Goal: Task Accomplishment & Management: Manage account settings

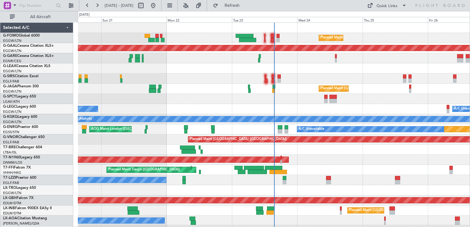
click at [152, 104] on div "A/C Unavailable A/C Unavailable London (Luton)" at bounding box center [274, 109] width 392 height 10
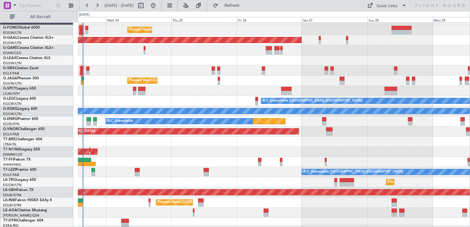
scroll to position [9, 0]
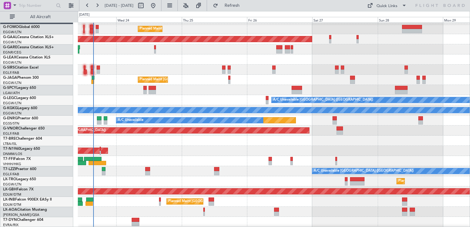
click at [137, 65] on div at bounding box center [274, 70] width 392 height 10
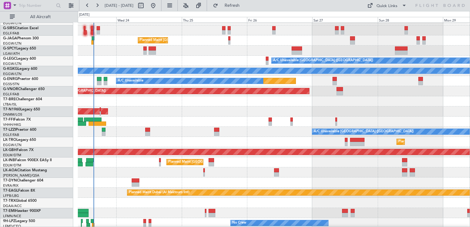
scroll to position [0, 0]
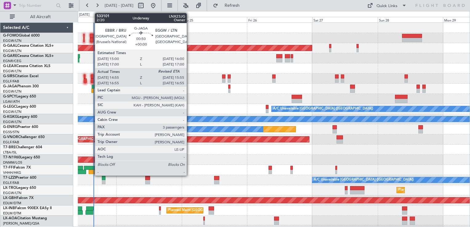
click at [92, 88] on div at bounding box center [93, 87] width 3 height 4
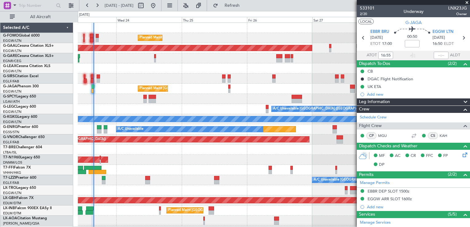
type input "14:55"
click at [433, 54] on mat-tooltip-component "Flight Time Correction" at bounding box center [411, 57] width 46 height 16
click at [434, 56] on input "text" at bounding box center [441, 55] width 15 height 7
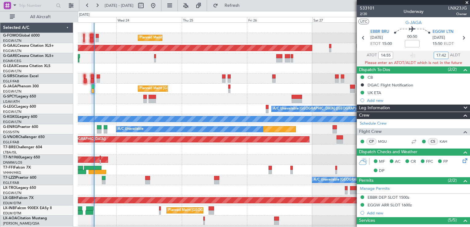
click at [434, 53] on input "17:42" at bounding box center [441, 55] width 15 height 7
type input "1542"
type input "14:55"
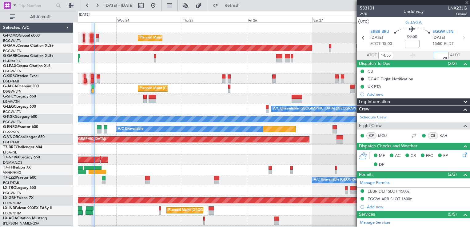
type input "15:42"
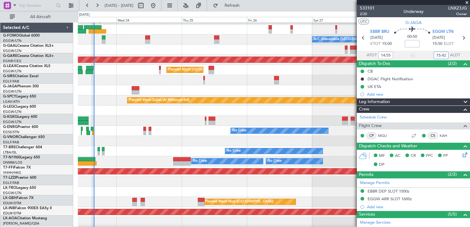
scroll to position [140, 0]
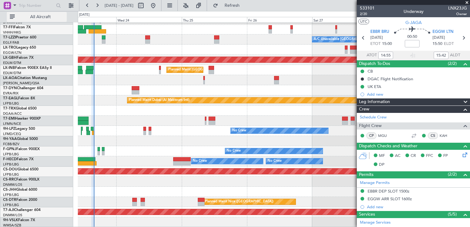
click at [41, 21] on button "All Aircraft" at bounding box center [37, 17] width 60 height 10
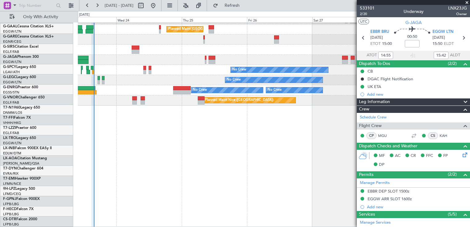
scroll to position [18, 0]
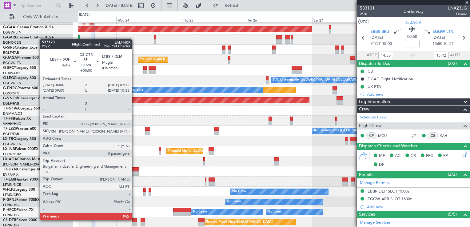
click at [135, 220] on div at bounding box center [134, 220] width 5 height 4
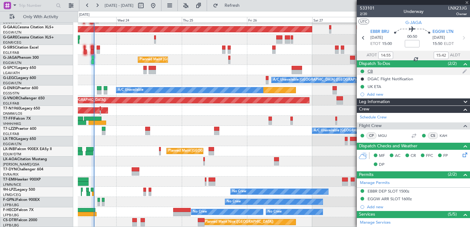
type input "0"
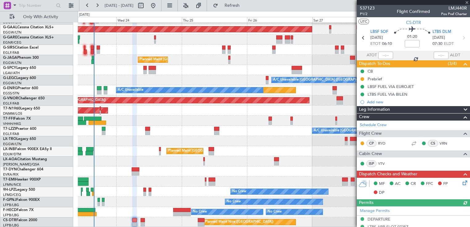
click at [401, 79] on mat-tooltip-component "In Progress" at bounding box center [411, 75] width 29 height 16
click at [390, 77] on div "Prebrief" at bounding box center [413, 79] width 113 height 8
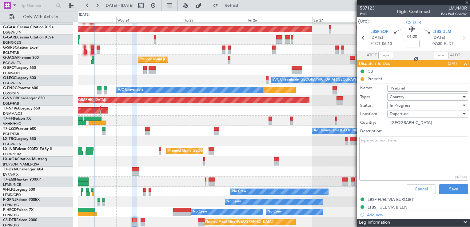
click at [408, 159] on textarea "Description:" at bounding box center [413, 159] width 109 height 44
paste textarea "pax + 200 lbs of baggage."
paste textarea "all fuel from Sofia . Is it possible to calculate landing fuel Sofia to be mini…"
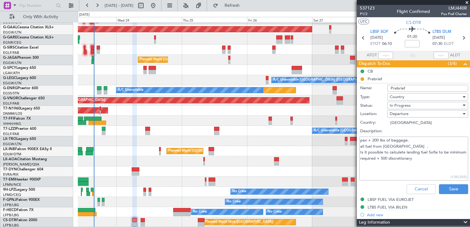
drag, startPoint x: 388, startPoint y: 151, endPoint x: 352, endPoint y: 151, distance: 36.3
click at [353, 151] on fb-app "23 Sep 2025 - 29 Sep 2025 Refresh Quick Links Only With Activity Planned Maint …" at bounding box center [235, 116] width 470 height 222
type textarea "pax + 200 lbs of baggage. all fuel from Sofia . calculate landing fuel Sofia to…"
click at [413, 103] on div "In Progress" at bounding box center [426, 105] width 72 height 9
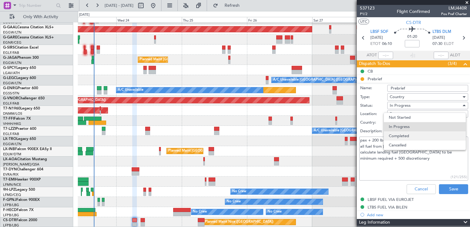
click at [413, 136] on span "Completed" at bounding box center [425, 135] width 72 height 9
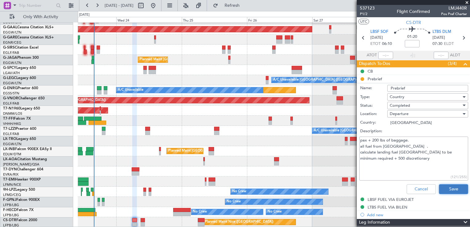
click at [449, 192] on button "Save" at bounding box center [453, 189] width 29 height 10
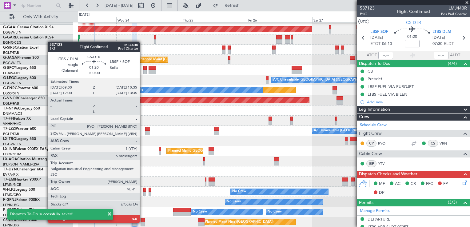
click at [142, 222] on div at bounding box center [143, 224] width 5 height 4
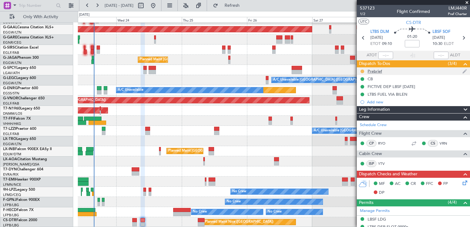
click at [363, 71] on button at bounding box center [362, 71] width 4 height 4
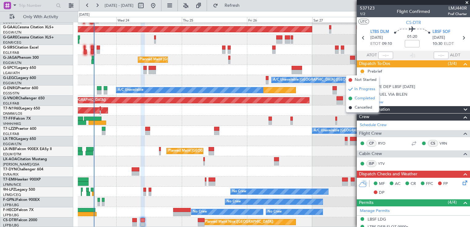
click at [365, 100] on span "Completed" at bounding box center [364, 98] width 20 height 6
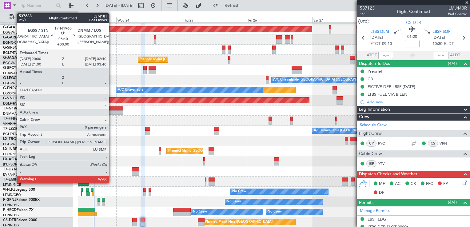
click at [112, 110] on div at bounding box center [114, 108] width 18 height 4
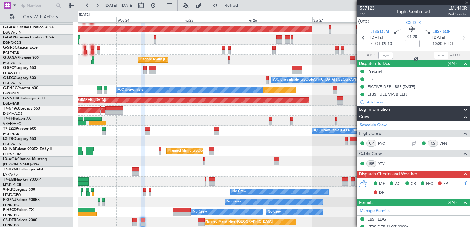
type input "0"
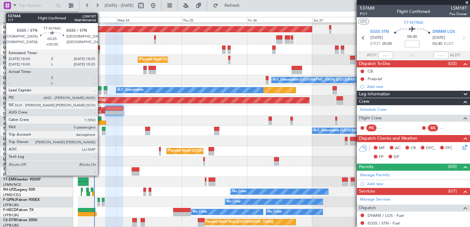
click at [101, 111] on div at bounding box center [100, 112] width 1 height 4
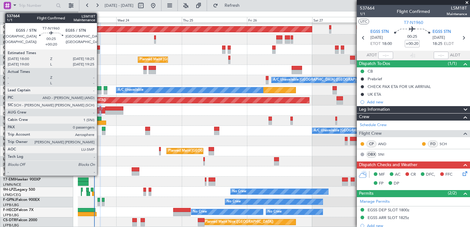
click at [100, 109] on div at bounding box center [100, 108] width 1 height 4
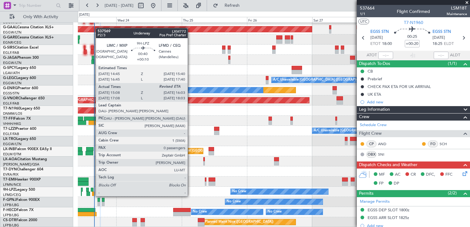
click at [93, 190] on div at bounding box center [92, 190] width 3 height 4
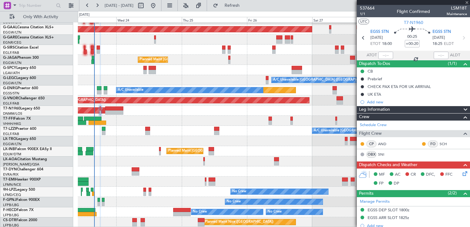
type input "+00:10"
type input "15:18"
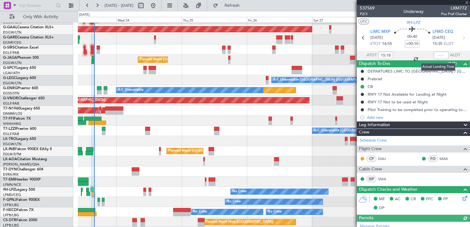
click at [435, 54] on div at bounding box center [441, 55] width 15 height 7
click at [435, 56] on div at bounding box center [441, 55] width 15 height 7
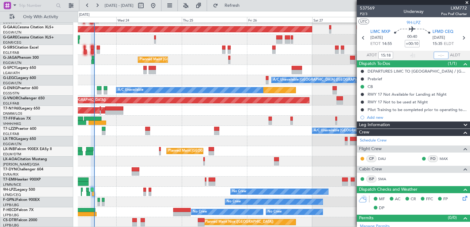
click at [437, 55] on input "text" at bounding box center [441, 55] width 15 height 7
type input "15:51"
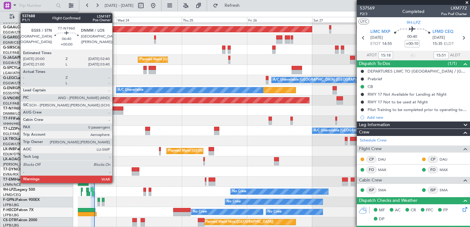
click at [115, 113] on div at bounding box center [114, 112] width 18 height 4
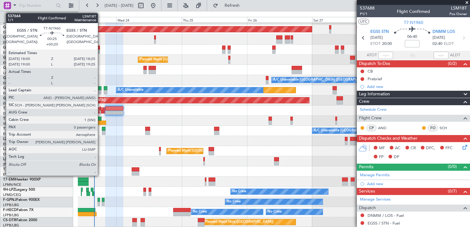
click at [100, 109] on div at bounding box center [100, 108] width 1 height 4
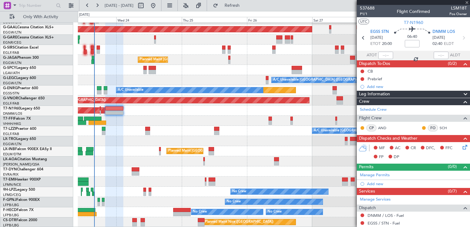
type input "+00:20"
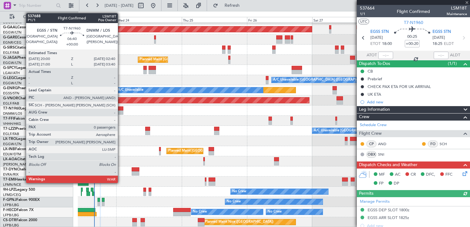
click at [121, 109] on div at bounding box center [114, 108] width 18 height 4
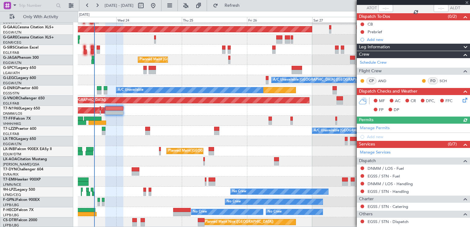
scroll to position [77, 0]
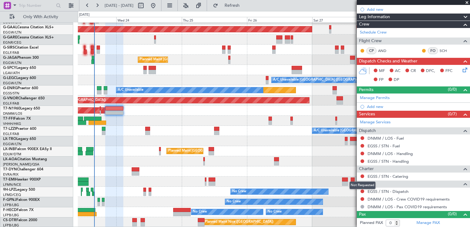
click at [362, 191] on mat-tooltip-component "Not Requested" at bounding box center [362, 185] width 35 height 16
click at [363, 190] on button at bounding box center [362, 191] width 4 height 4
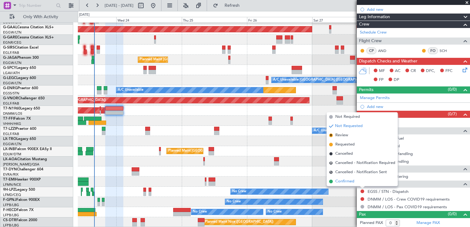
click at [359, 181] on li "Confirmed" at bounding box center [362, 181] width 71 height 9
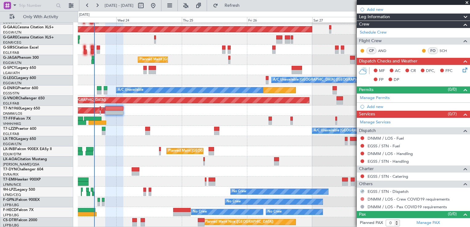
click at [361, 198] on button at bounding box center [362, 199] width 4 height 4
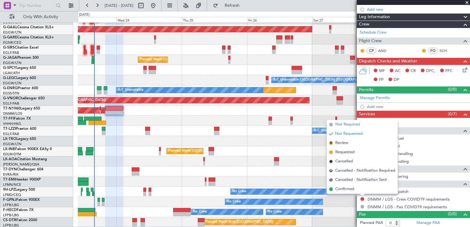
click at [344, 124] on span "Not Required" at bounding box center [347, 124] width 25 height 6
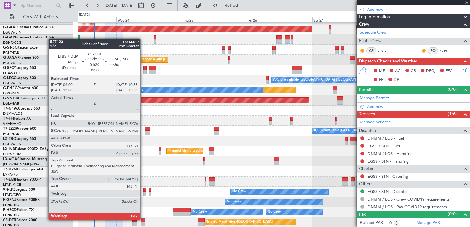
click at [143, 219] on div at bounding box center [143, 220] width 5 height 4
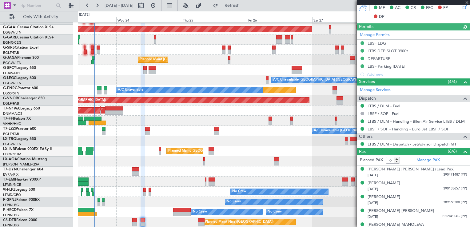
scroll to position [196, 0]
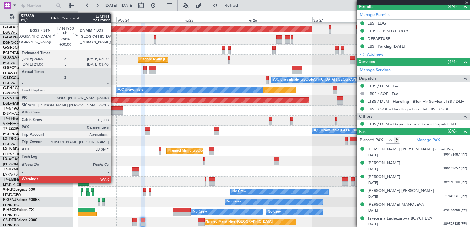
click at [115, 112] on div at bounding box center [114, 112] width 18 height 4
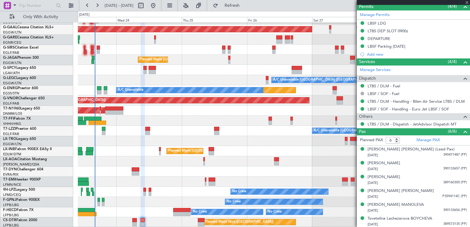
type input "0"
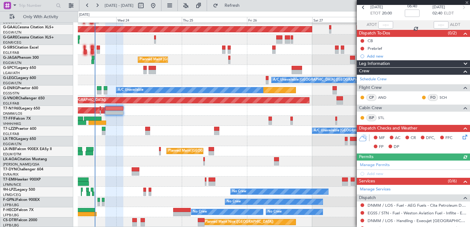
scroll to position [92, 0]
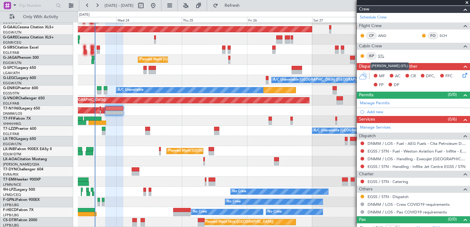
click at [384, 55] on link "STL" at bounding box center [385, 56] width 14 height 6
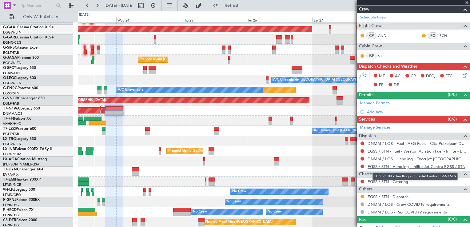
click at [413, 165] on link "EGSS / STN - Handling - Inflite Jet Centre EGSS / STN" at bounding box center [416, 166] width 98 height 5
click at [361, 196] on button at bounding box center [362, 197] width 4 height 4
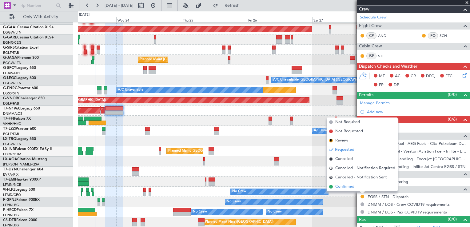
click at [359, 187] on li "Confirmed" at bounding box center [362, 186] width 71 height 9
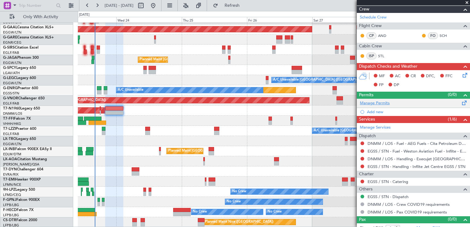
click at [385, 101] on link "Manage Permits" at bounding box center [375, 103] width 30 height 6
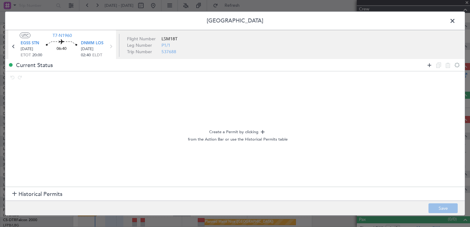
click at [429, 67] on icon at bounding box center [429, 64] width 7 height 7
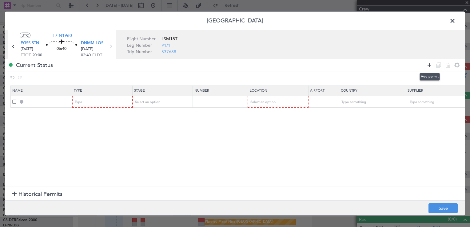
click at [429, 67] on icon at bounding box center [429, 64] width 7 height 7
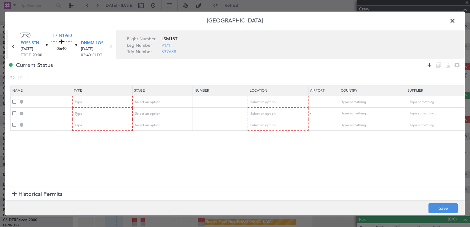
click at [429, 67] on icon at bounding box center [429, 64] width 7 height 7
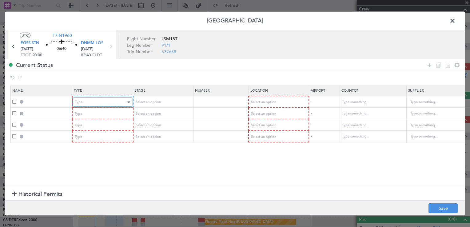
click at [94, 99] on div "Type" at bounding box center [100, 101] width 51 height 9
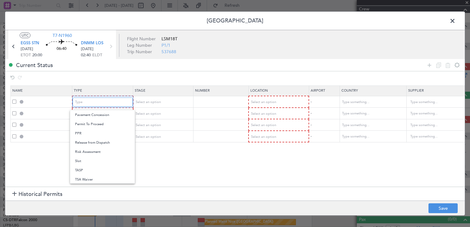
scroll to position [185, 0]
drag, startPoint x: 89, startPoint y: 159, endPoint x: 115, endPoint y: 131, distance: 38.5
click at [89, 159] on span "Slot" at bounding box center [102, 160] width 55 height 9
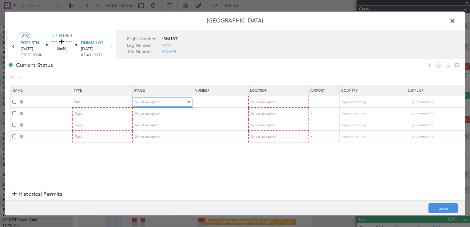
click at [145, 101] on span "Select an option" at bounding box center [147, 102] width 25 height 5
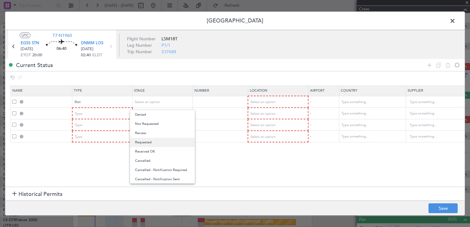
click at [151, 142] on span "Requested" at bounding box center [162, 142] width 55 height 9
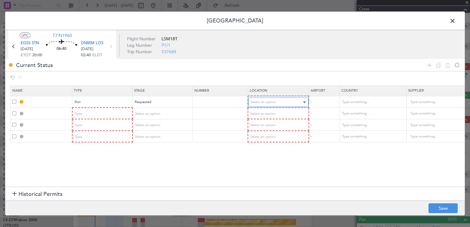
click at [277, 103] on div "Select an option" at bounding box center [276, 101] width 51 height 9
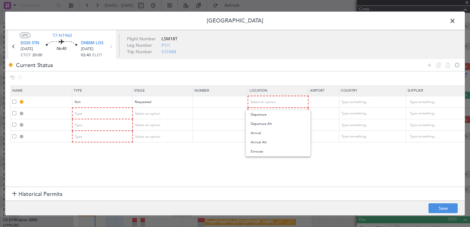
drag, startPoint x: 270, startPoint y: 113, endPoint x: 212, endPoint y: 113, distance: 58.7
click at [269, 113] on span "Departure" at bounding box center [278, 114] width 55 height 9
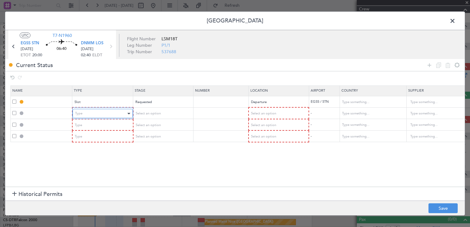
click at [119, 113] on div "Type" at bounding box center [100, 113] width 51 height 9
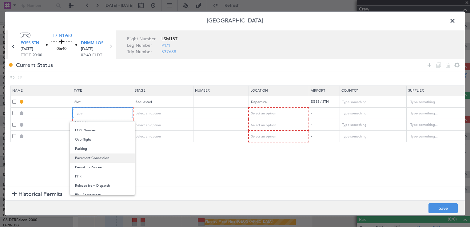
scroll to position [154, 0]
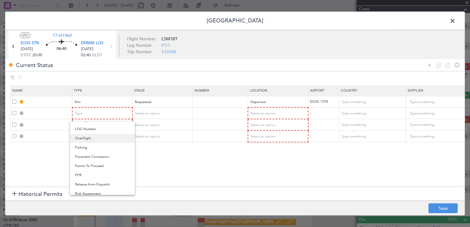
click at [99, 140] on span "Overflight" at bounding box center [102, 138] width 55 height 9
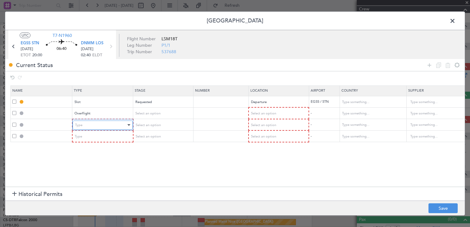
click at [111, 122] on div "Type" at bounding box center [100, 125] width 51 height 9
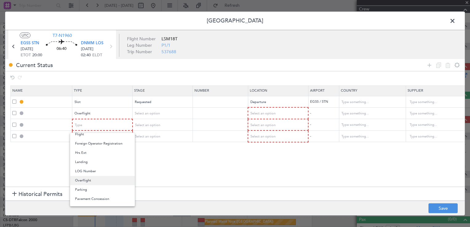
click at [102, 180] on span "Overflight" at bounding box center [102, 180] width 55 height 9
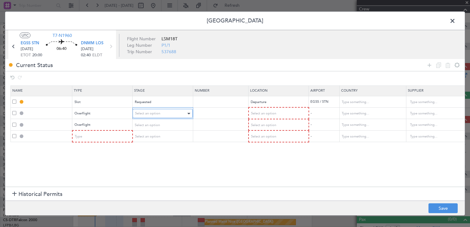
click at [160, 116] on div "Select an option" at bounding box center [160, 113] width 51 height 9
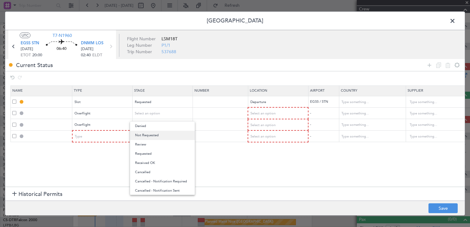
click at [156, 137] on span "Not Requested" at bounding box center [162, 135] width 55 height 9
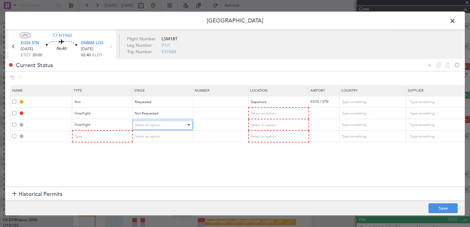
click at [160, 122] on div "Select an option" at bounding box center [160, 125] width 51 height 9
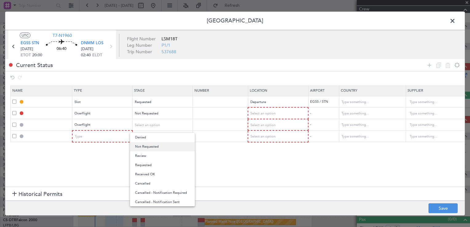
click at [156, 147] on span "Not Requested" at bounding box center [162, 146] width 55 height 9
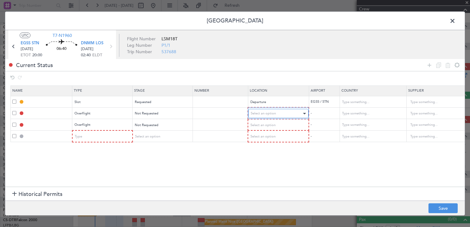
click at [265, 111] on span "Select an option" at bounding box center [263, 113] width 25 height 5
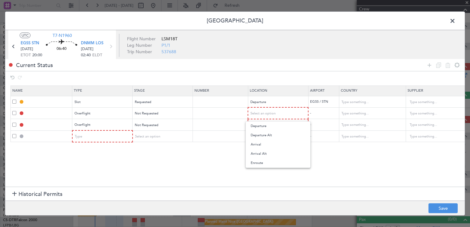
drag, startPoint x: 266, startPoint y: 164, endPoint x: 265, endPoint y: 145, distance: 19.7
click at [266, 164] on span "Enroute" at bounding box center [278, 162] width 55 height 9
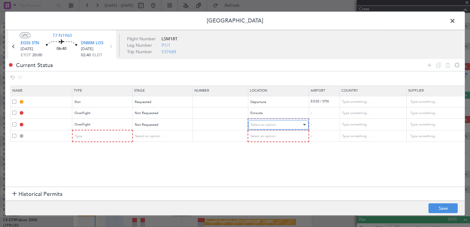
click at [263, 126] on span "Select an option" at bounding box center [263, 124] width 25 height 5
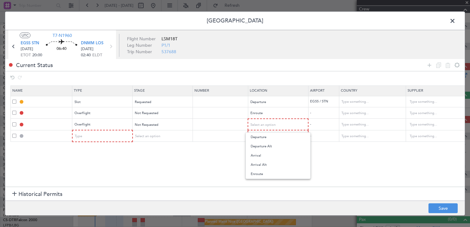
drag, startPoint x: 267, startPoint y: 172, endPoint x: 291, endPoint y: 144, distance: 37.3
click at [267, 172] on span "Enroute" at bounding box center [278, 173] width 55 height 9
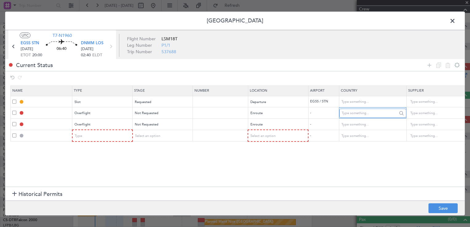
click at [357, 110] on input "text" at bounding box center [369, 113] width 55 height 9
click at [362, 121] on span "Algeria" at bounding box center [371, 122] width 57 height 9
type input "Algeria"
click at [363, 121] on input "text" at bounding box center [369, 124] width 55 height 9
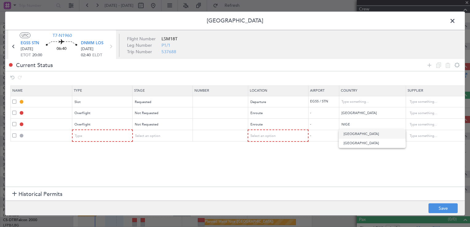
drag, startPoint x: 363, startPoint y: 135, endPoint x: 355, endPoint y: 136, distance: 8.1
click at [362, 135] on span "Niger" at bounding box center [371, 133] width 57 height 9
type input "Niger"
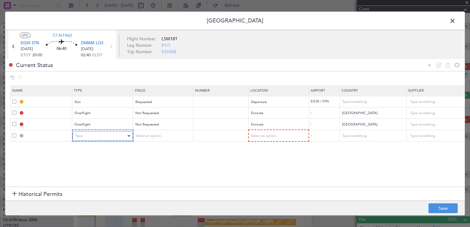
click at [101, 138] on div "Type" at bounding box center [100, 135] width 51 height 9
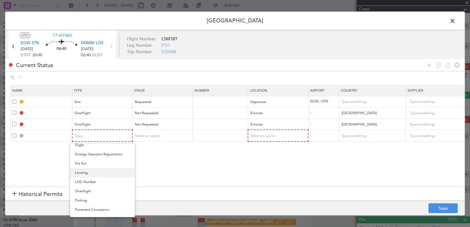
click at [95, 173] on span "Landing" at bounding box center [102, 172] width 55 height 9
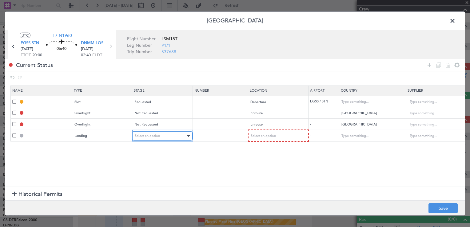
click at [158, 137] on span "Select an option" at bounding box center [147, 135] width 25 height 5
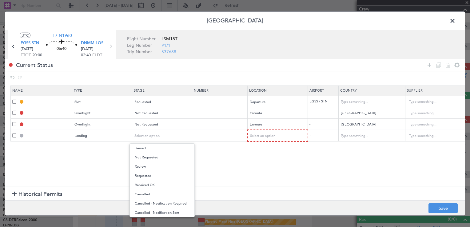
click at [159, 156] on span "Not Requested" at bounding box center [162, 157] width 55 height 9
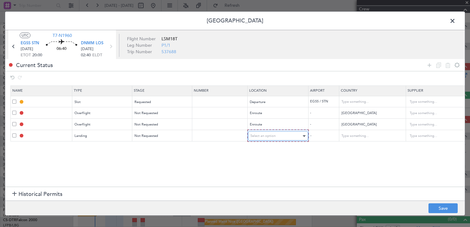
click at [273, 134] on span "Select an option" at bounding box center [262, 135] width 25 height 5
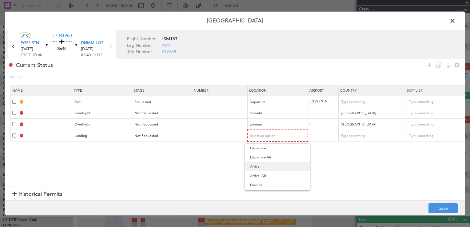
click at [268, 168] on span "Arrival" at bounding box center [277, 166] width 55 height 9
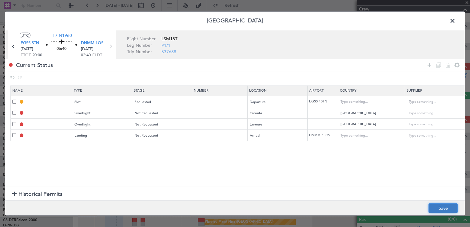
click at [449, 204] on button "Save" at bounding box center [442, 208] width 29 height 10
type input "EGSS DEP SLOT"
type input "United Kingdom"
type input "NNN"
type input "2"
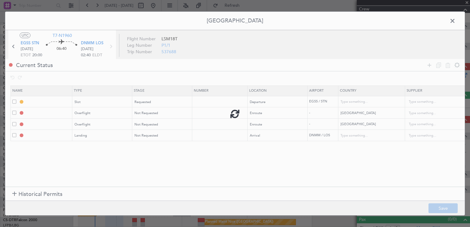
type input "ALGERIA OVF"
type input "NNN"
type input "NIGER OVF"
type input "NNN"
type input "DNMM LDG"
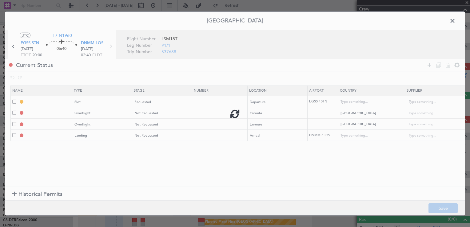
type input "Nigeria"
type input "NNN"
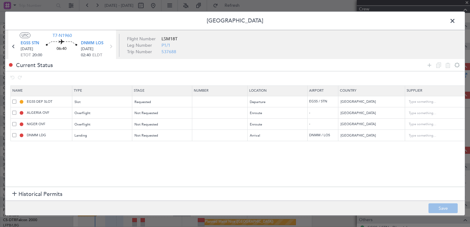
click at [455, 23] on span at bounding box center [455, 22] width 0 height 12
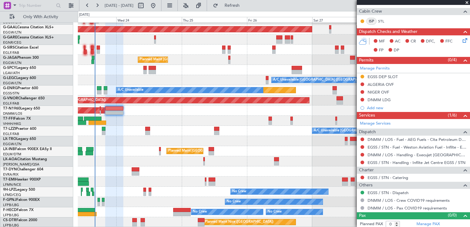
scroll to position [128, 0]
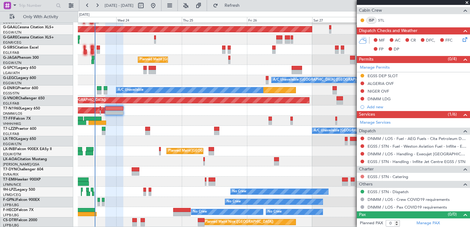
click at [361, 176] on button at bounding box center [362, 177] width 4 height 4
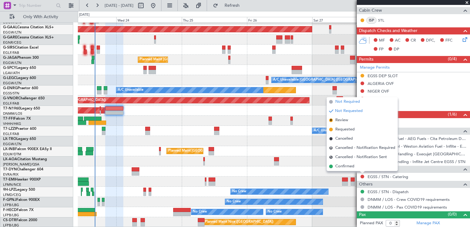
click at [352, 100] on span "Not Required" at bounding box center [347, 102] width 25 height 6
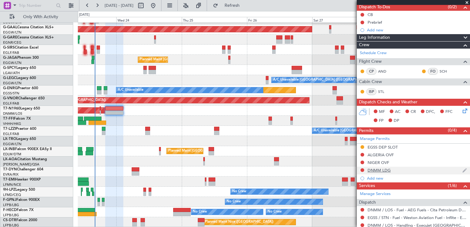
scroll to position [36, 0]
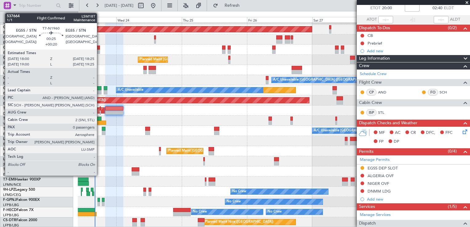
click at [100, 111] on div at bounding box center [100, 112] width 1 height 4
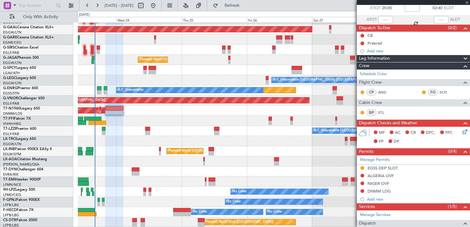
type input "+00:20"
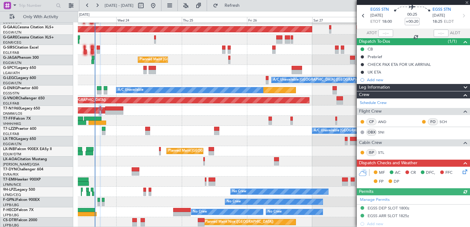
scroll to position [31, 0]
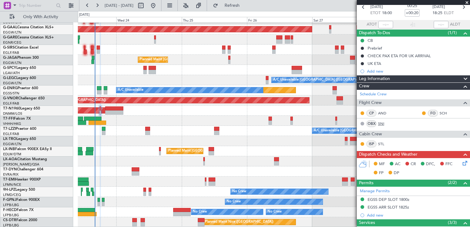
click at [380, 122] on link "SNI" at bounding box center [385, 124] width 14 height 6
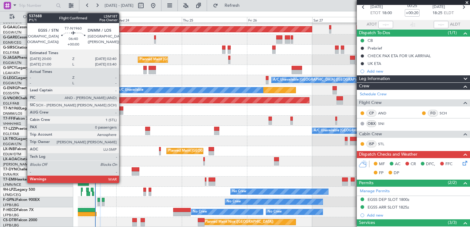
click at [122, 112] on div at bounding box center [114, 112] width 18 height 4
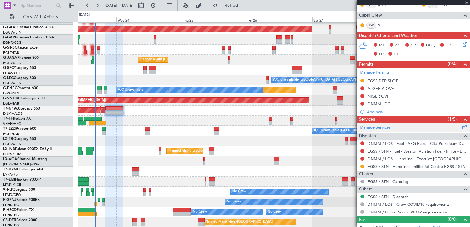
scroll to position [0, 0]
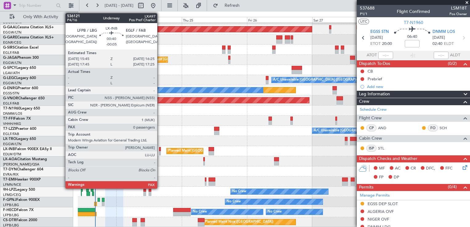
click at [160, 151] on div at bounding box center [160, 153] width 2 height 4
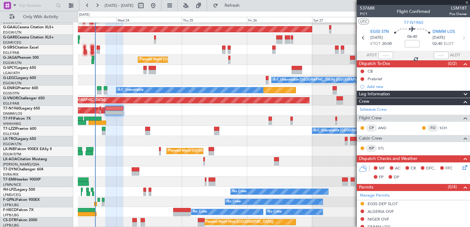
type input "-00:05"
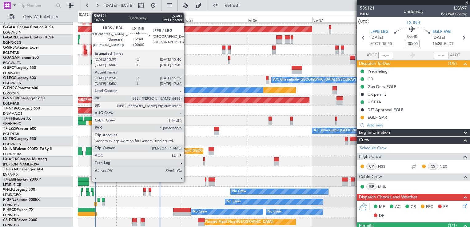
click at [89, 149] on div at bounding box center [89, 149] width 7 height 4
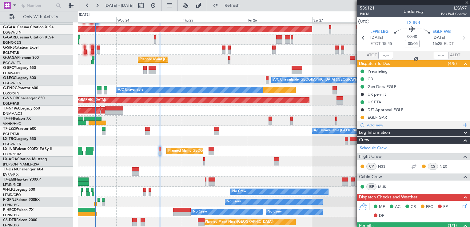
type input "12:50"
type input "15:32"
type input "1"
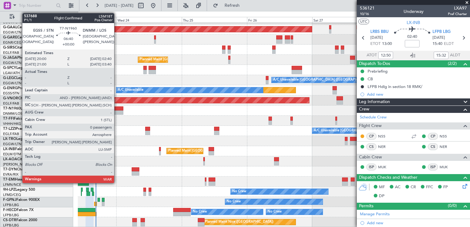
click at [117, 108] on div at bounding box center [114, 108] width 18 height 4
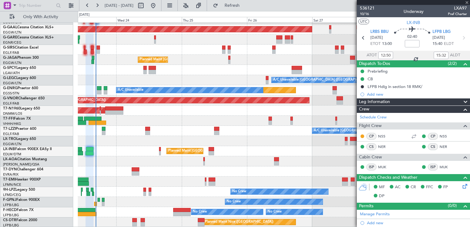
type input "0"
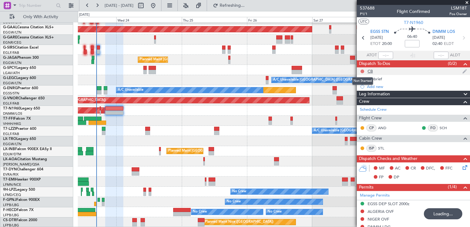
click at [362, 70] on button at bounding box center [362, 71] width 4 height 4
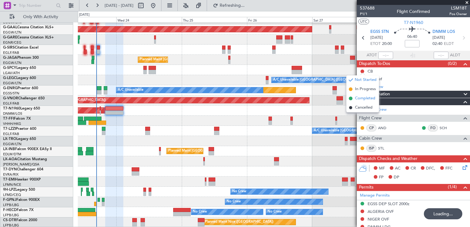
click at [366, 98] on span "Completed" at bounding box center [365, 98] width 20 height 6
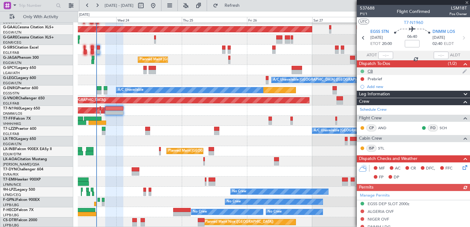
click at [362, 71] on button at bounding box center [362, 71] width 4 height 4
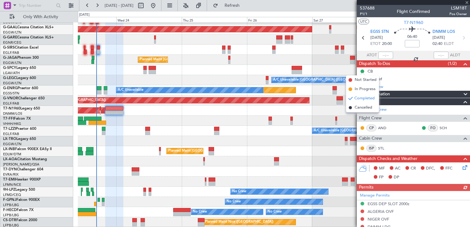
click at [431, 73] on div "CB" at bounding box center [413, 71] width 113 height 8
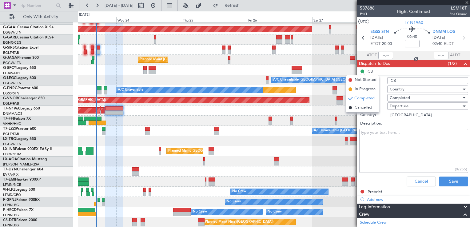
click at [397, 70] on li "CB Name: CB Type: Country Status: Completed Location: Departure Country: United…" at bounding box center [413, 127] width 113 height 121
click at [424, 182] on button "Cancel" at bounding box center [420, 181] width 29 height 10
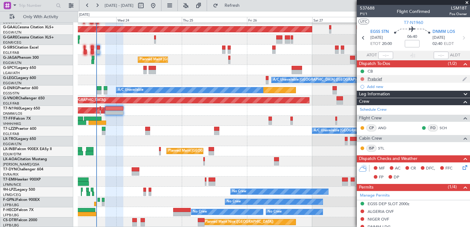
click at [362, 78] on button at bounding box center [362, 79] width 4 height 4
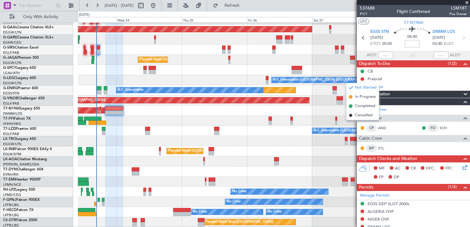
click at [366, 98] on span "In Progress" at bounding box center [365, 97] width 21 height 6
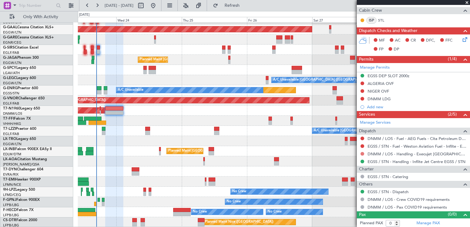
click at [362, 152] on button at bounding box center [362, 154] width 4 height 4
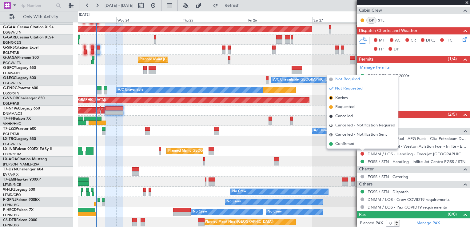
click at [364, 80] on li "Not Required" at bounding box center [362, 79] width 71 height 9
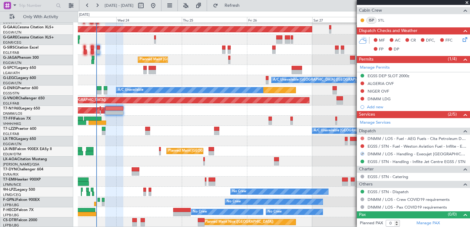
click at [362, 137] on button at bounding box center [362, 139] width 4 height 4
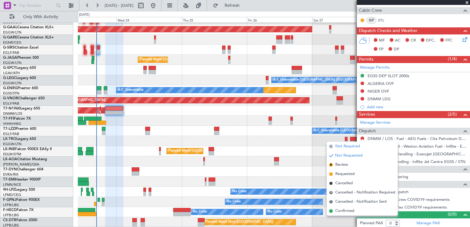
click at [358, 146] on span "Not Required" at bounding box center [347, 146] width 25 height 6
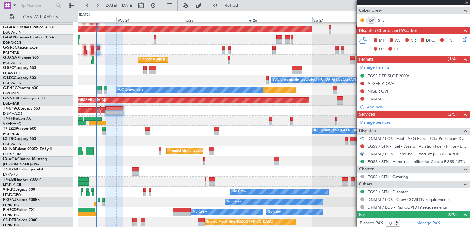
click at [401, 146] on link "EGSS / STN - Fuel - Weston Aviation Fuel - Inflite - EGSS / STN" at bounding box center [416, 146] width 99 height 5
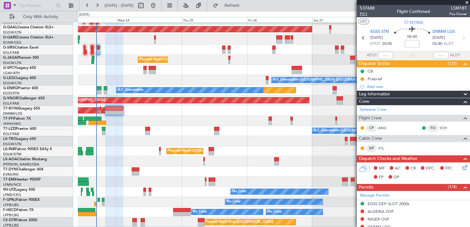
click at [364, 14] on span "P1/1" at bounding box center [367, 13] width 15 height 5
click at [461, 169] on icon at bounding box center [463, 166] width 5 height 5
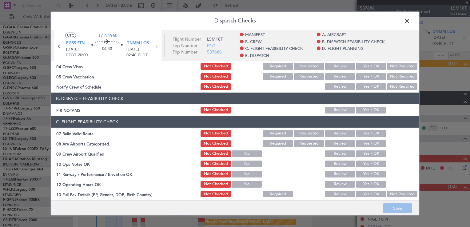
scroll to position [92, 0]
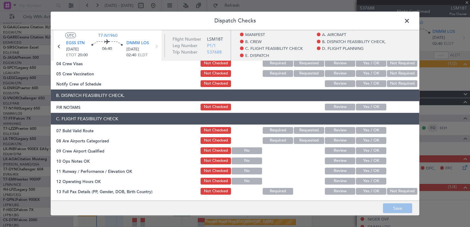
click at [363, 109] on button "Yes / OK" at bounding box center [371, 107] width 30 height 7
click at [366, 130] on button "Yes / OK" at bounding box center [371, 130] width 30 height 7
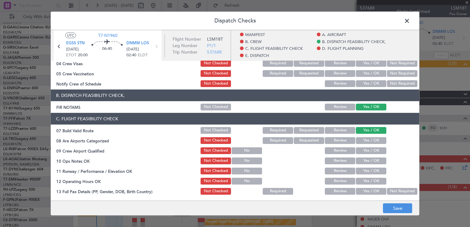
click at [366, 152] on button "Yes / OK" at bounding box center [371, 150] width 30 height 7
click at [207, 152] on button "Not Checked" at bounding box center [215, 150] width 30 height 7
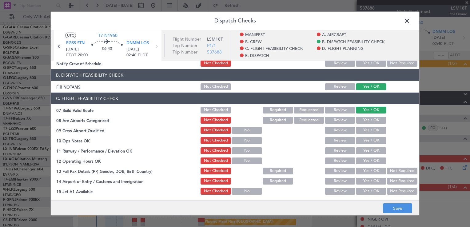
scroll to position [123, 0]
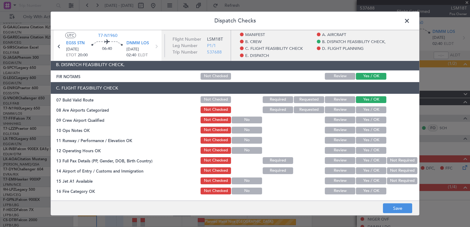
click at [371, 130] on button "Yes / OK" at bounding box center [371, 130] width 30 height 7
click at [371, 140] on button "Yes / OK" at bounding box center [371, 140] width 30 height 7
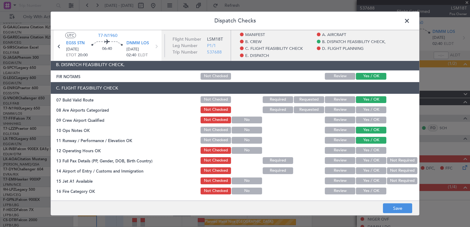
click at [370, 150] on button "Yes / OK" at bounding box center [371, 150] width 30 height 7
click at [396, 158] on button "Not Required" at bounding box center [402, 160] width 30 height 7
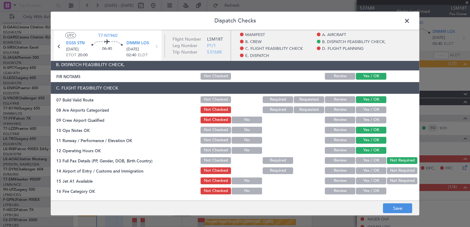
click at [375, 170] on button "Yes / OK" at bounding box center [371, 170] width 30 height 7
click at [373, 181] on button "Yes / OK" at bounding box center [371, 180] width 30 height 7
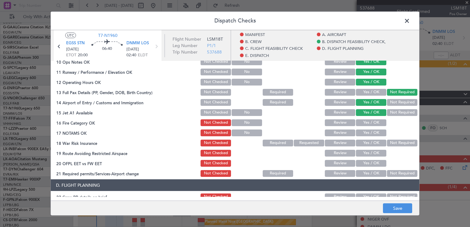
scroll to position [215, 0]
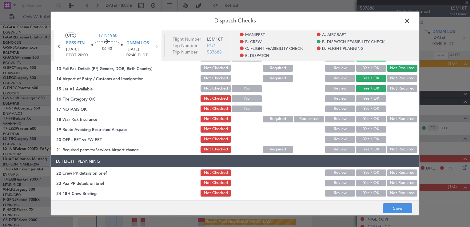
click at [360, 98] on button "Yes / OK" at bounding box center [371, 98] width 30 height 7
click at [364, 115] on div "Yes / OK" at bounding box center [370, 119] width 31 height 9
click at [368, 108] on button "Yes / OK" at bounding box center [371, 108] width 30 height 7
drag, startPoint x: 390, startPoint y: 118, endPoint x: 369, endPoint y: 129, distance: 23.2
click at [390, 118] on button "Not Required" at bounding box center [402, 119] width 30 height 7
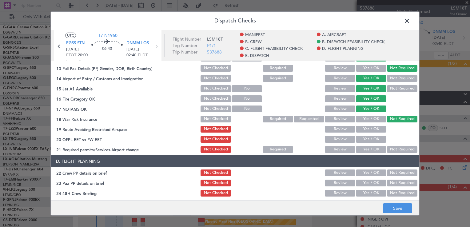
click at [369, 129] on button "Yes / OK" at bounding box center [371, 129] width 30 height 7
drag, startPoint x: 369, startPoint y: 136, endPoint x: 369, endPoint y: 145, distance: 8.9
click at [369, 136] on button "Yes / OK" at bounding box center [371, 139] width 30 height 7
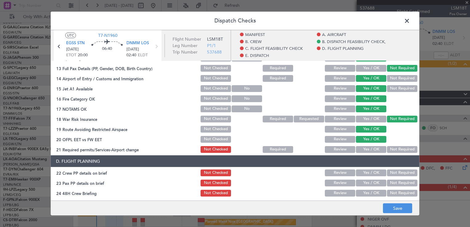
click at [369, 145] on div "Yes / OK" at bounding box center [370, 149] width 31 height 9
click at [370, 152] on button "Yes / OK" at bounding box center [371, 149] width 30 height 7
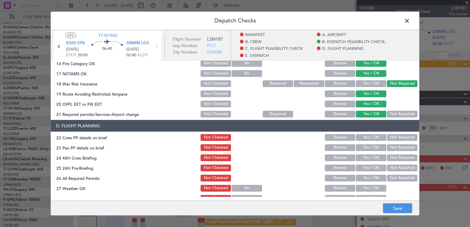
scroll to position [277, 0]
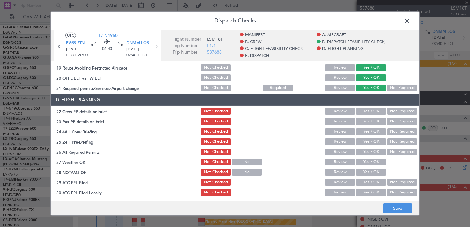
click at [365, 110] on button "Yes / OK" at bounding box center [371, 111] width 30 height 7
click at [364, 125] on div "Yes / OK" at bounding box center [370, 121] width 31 height 9
click at [364, 121] on button "Yes / OK" at bounding box center [371, 121] width 30 height 7
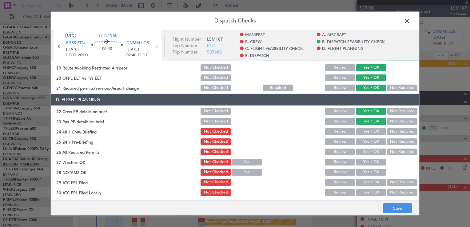
click at [366, 131] on button "Yes / OK" at bounding box center [371, 131] width 30 height 7
click at [391, 143] on button "Not Required" at bounding box center [402, 141] width 30 height 7
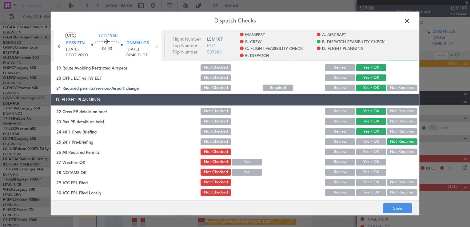
click at [371, 152] on button "Yes / OK" at bounding box center [371, 152] width 30 height 7
click at [371, 159] on button "Yes / OK" at bounding box center [371, 162] width 30 height 7
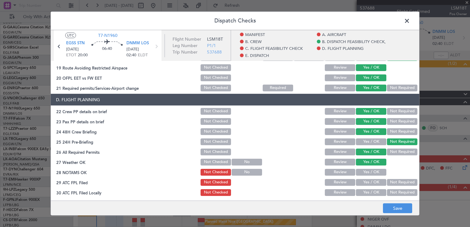
drag, startPoint x: 370, startPoint y: 168, endPoint x: 369, endPoint y: 172, distance: 3.7
click at [369, 171] on div "Yes / OK" at bounding box center [370, 172] width 31 height 9
click at [368, 175] on button "Yes / OK" at bounding box center [371, 172] width 30 height 7
click at [387, 122] on button "Not Required" at bounding box center [402, 121] width 30 height 7
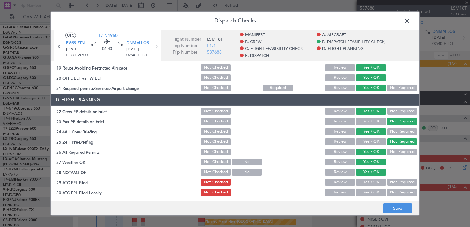
scroll to position [338, 0]
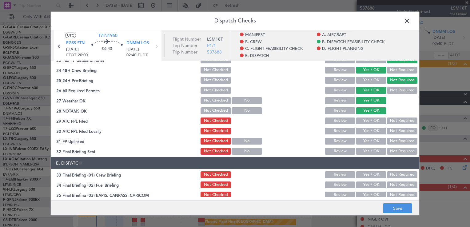
click at [369, 119] on button "Yes / OK" at bounding box center [371, 120] width 30 height 7
click at [392, 129] on button "Not Required" at bounding box center [402, 131] width 30 height 7
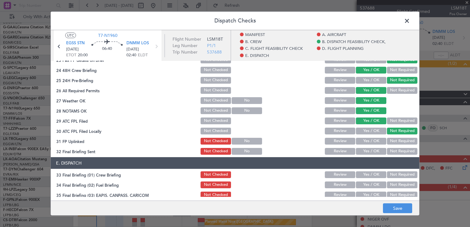
click at [215, 120] on button "Not Checked" at bounding box center [215, 120] width 30 height 7
click at [218, 133] on button "Not Checked" at bounding box center [215, 131] width 30 height 7
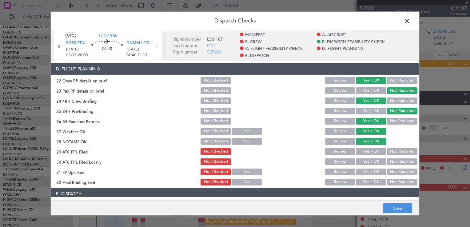
scroll to position [277, 0]
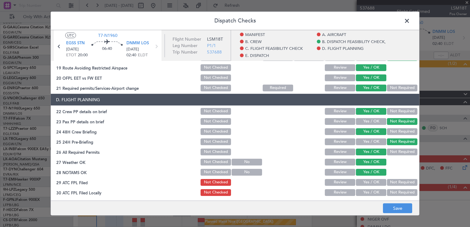
drag, startPoint x: 219, startPoint y: 159, endPoint x: 220, endPoint y: 166, distance: 7.5
click at [219, 159] on button "Not Checked" at bounding box center [215, 162] width 30 height 7
click at [220, 167] on section "D. FLIGHT PLANNING 22 Crew PP details on brief Not Checked Review Yes / OK Not …" at bounding box center [235, 155] width 368 height 123
click at [221, 170] on button "Not Checked" at bounding box center [215, 172] width 30 height 7
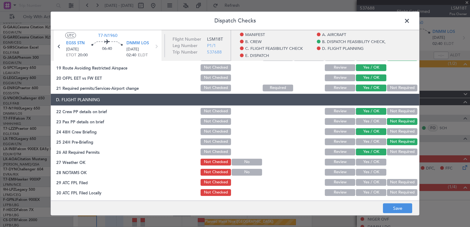
click at [222, 172] on button "Not Checked" at bounding box center [215, 172] width 30 height 7
click at [209, 151] on button "Not Checked" at bounding box center [215, 152] width 30 height 7
click at [400, 208] on button "Save" at bounding box center [397, 208] width 29 height 10
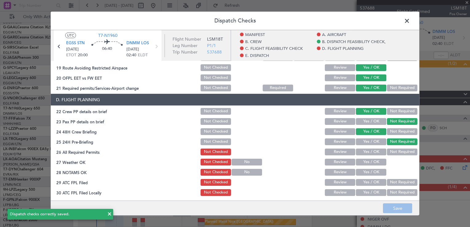
click at [410, 21] on span at bounding box center [410, 22] width 0 height 12
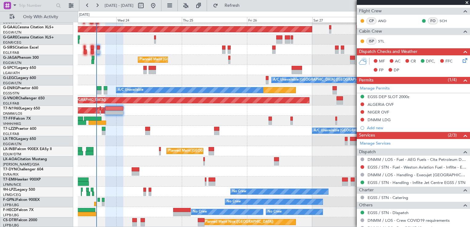
scroll to position [128, 0]
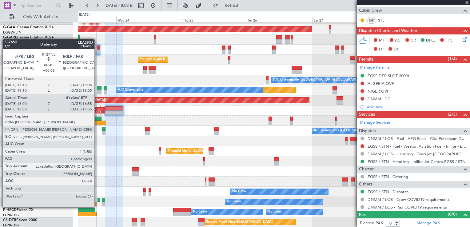
click at [97, 201] on div at bounding box center [98, 200] width 3 height 4
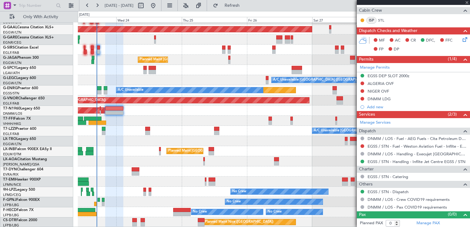
type input "+00:05"
type input "16:10"
type input "1"
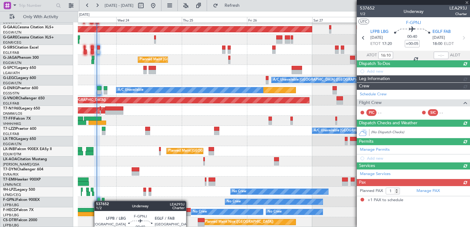
scroll to position [0, 0]
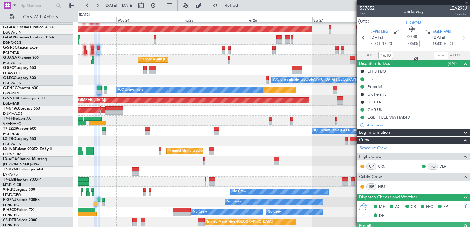
click at [159, 151] on div at bounding box center [160, 153] width 2 height 4
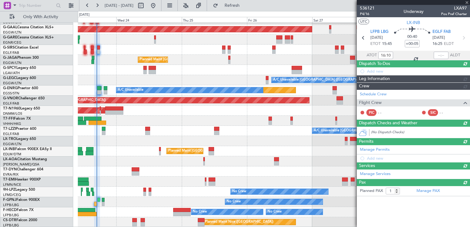
type input "-00:05"
type input "0"
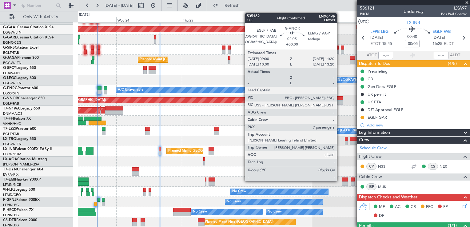
click at [339, 101] on div at bounding box center [339, 102] width 6 height 4
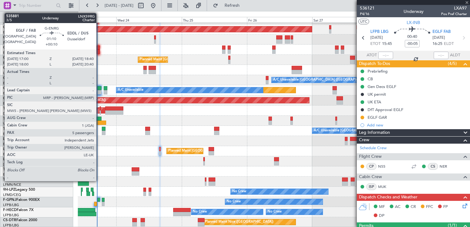
type input "7"
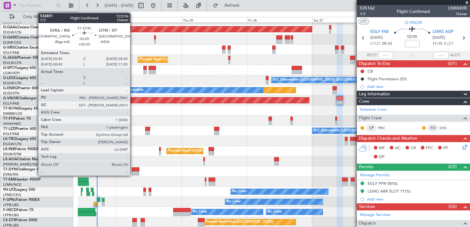
click at [133, 173] on div at bounding box center [136, 173] width 8 height 4
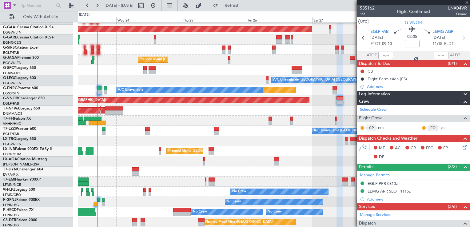
type input "+00:35"
type input "1"
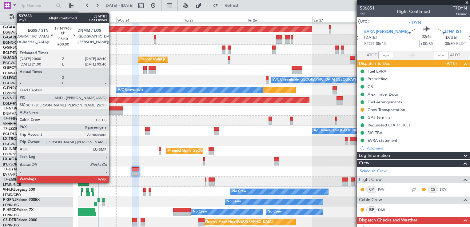
click at [112, 109] on div at bounding box center [114, 108] width 18 height 4
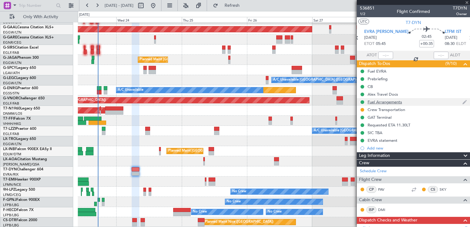
type input "0"
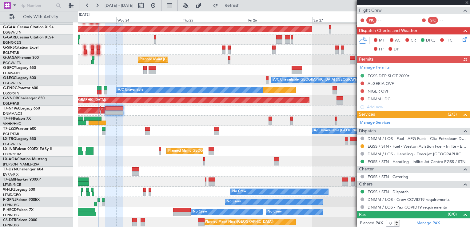
scroll to position [108, 0]
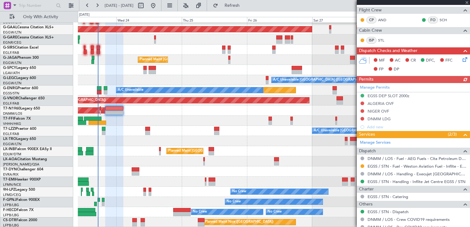
click at [403, 110] on div "Manage Permits EGSS DEP SLOT 2000z ALGERIA OVF NIGER OVF DNMM LDG Add new" at bounding box center [413, 107] width 113 height 48
click at [392, 114] on div "Manage Permits EGSS DEP SLOT 2000z ALGERIA OVF NIGER OVF DNMM LDG Add new" at bounding box center [413, 107] width 113 height 48
click at [401, 112] on div "Manage Permits EGSS DEP SLOT 2000z ALGERIA OVF NIGER OVF DNMM LDG Add new" at bounding box center [413, 107] width 113 height 48
click at [403, 113] on div "Manage Permits EGSS DEP SLOT 2000z ALGERIA OVF NIGER OVF DNMM LDG Add new" at bounding box center [413, 107] width 113 height 48
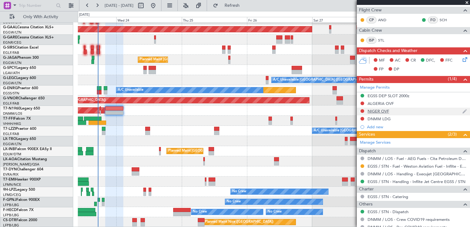
click at [404, 112] on div "NIGER OVF" at bounding box center [413, 112] width 113 height 8
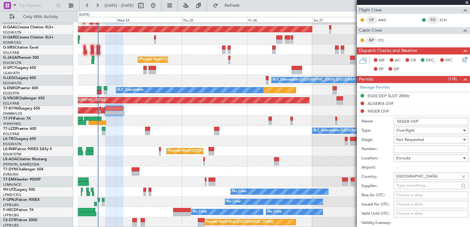
click at [417, 149] on input "Number:" at bounding box center [431, 148] width 75 height 7
paste input "NE-V255275M"
type input "NE-V255275M"
click at [404, 139] on span "Not Requested" at bounding box center [410, 140] width 28 height 6
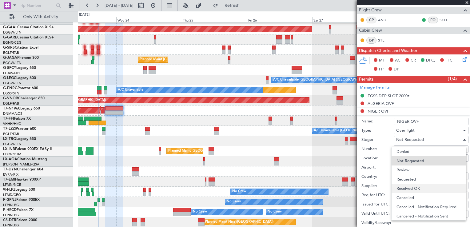
click at [414, 188] on span "Received OK" at bounding box center [428, 188] width 65 height 9
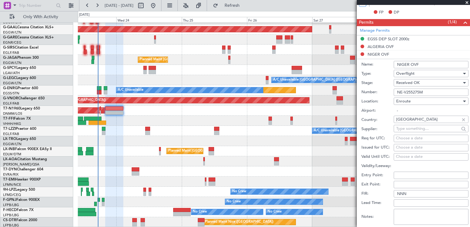
scroll to position [200, 0]
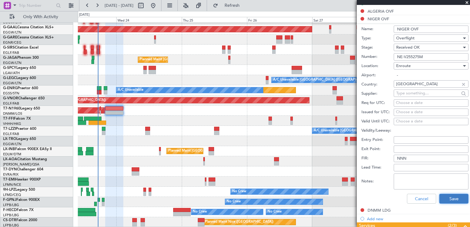
click at [453, 197] on button "Save" at bounding box center [453, 199] width 29 height 10
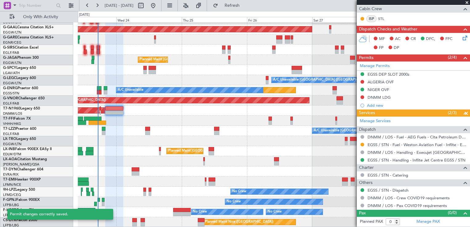
scroll to position [128, 0]
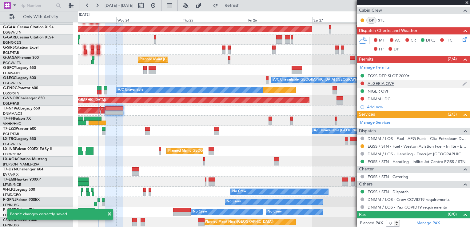
click at [400, 84] on div "ALGERIA OVF" at bounding box center [413, 84] width 113 height 8
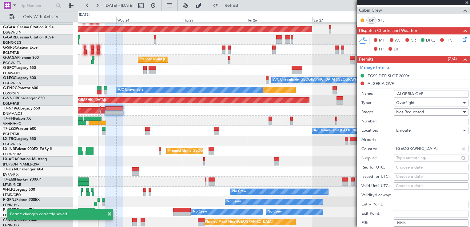
scroll to position [200, 0]
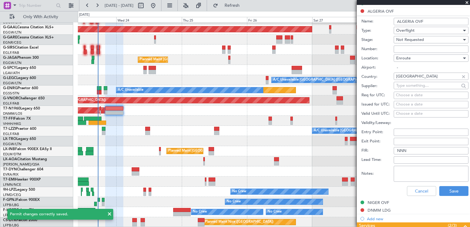
click at [404, 50] on input "Number:" at bounding box center [431, 49] width 75 height 7
paste input "8059/ANAC/BS/2025"
type input "8059/ANAC/BS/2025"
click at [412, 39] on span "Not Requested" at bounding box center [410, 40] width 28 height 6
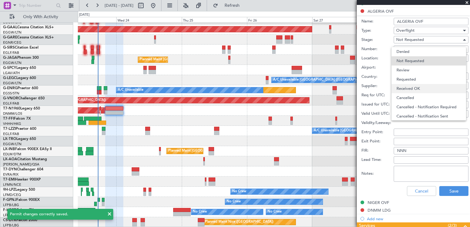
click at [418, 88] on span "Received OK" at bounding box center [428, 88] width 65 height 9
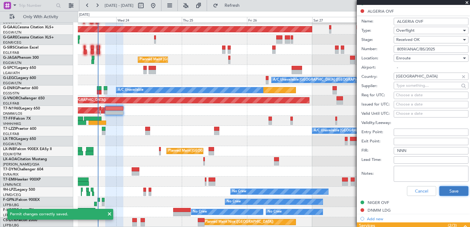
click at [458, 187] on button "Save" at bounding box center [453, 191] width 29 height 10
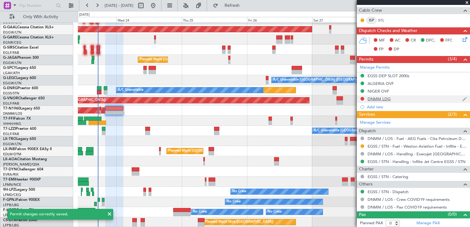
click at [422, 99] on div "DNMM LDG" at bounding box center [413, 99] width 113 height 8
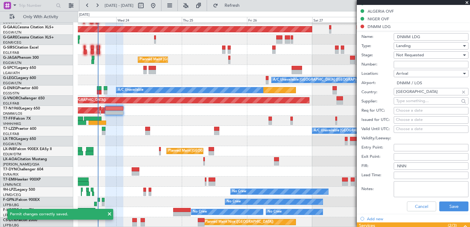
click at [417, 65] on input "Number:" at bounding box center [431, 64] width 75 height 7
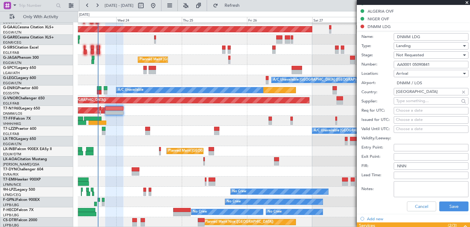
type input "AA0001 05090841"
click at [411, 53] on span "Not Requested" at bounding box center [410, 55] width 28 height 6
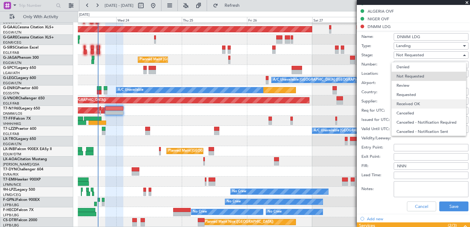
click at [420, 104] on span "Received OK" at bounding box center [428, 103] width 65 height 9
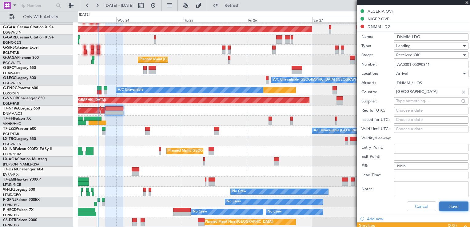
click at [449, 210] on button "Save" at bounding box center [453, 206] width 29 height 10
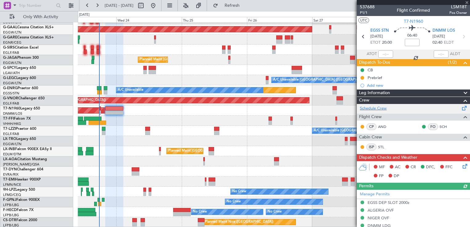
scroll to position [0, 0]
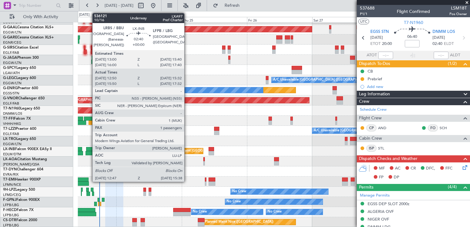
click at [89, 152] on div at bounding box center [89, 153] width 8 height 4
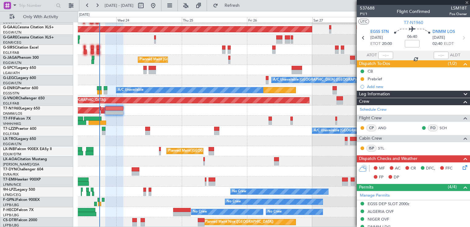
type input "12:50"
type input "15:32"
type input "1"
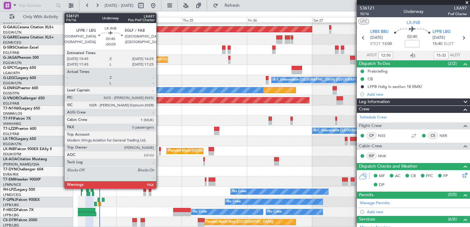
click at [159, 151] on div at bounding box center [160, 153] width 2 height 4
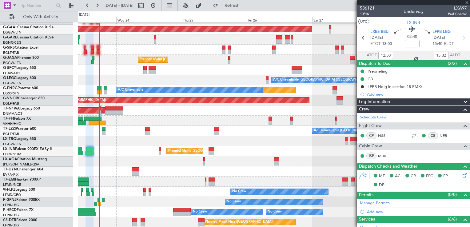
click at [159, 151] on div at bounding box center [160, 153] width 2 height 4
type input "-00:05"
type input "0"
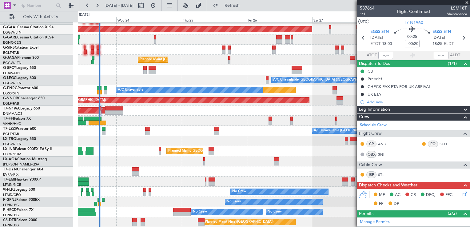
click at [236, 187] on div "No Crew AOG Maint Cannes (Mandelieu)" at bounding box center [274, 192] width 392 height 10
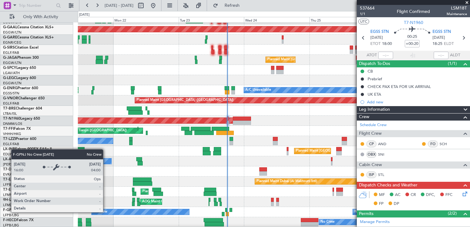
click at [107, 207] on div "No Crew" at bounding box center [100, 211] width 14 height 9
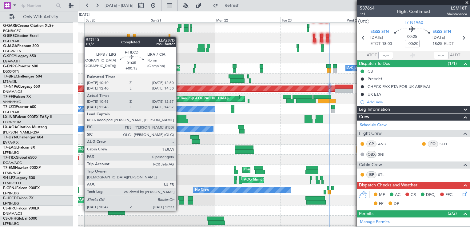
click at [269, 182] on div "No Crew AOG Maint Cannes (Mandelieu) Planned Maint St Gallen (Altenrhein) No Cr…" at bounding box center [274, 180] width 392 height 10
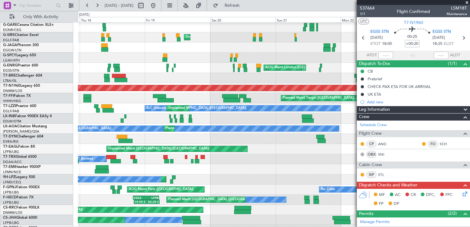
click at [303, 176] on div "Planned Maint London (Luton) Unplanned Maint London (Luton) Planned Maint Londo…" at bounding box center [274, 118] width 392 height 233
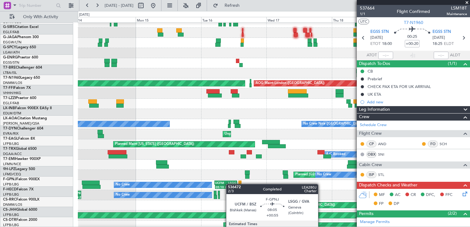
click at [229, 184] on div "LSGG" at bounding box center [231, 183] width 11 height 4
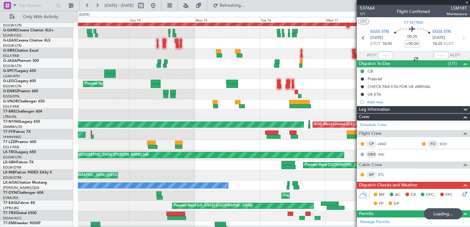
click at [179, 192] on div "Unplanned Maint [GEOGRAPHIC_DATA] (Riga Intl)" at bounding box center [274, 196] width 392 height 10
type input "+00:55"
type input "05:14"
type input "13:23"
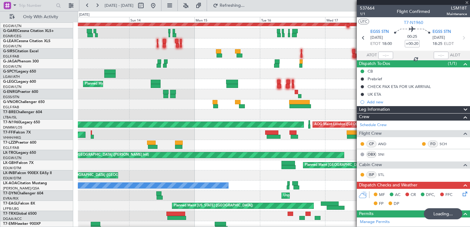
type input "2"
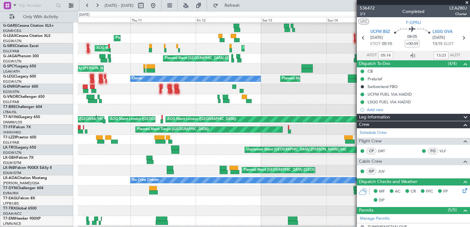
click at [317, 163] on div "Planned Maint [GEOGRAPHIC_DATA] ([GEOGRAPHIC_DATA])" at bounding box center [274, 160] width 392 height 10
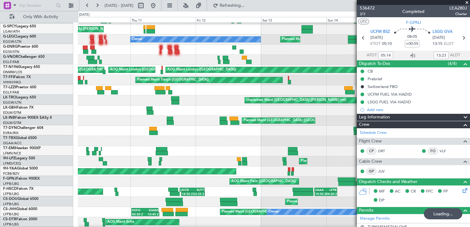
scroll to position [59, 0]
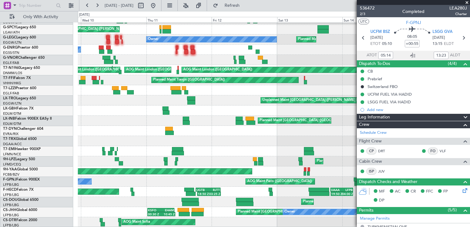
click at [163, 185] on div "Planned Maint London (Luton) Unplanned Maint Athens (Eleftherios Venizelos Intl…" at bounding box center [274, 95] width 392 height 264
click at [74, 99] on div "Planned Maint London (Luton) Unplanned Maint Athens (Eleftherios Venizelos Intl…" at bounding box center [235, 119] width 470 height 216
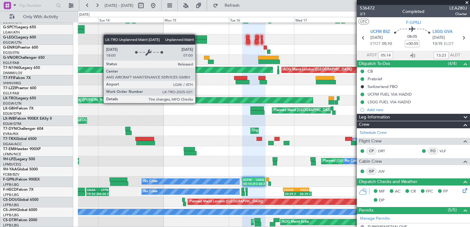
click at [47, 94] on div "Planned Maint London (Luton) A/C Unavailable Planned Maint London (Luton) Owner…" at bounding box center [235, 119] width 470 height 216
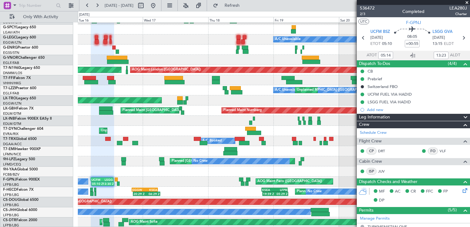
click at [31, 78] on div "A/C Unavailable AOG Maint London (Stansted) Planned Maint London (Farnborough) …" at bounding box center [235, 119] width 470 height 216
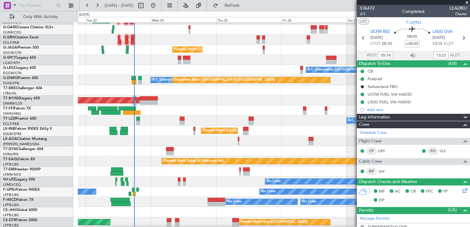
click at [184, 71] on div "A/C Unavailable [GEOGRAPHIC_DATA] ([GEOGRAPHIC_DATA])" at bounding box center [274, 70] width 392 height 10
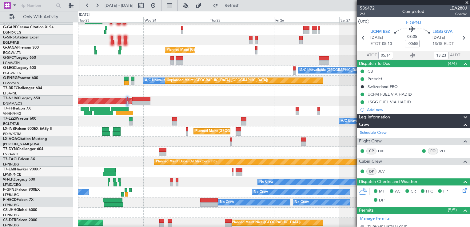
scroll to position [18, 0]
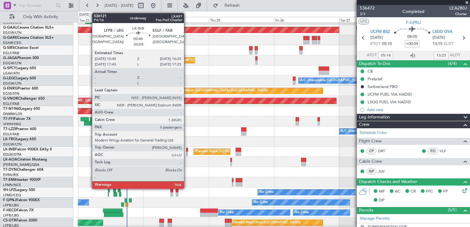
click at [188, 149] on div "Planned Maint [GEOGRAPHIC_DATA] ([GEOGRAPHIC_DATA])" at bounding box center [274, 152] width 392 height 10
click at [186, 149] on div at bounding box center [187, 150] width 2 height 4
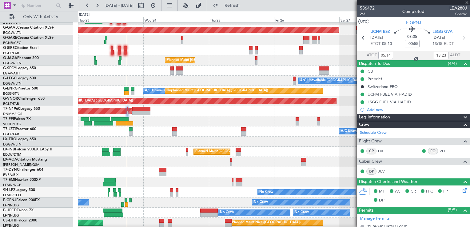
type input "-00:05"
type input "0"
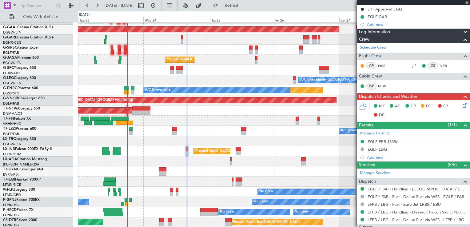
scroll to position [123, 0]
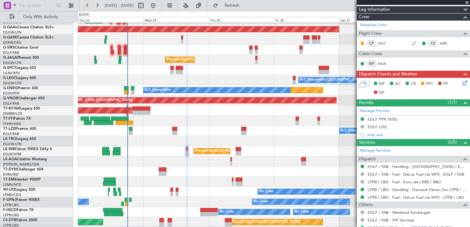
click at [410, 119] on div "EGLF PPR 1635z" at bounding box center [413, 120] width 113 height 8
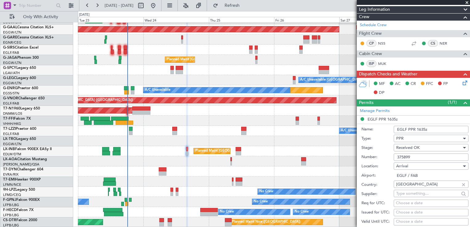
drag, startPoint x: 422, startPoint y: 129, endPoint x: 469, endPoint y: 152, distance: 53.1
click at [422, 129] on input "EGLF PPR 1635z" at bounding box center [431, 129] width 75 height 7
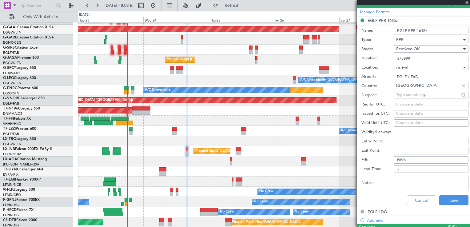
scroll to position [246, 0]
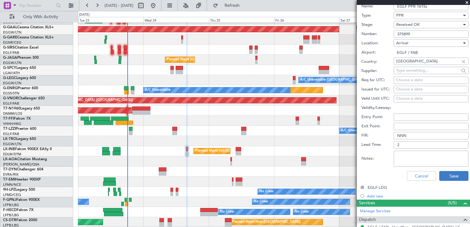
type input "EGLF PPR 1615z"
click at [456, 177] on button "Save" at bounding box center [453, 176] width 29 height 10
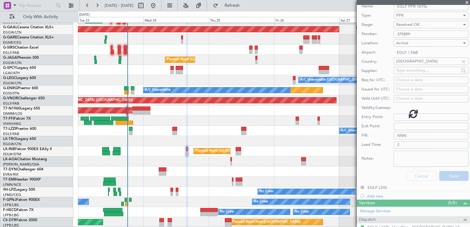
scroll to position [62, 0]
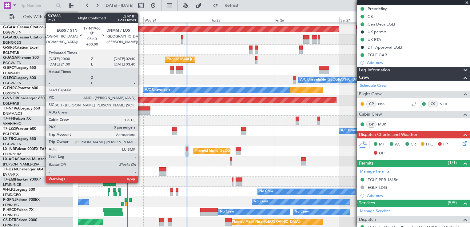
click at [141, 111] on div at bounding box center [141, 112] width 18 height 4
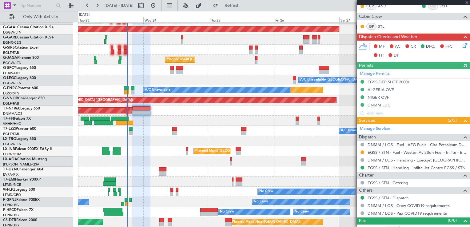
scroll to position [123, 0]
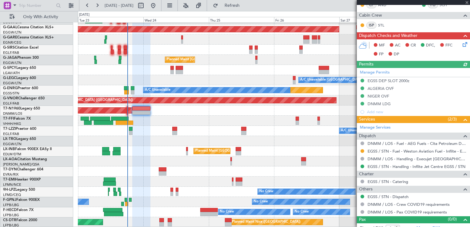
click at [420, 82] on div "Manage Permits EGSS DEP SLOT 2000z ALGERIA OVF NIGER OVF DNMM LDG Add new" at bounding box center [413, 92] width 113 height 48
click at [426, 82] on div "Manage Permits EGSS DEP SLOT 2000z ALGERIA OVF NIGER OVF DNMM LDG Add new" at bounding box center [413, 92] width 113 height 48
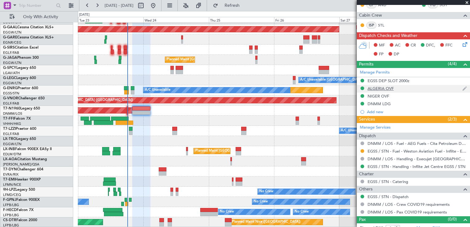
click at [402, 90] on div "ALGERIA OVF" at bounding box center [413, 89] width 113 height 8
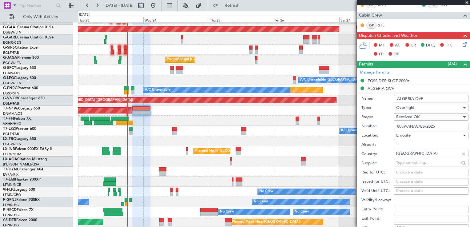
click at [439, 125] on input "8059/ANAC/BS/2025" at bounding box center [431, 126] width 75 height 7
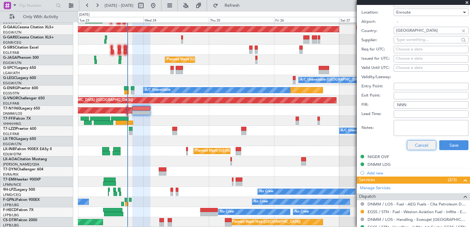
click at [419, 144] on button "Cancel" at bounding box center [421, 145] width 29 height 10
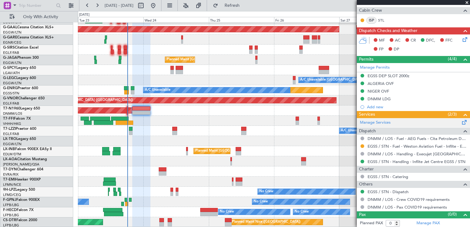
scroll to position [66, 0]
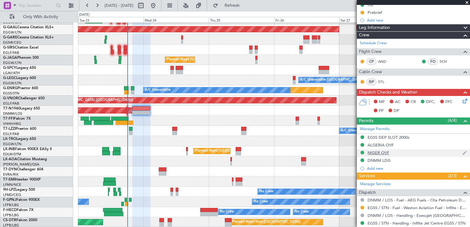
click at [402, 149] on div "NIGER OVF" at bounding box center [413, 153] width 113 height 8
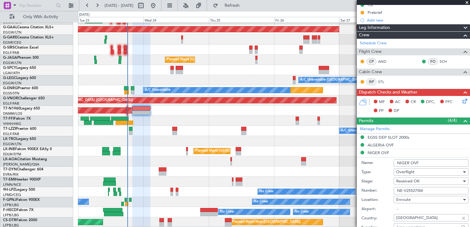
click at [432, 188] on input "NE-V255275M" at bounding box center [431, 190] width 75 height 7
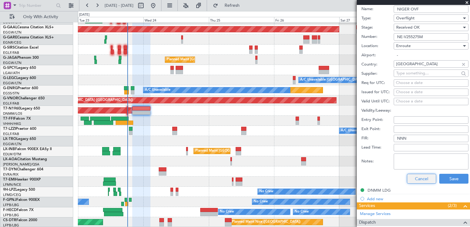
click at [417, 177] on button "Cancel" at bounding box center [421, 179] width 29 height 10
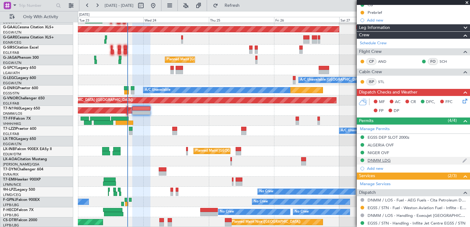
click at [408, 159] on div "DNMM LDG" at bounding box center [413, 161] width 113 height 8
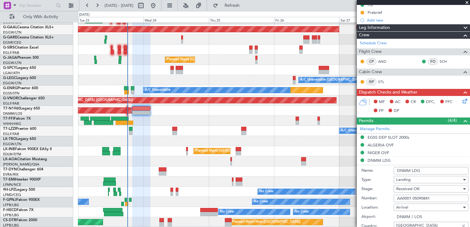
click at [435, 198] on input "AA0001 05090841" at bounding box center [431, 198] width 75 height 7
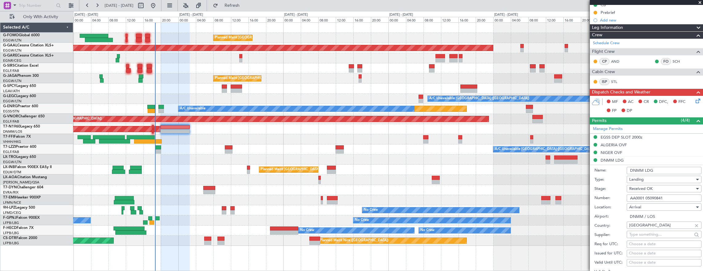
scroll to position [0, 0]
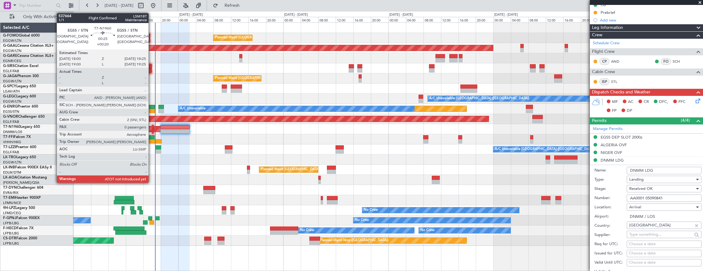
click at [152, 129] on div at bounding box center [153, 131] width 2 height 4
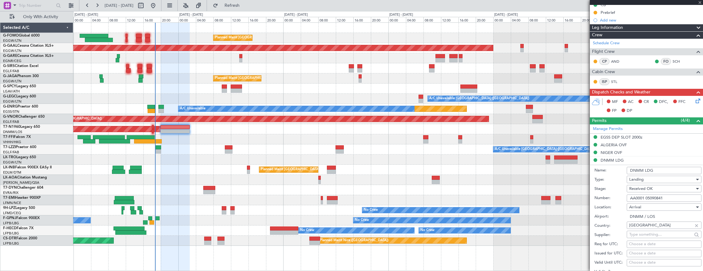
type input "+00:20"
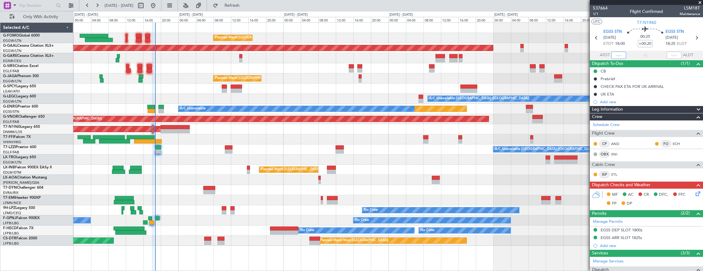
click at [469, 52] on input "text" at bounding box center [618, 55] width 15 height 7
type input "18:36"
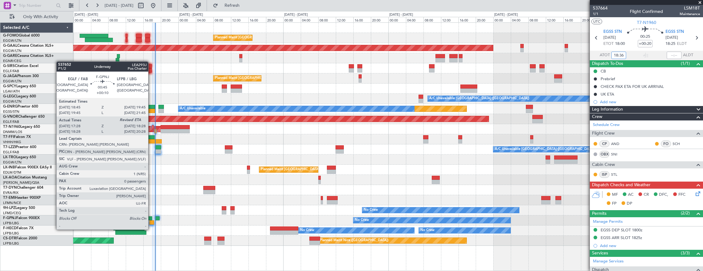
click at [151, 224] on div at bounding box center [151, 222] width 5 height 4
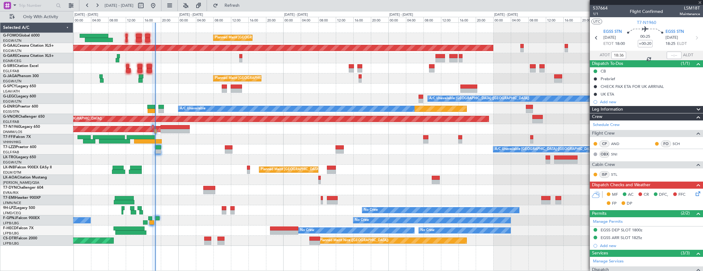
type input "+00:10"
type input "17:38"
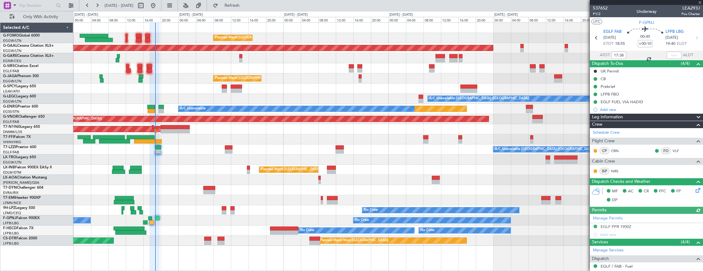
click at [156, 217] on div at bounding box center [157, 218] width 5 height 4
click at [148, 217] on div "No Crew No Crew Planned Maint Paris (Le Bourget)" at bounding box center [388, 221] width 630 height 10
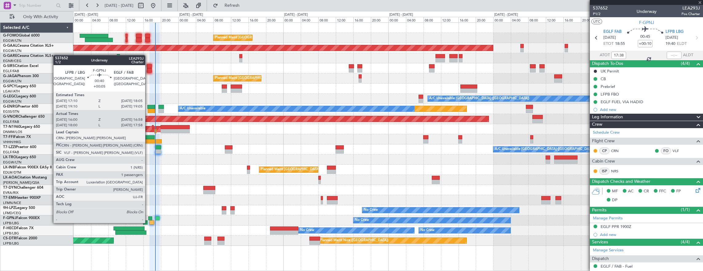
click at [149, 217] on div at bounding box center [150, 218] width 4 height 4
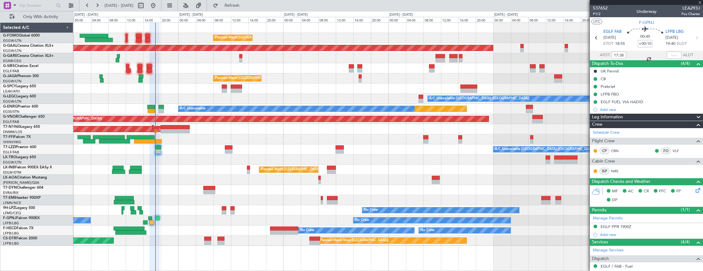
type input "+00:05"
type input "16:10"
type input "16:53"
type input "1"
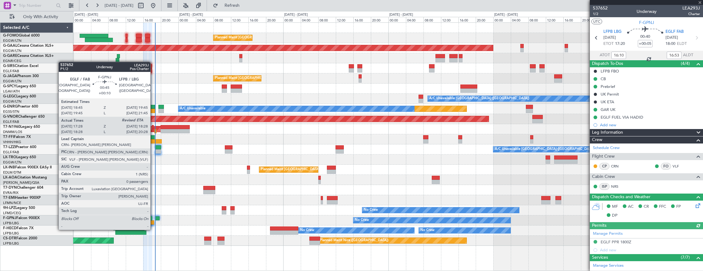
click at [151, 223] on div at bounding box center [151, 222] width 5 height 4
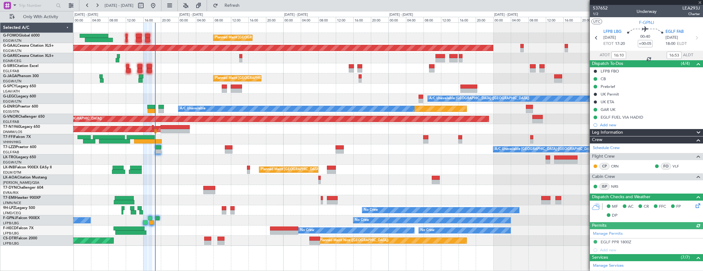
type input "+00:10"
type input "17:38"
type input "0"
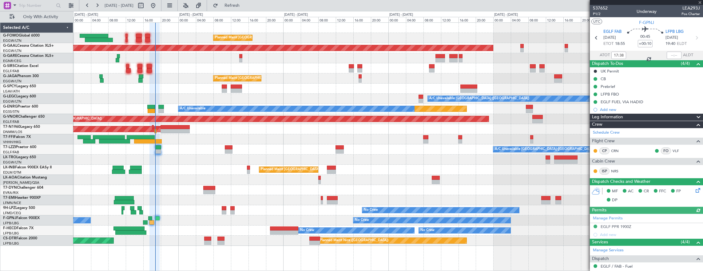
click at [469, 55] on div at bounding box center [674, 55] width 15 height 7
click at [469, 51] on section "ATOT 17:38 ALDT" at bounding box center [646, 55] width 113 height 9
click at [469, 56] on input "text" at bounding box center [674, 55] width 15 height 7
type input "18:25"
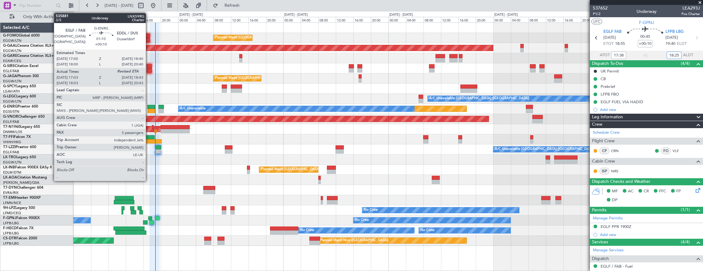
click at [149, 109] on div at bounding box center [151, 111] width 7 height 4
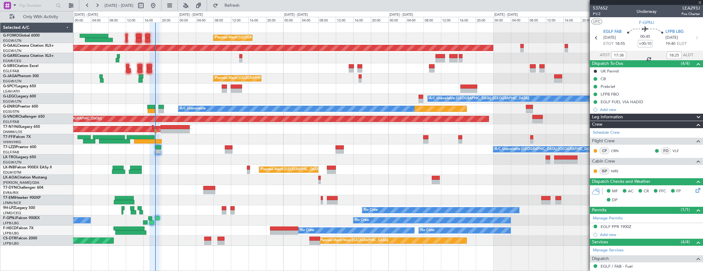
type input "17:18"
type input "5"
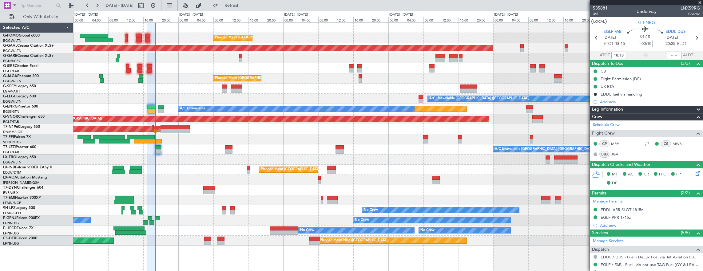
type input "17:18"
click at [667, 53] on input "text" at bounding box center [674, 55] width 15 height 7
type input "18:20"
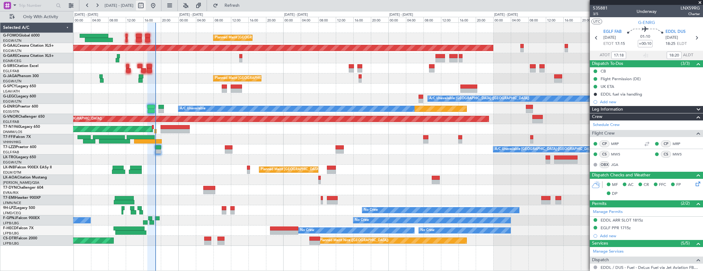
click at [146, 2] on button at bounding box center [141, 6] width 10 height 10
select select "9"
select select "2025"
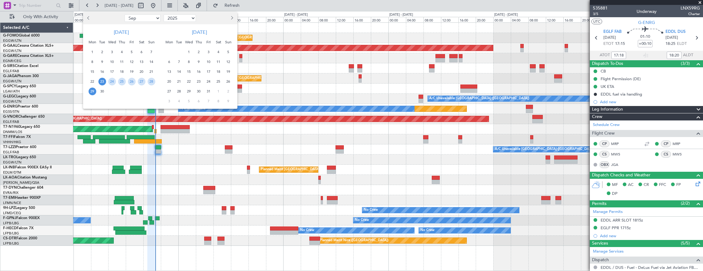
click at [101, 80] on span "23" at bounding box center [102, 82] width 8 height 8
click at [201, 52] on span "2" at bounding box center [199, 52] width 8 height 8
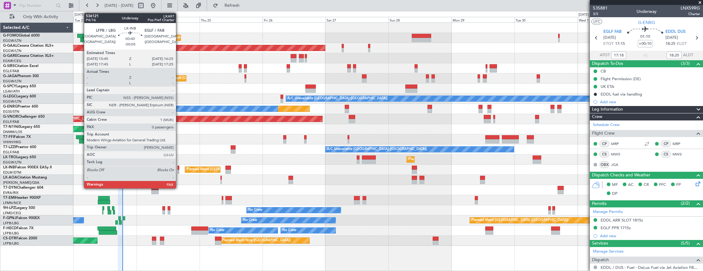
click at [179, 171] on div at bounding box center [178, 172] width 2 height 4
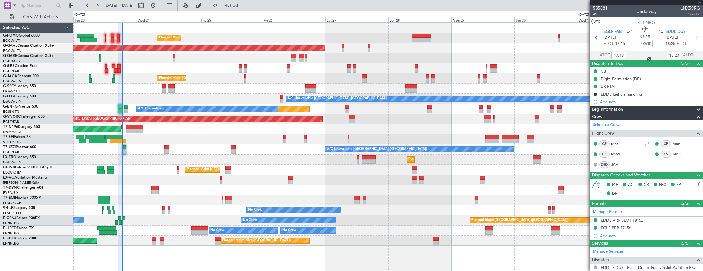
type input "-00:05"
type input "0"
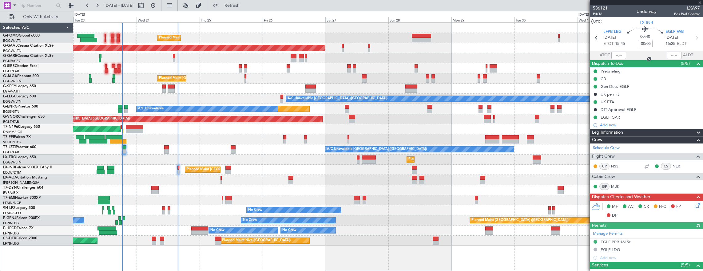
scroll to position [92, 0]
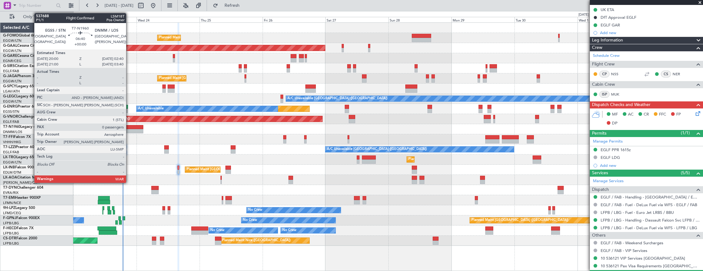
click at [129, 129] on div at bounding box center [135, 131] width 18 height 4
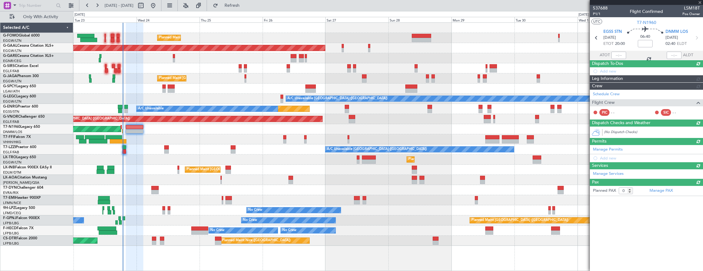
scroll to position [0, 0]
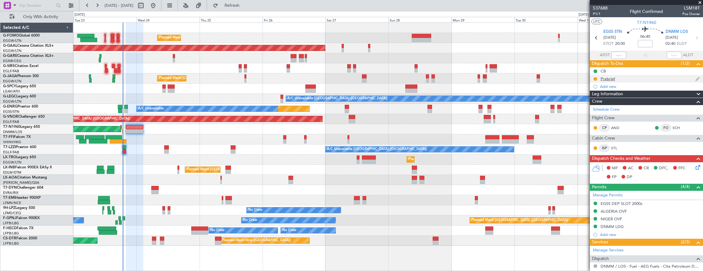
click at [595, 77] on button at bounding box center [595, 79] width 4 height 4
click at [596, 108] on span "Completed" at bounding box center [598, 106] width 20 height 6
click at [694, 167] on icon at bounding box center [696, 166] width 5 height 5
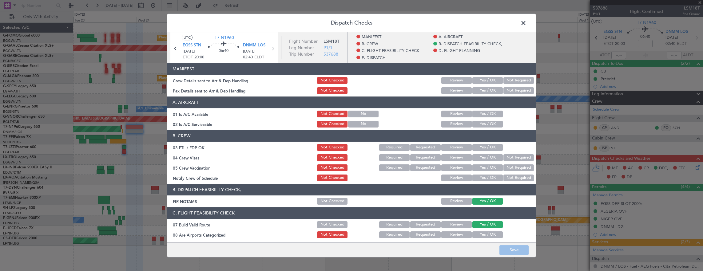
click at [486, 81] on button "Yes / OK" at bounding box center [487, 80] width 30 height 7
click at [484, 91] on button "Yes / OK" at bounding box center [487, 90] width 30 height 7
click at [483, 114] on button "Yes / OK" at bounding box center [487, 114] width 30 height 7
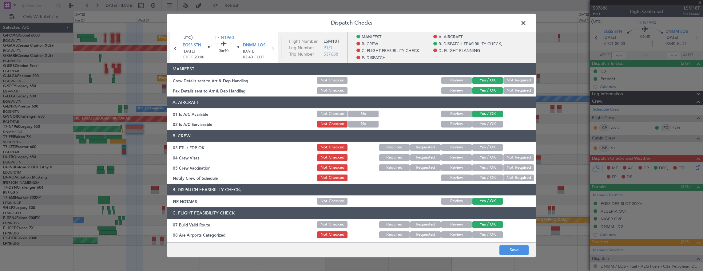
click at [483, 122] on button "Yes / OK" at bounding box center [487, 124] width 30 height 7
click at [332, 117] on button "Not Checked" at bounding box center [332, 114] width 30 height 7
click at [331, 124] on button "Not Checked" at bounding box center [332, 124] width 30 height 7
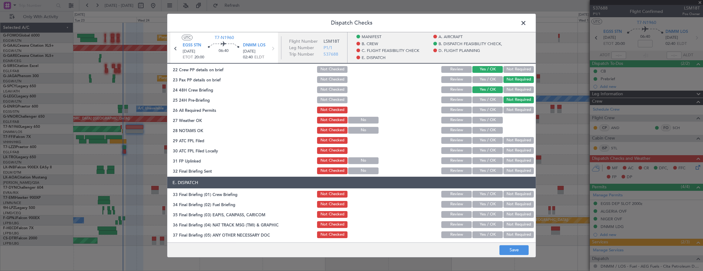
scroll to position [307, 0]
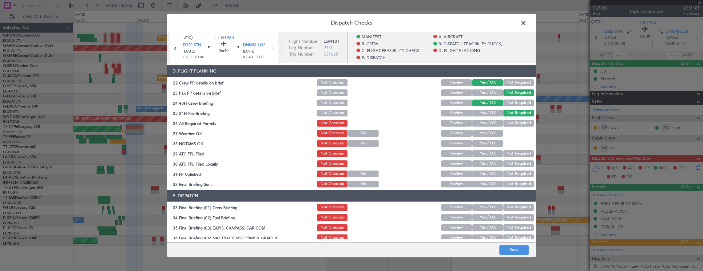
click at [480, 127] on div "Yes / OK" at bounding box center [486, 123] width 31 height 9
click at [480, 125] on button "Yes / OK" at bounding box center [487, 123] width 30 height 7
click at [481, 138] on section "D. FLIGHT PLANNING 22 Crew PP details on brief Not Checked Review Yes / OK Not …" at bounding box center [351, 126] width 368 height 123
click at [485, 139] on div "Yes / OK" at bounding box center [486, 143] width 31 height 9
drag, startPoint x: 482, startPoint y: 151, endPoint x: 482, endPoint y: 139, distance: 12.3
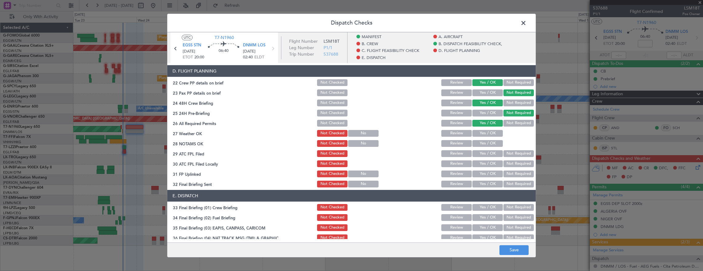
click at [482, 151] on button "Yes / OK" at bounding box center [487, 153] width 30 height 7
click at [482, 136] on button "Yes / OK" at bounding box center [487, 133] width 30 height 7
click at [482, 142] on button "Yes / OK" at bounding box center [487, 143] width 30 height 7
click at [511, 162] on button "Not Required" at bounding box center [518, 163] width 30 height 7
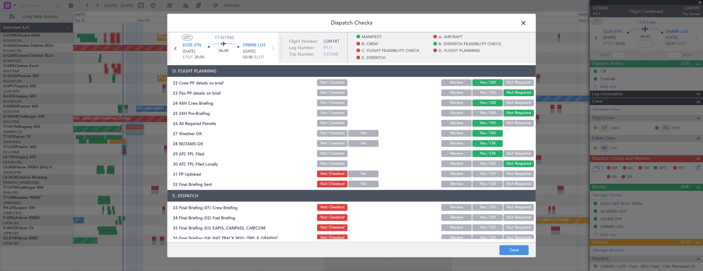
click at [487, 171] on button "Yes / OK" at bounding box center [487, 174] width 30 height 7
click at [510, 182] on button "Not Required" at bounding box center [518, 184] width 30 height 7
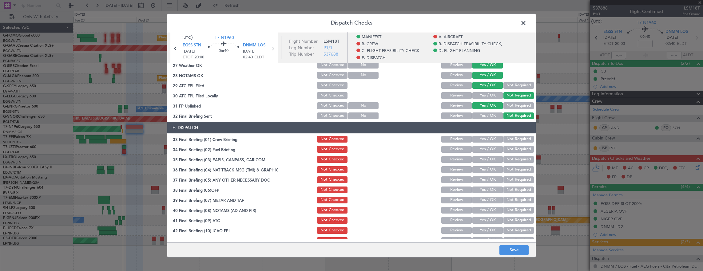
scroll to position [393, 0]
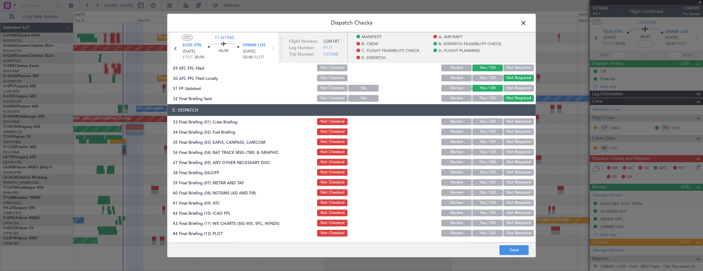
click at [485, 122] on button "Yes / OK" at bounding box center [487, 121] width 30 height 7
click at [485, 132] on button "Yes / OK" at bounding box center [487, 132] width 30 height 7
click at [509, 140] on button "Not Required" at bounding box center [518, 142] width 30 height 7
click at [510, 152] on button "Not Required" at bounding box center [518, 152] width 30 height 7
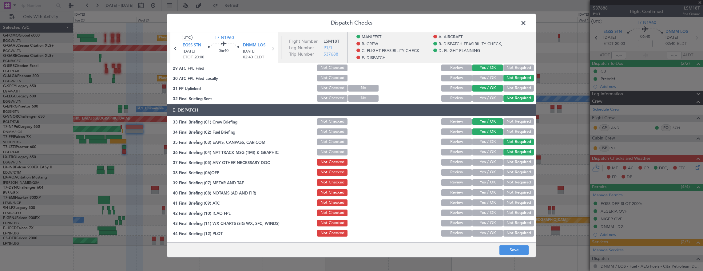
click at [483, 161] on button "Yes / OK" at bounding box center [487, 162] width 30 height 7
click at [483, 173] on button "Yes / OK" at bounding box center [487, 172] width 30 height 7
click at [483, 179] on button "Yes / OK" at bounding box center [487, 182] width 30 height 7
click at [484, 186] on button "Yes / OK" at bounding box center [487, 182] width 30 height 7
click at [485, 194] on button "Yes / OK" at bounding box center [487, 192] width 30 height 7
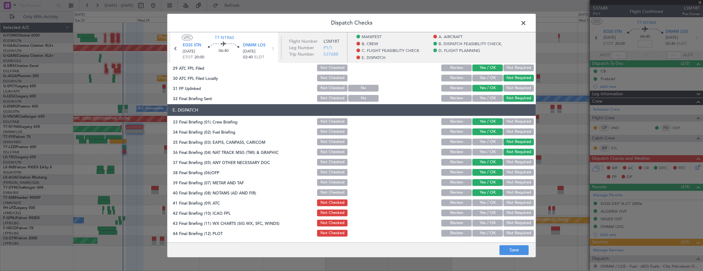
click at [486, 206] on button "Yes / OK" at bounding box center [487, 203] width 30 height 7
click at [484, 216] on div "Yes / OK" at bounding box center [486, 213] width 31 height 9
click at [483, 214] on button "Yes / OK" at bounding box center [487, 213] width 30 height 7
click at [484, 222] on button "Yes / OK" at bounding box center [487, 223] width 30 height 7
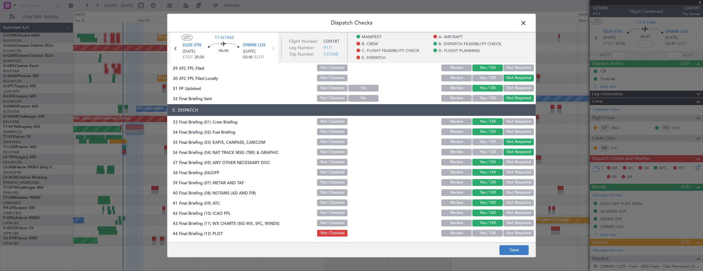
drag, startPoint x: 483, startPoint y: 232, endPoint x: 516, endPoint y: 251, distance: 38.3
click at [484, 232] on button "Yes / OK" at bounding box center [487, 233] width 30 height 7
click at [530, 257] on footer "Save" at bounding box center [351, 250] width 368 height 15
click at [523, 247] on button "Save" at bounding box center [513, 250] width 29 height 10
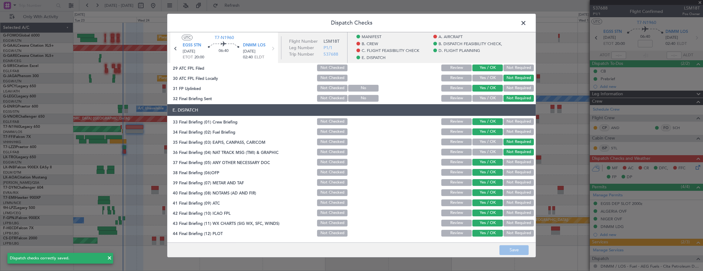
click at [526, 23] on span at bounding box center [526, 24] width 0 height 12
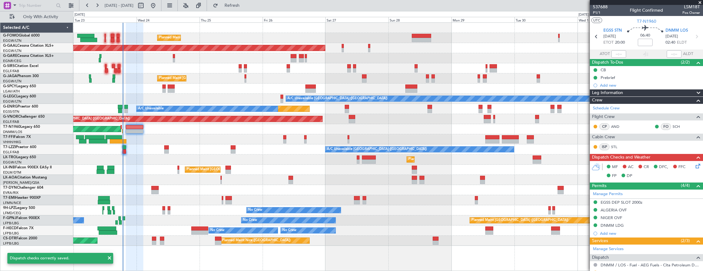
scroll to position [0, 0]
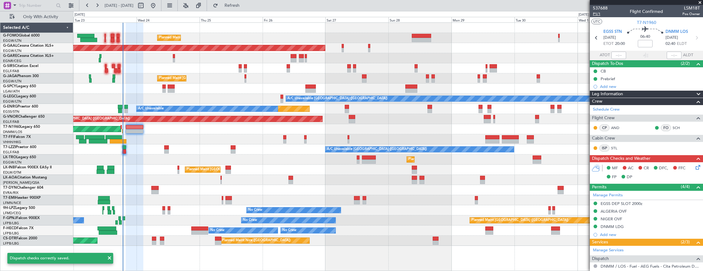
click at [595, 14] on span "P1/1" at bounding box center [600, 13] width 15 height 5
click at [146, 6] on button at bounding box center [141, 6] width 10 height 10
select select "9"
select select "2025"
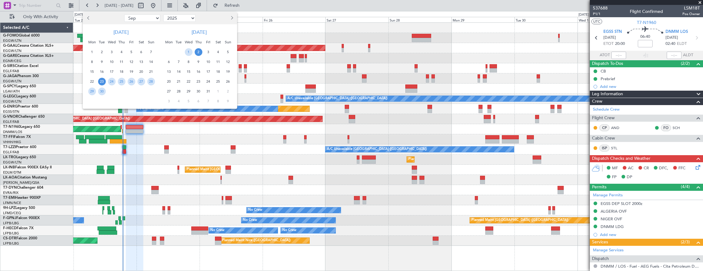
click at [234, 17] on button "Next month" at bounding box center [231, 18] width 7 height 10
select select "10"
click at [185, 18] on select "2015 2016 2017 2018 2019 2020 2021 2022 2023 2024 2025 2026 2027 2028 2029 2030…" at bounding box center [179, 17] width 32 height 7
select select "2026"
click at [163, 14] on select "2015 2016 2017 2018 2019 2020 2021 2022 2023 2024 2025 2026 2027 2028 2029 2030…" at bounding box center [179, 17] width 32 height 7
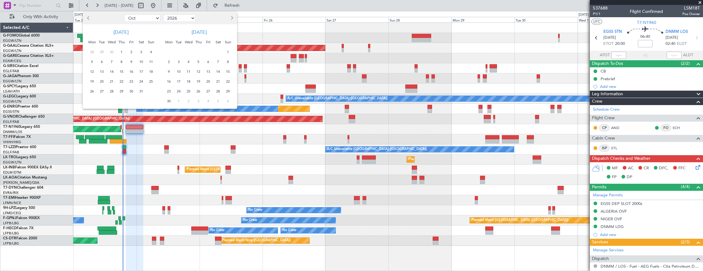
click at [90, 15] on button "Previous month" at bounding box center [88, 18] width 7 height 10
click at [89, 16] on button "Previous month" at bounding box center [88, 18] width 7 height 10
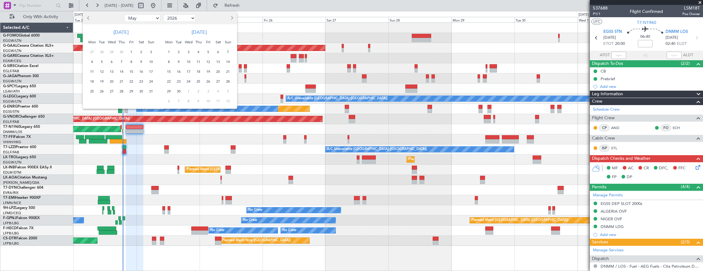
click at [89, 16] on button "Previous month" at bounding box center [88, 18] width 7 height 10
select select "4"
click at [186, 61] on span "6" at bounding box center [189, 62] width 8 height 8
click at [190, 81] on span "20" at bounding box center [189, 82] width 8 height 8
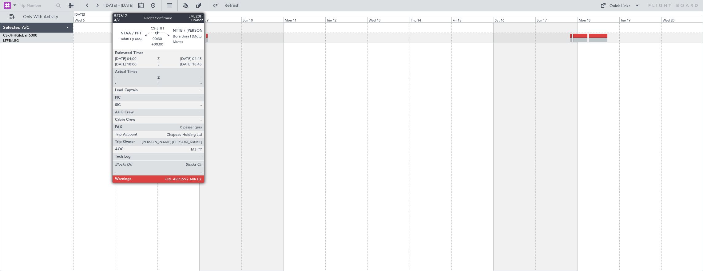
click at [207, 39] on div at bounding box center [207, 40] width 2 height 4
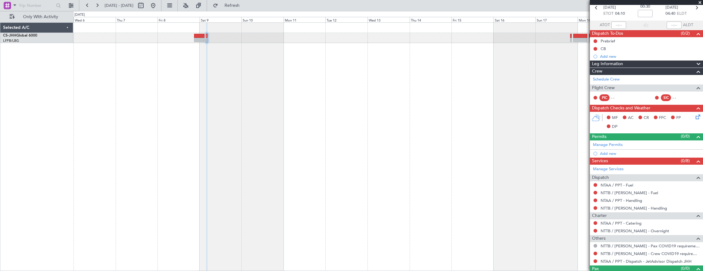
scroll to position [40, 0]
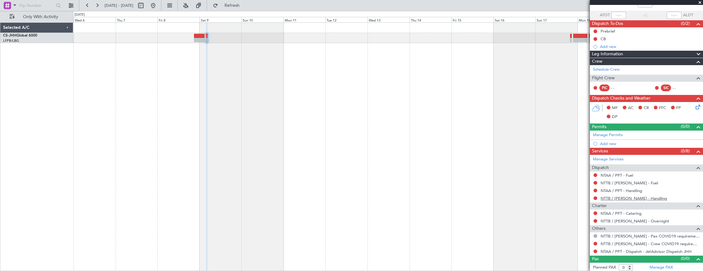
click at [627, 197] on link "NTTB / [PERSON_NAME] - Handling" at bounding box center [633, 198] width 66 height 5
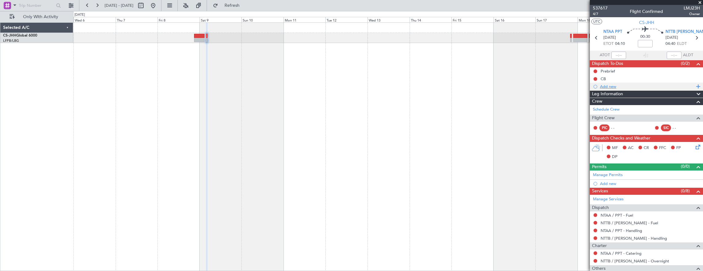
click at [629, 87] on div "Add new" at bounding box center [647, 86] width 94 height 5
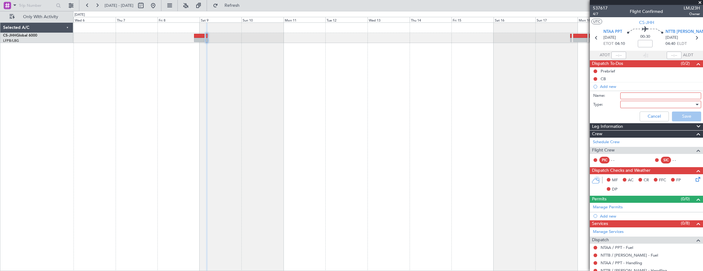
click at [627, 97] on input "Name:" at bounding box center [660, 96] width 81 height 7
type input "NTTB OPS HOURS"
click at [627, 101] on div at bounding box center [659, 104] width 72 height 9
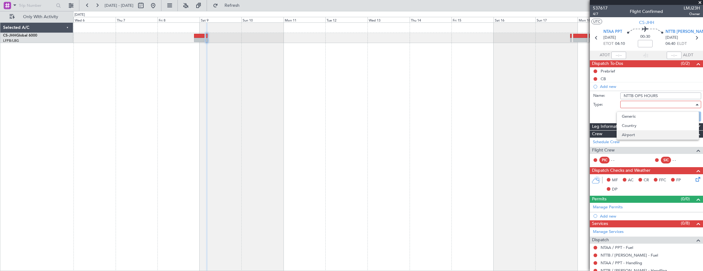
click at [633, 138] on span "Airport" at bounding box center [658, 134] width 72 height 9
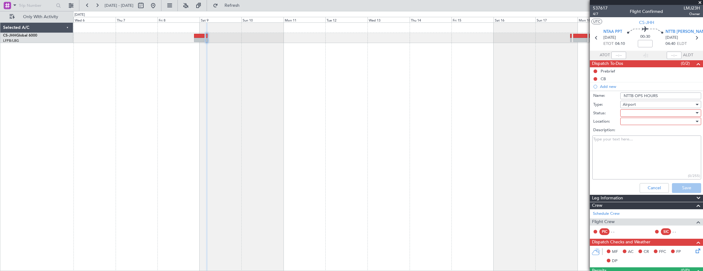
click at [626, 113] on div at bounding box center [659, 113] width 72 height 9
drag, startPoint x: 636, startPoint y: 132, endPoint x: 636, endPoint y: 142, distance: 10.5
click at [636, 142] on div "Not Started In Progress Completed Cancelled" at bounding box center [657, 139] width 82 height 38
click at [636, 142] on span "Completed" at bounding box center [658, 143] width 72 height 9
click at [629, 124] on div at bounding box center [659, 121] width 72 height 9
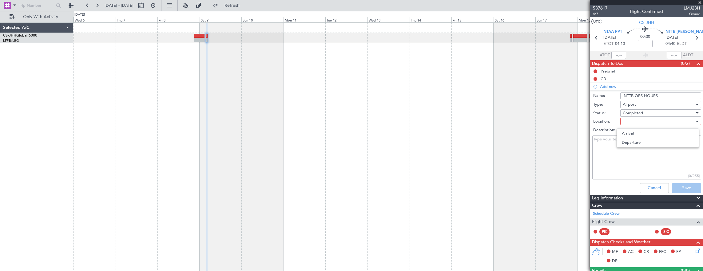
drag, startPoint x: 632, startPoint y: 130, endPoint x: 530, endPoint y: 106, distance: 104.3
click at [632, 130] on span "Arrival" at bounding box center [658, 133] width 72 height 9
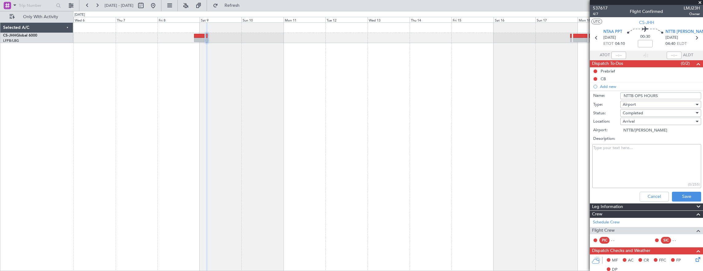
drag, startPoint x: 654, startPoint y: 166, endPoint x: 679, endPoint y: 184, distance: 30.3
click at [654, 166] on textarea "Description:" at bounding box center [646, 166] width 109 height 44
paste textarea "1800-0430utc"
type textarea "1800-0430utc"
click at [686, 198] on button "Save" at bounding box center [686, 197] width 29 height 10
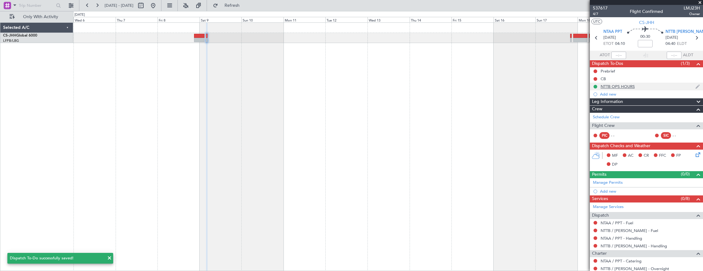
click at [648, 89] on div "NTTB OPS HOURS" at bounding box center [646, 87] width 113 height 8
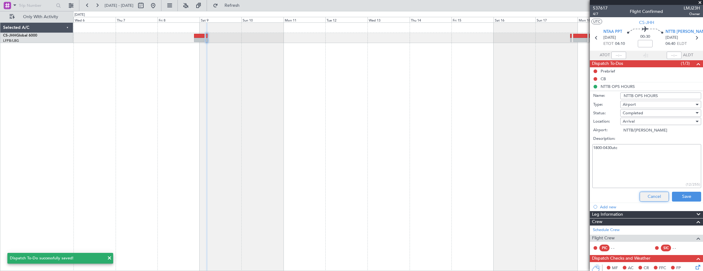
click at [656, 194] on button "Cancel" at bounding box center [654, 197] width 29 height 10
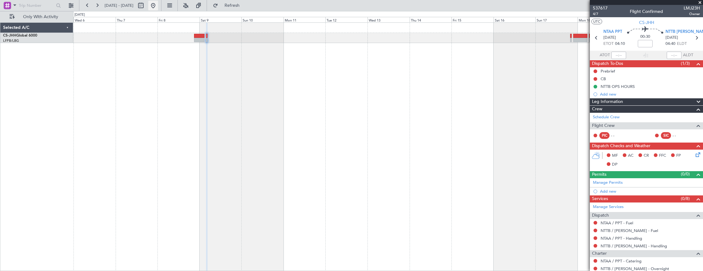
click at [158, 1] on button at bounding box center [153, 6] width 10 height 10
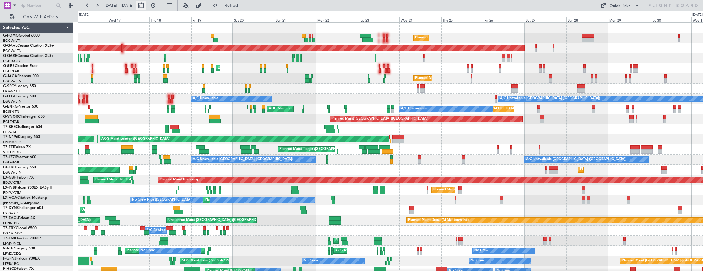
click at [146, 5] on button at bounding box center [141, 6] width 10 height 10
select select "9"
select select "2025"
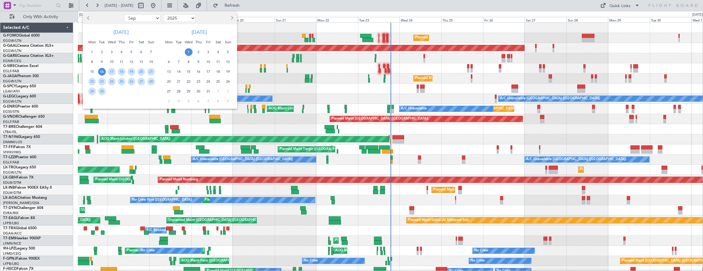
click at [102, 71] on span "16" at bounding box center [102, 72] width 8 height 8
click at [127, 81] on div "26" at bounding box center [131, 82] width 10 height 10
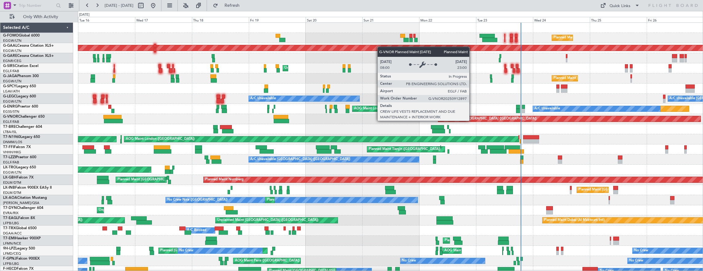
click at [113, 124] on div "Planned Maint [GEOGRAPHIC_DATA] ([GEOGRAPHIC_DATA]) Planned [GEOGRAPHIC_DATA] U…" at bounding box center [390, 165] width 625 height 284
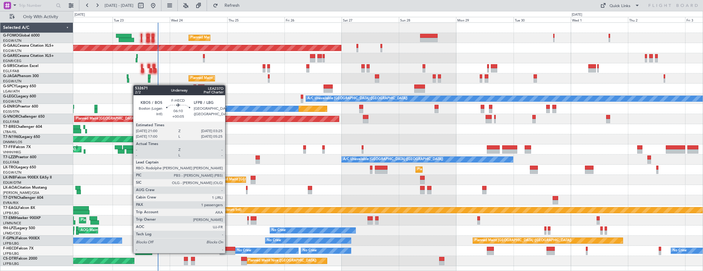
click at [226, 250] on div at bounding box center [227, 249] width 15 height 4
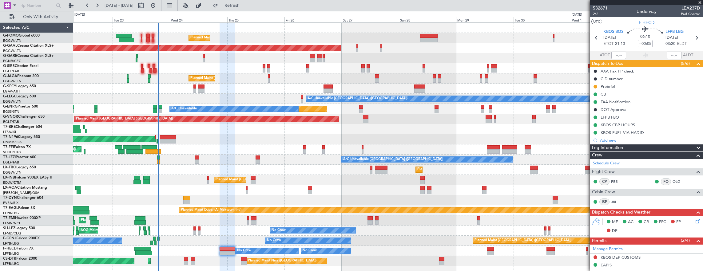
click at [279, 166] on div "Planned Maint [GEOGRAPHIC_DATA] ([GEOGRAPHIC_DATA])" at bounding box center [388, 170] width 630 height 10
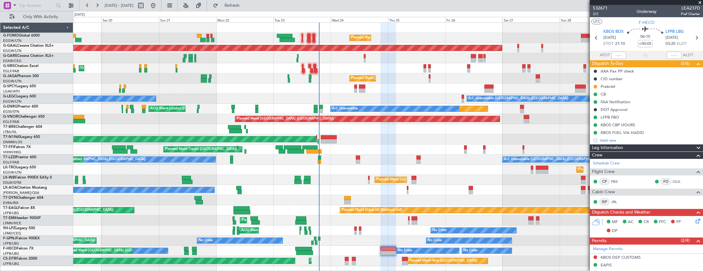
click at [433, 202] on div at bounding box center [388, 200] width 630 height 10
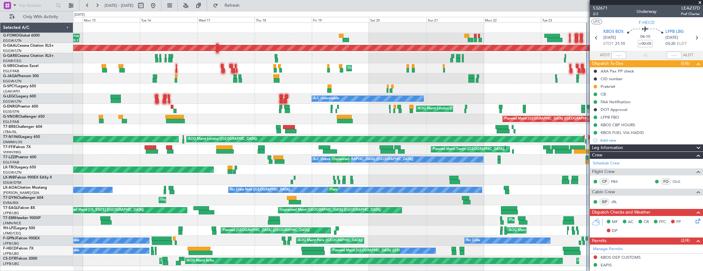
click at [399, 211] on div "Planned Maint [GEOGRAPHIC_DATA] ([GEOGRAPHIC_DATA]) OLBA 11:00 Z KTEB 22:45 Z 1…" at bounding box center [388, 145] width 630 height 244
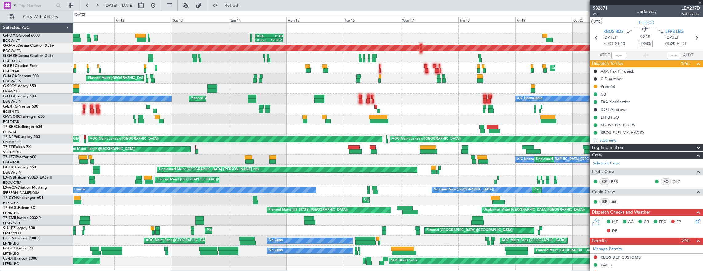
click at [445, 210] on div "Unplanned Maint [GEOGRAPHIC_DATA] ([GEOGRAPHIC_DATA]) Planned Maint [US_STATE] …" at bounding box center [388, 210] width 630 height 10
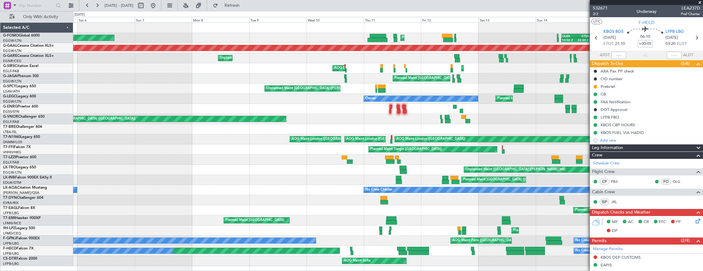
click at [545, 219] on div "OLBA 11:00 Z KTEB 22:45 Z 10:50 Z 22:30 Z Planned Maint [GEOGRAPHIC_DATA] ([GEO…" at bounding box center [388, 145] width 630 height 244
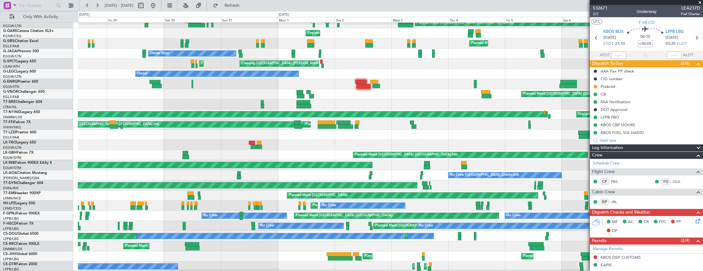
click at [314, 212] on div "No Crew No Crew Planned Maint [GEOGRAPHIC_DATA] ([GEOGRAPHIC_DATA]) No Crew No …" at bounding box center [390, 216] width 625 height 10
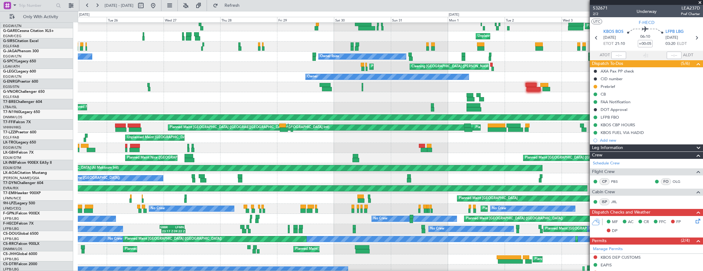
click at [357, 221] on div "No Crew No Crew Planned Maint [GEOGRAPHIC_DATA] ([GEOGRAPHIC_DATA]) No Crew No …" at bounding box center [390, 219] width 625 height 10
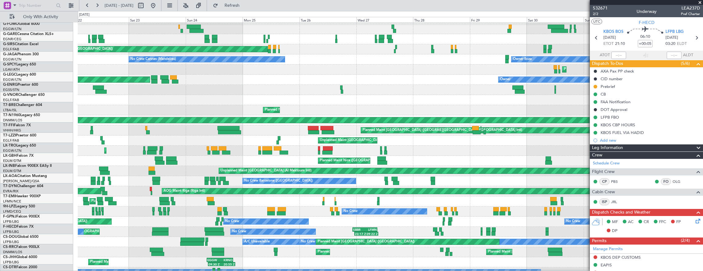
click at [365, 220] on div "No Crew Planned Maint [GEOGRAPHIC_DATA] ([GEOGRAPHIC_DATA]) No Crew [GEOGRAPHIC…" at bounding box center [390, 222] width 625 height 10
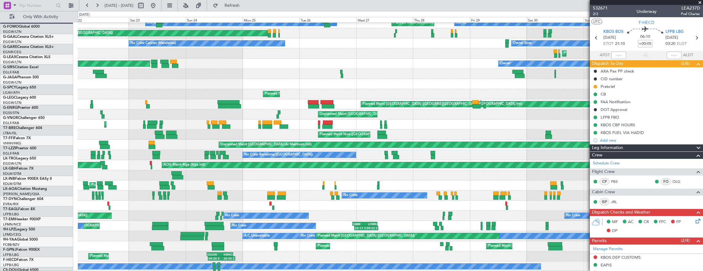
scroll to position [45, 0]
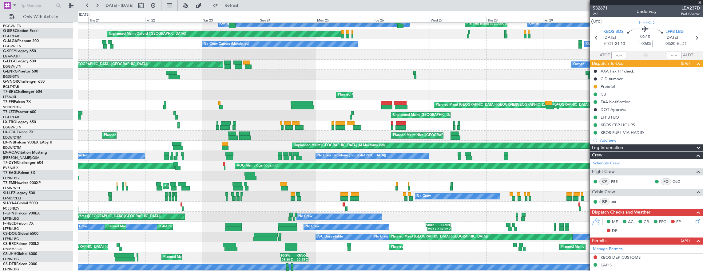
click at [213, 235] on div "No Crew Planned Maint [GEOGRAPHIC_DATA] ([GEOGRAPHIC_DATA]) A/C Unavailable 18:…" at bounding box center [390, 237] width 625 height 10
click at [252, 236] on div "No Crew Planned Maint [GEOGRAPHIC_DATA] ([GEOGRAPHIC_DATA]) A/C Unavailable 18:…" at bounding box center [390, 237] width 625 height 10
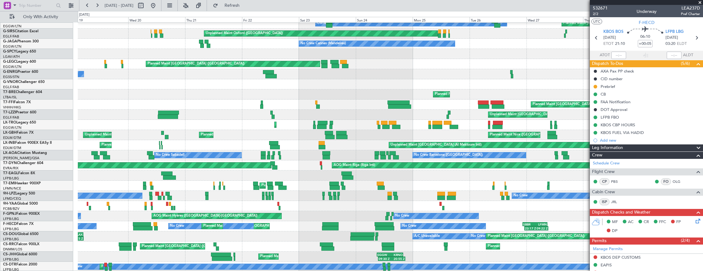
click at [274, 234] on div "No Crew Planned Maint [GEOGRAPHIC_DATA] ([GEOGRAPHIC_DATA]) A/C Unavailable 18:…" at bounding box center [390, 237] width 625 height 10
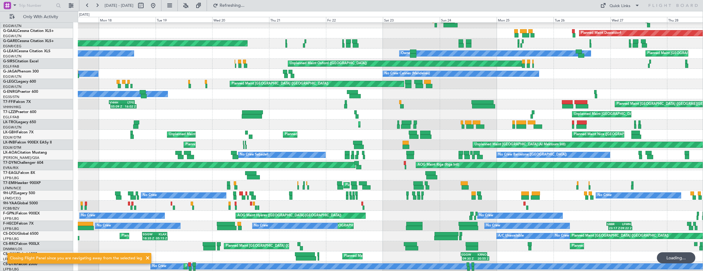
scroll to position [15, 0]
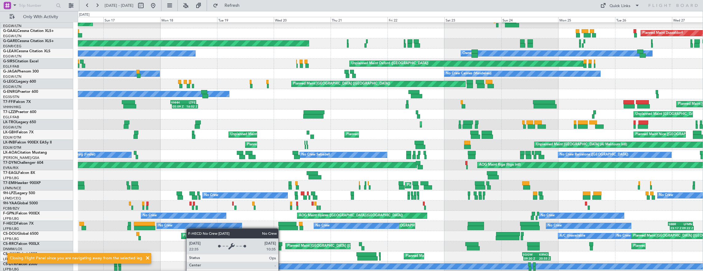
click at [203, 228] on div "No Crew Planned Maint [GEOGRAPHIC_DATA] ([GEOGRAPHIC_DATA]) Planned Maint [GEOG…" at bounding box center [390, 226] width 625 height 10
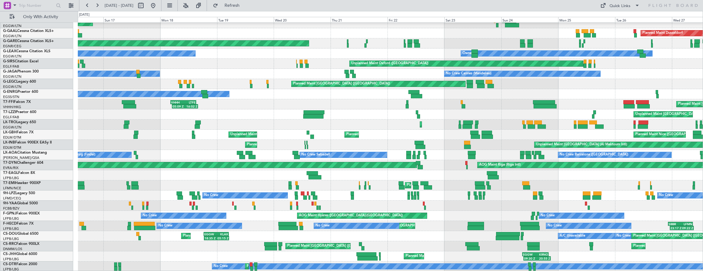
click at [295, 241] on div "Planned Maint [GEOGRAPHIC_DATA] ([GEOGRAPHIC_DATA]) Planned Maint [GEOGRAPHIC_D…" at bounding box center [390, 246] width 625 height 10
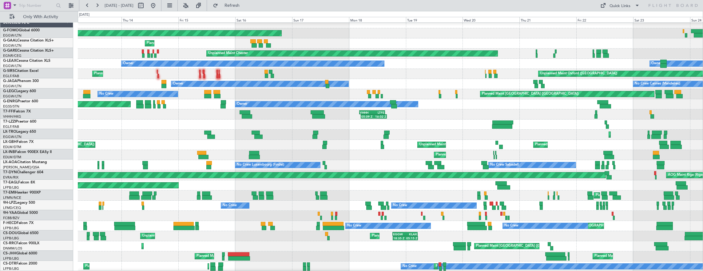
scroll to position [5, 0]
click at [165, 220] on div at bounding box center [390, 216] width 625 height 10
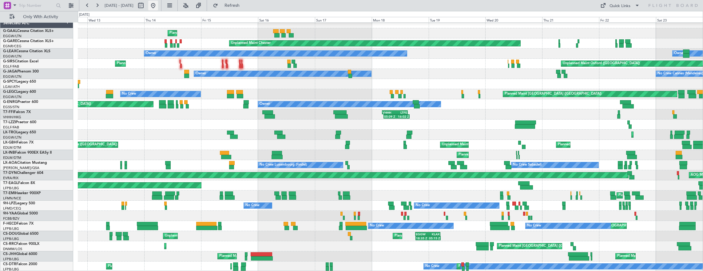
click at [158, 8] on button at bounding box center [153, 6] width 10 height 10
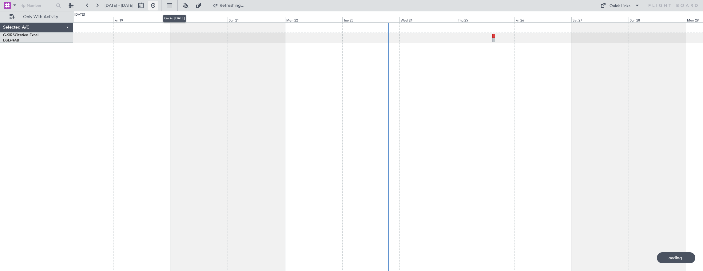
scroll to position [0, 0]
click at [409, 100] on div at bounding box center [388, 146] width 630 height 249
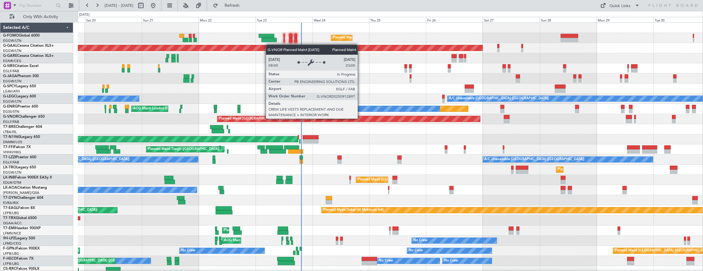
click at [188, 155] on div "A/C Unavailable [GEOGRAPHIC_DATA] ([GEOGRAPHIC_DATA]) A/C Unavailable [GEOGRAPH…" at bounding box center [390, 160] width 625 height 10
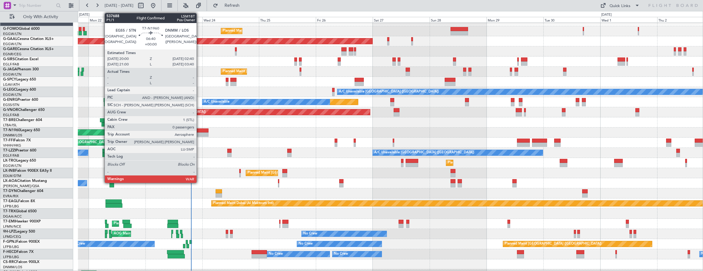
click at [201, 132] on div at bounding box center [200, 131] width 16 height 4
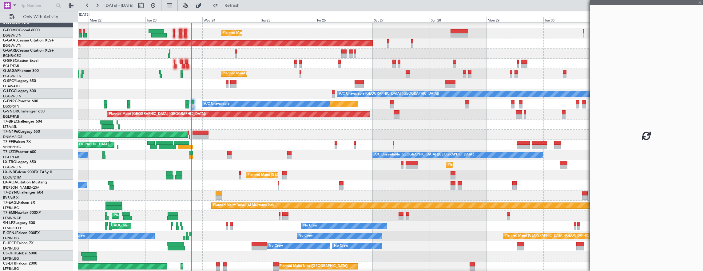
scroll to position [5, 0]
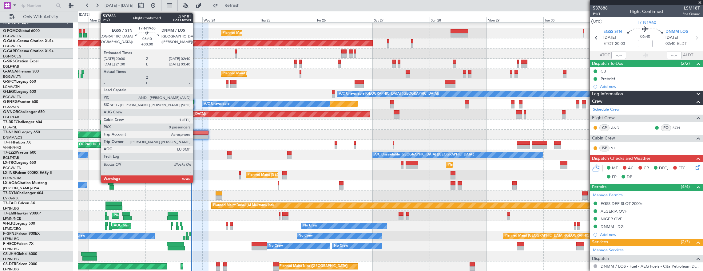
click at [196, 133] on div at bounding box center [200, 133] width 16 height 4
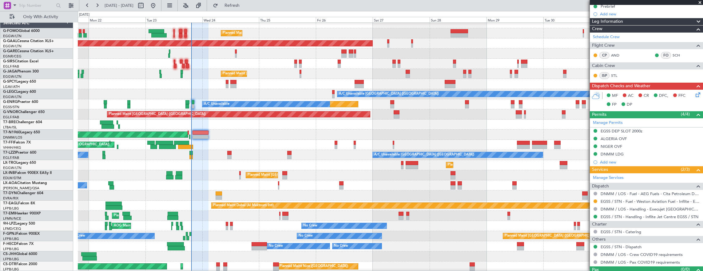
scroll to position [83, 0]
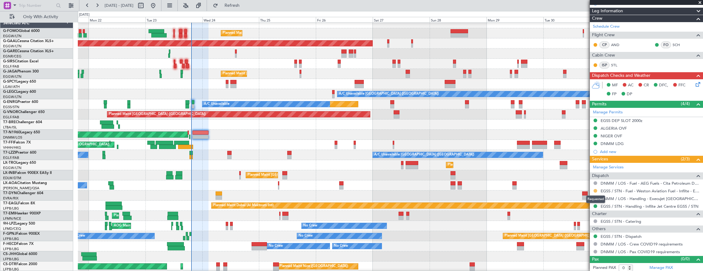
click at [594, 189] on button at bounding box center [595, 191] width 4 height 4
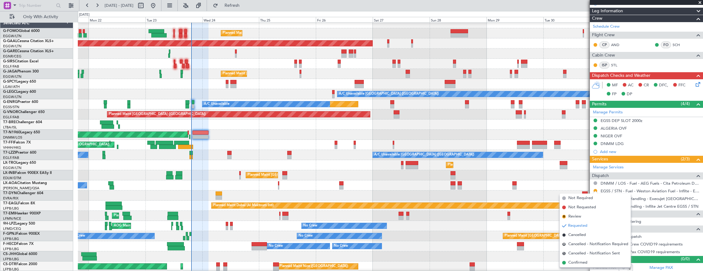
click at [214, 165] on div "Planned Maint [GEOGRAPHIC_DATA] ([GEOGRAPHIC_DATA])" at bounding box center [390, 165] width 625 height 10
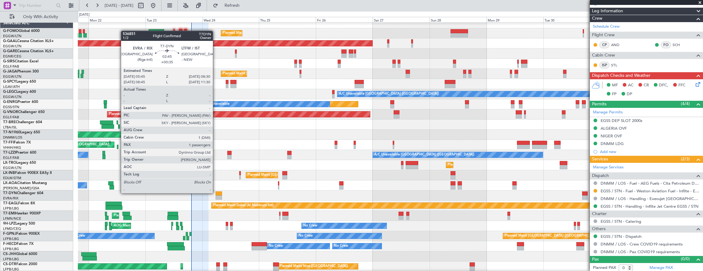
click at [216, 193] on div at bounding box center [219, 194] width 7 height 4
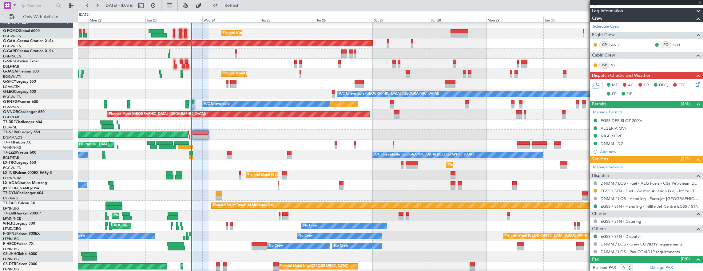
type input "+00:35"
type input "1"
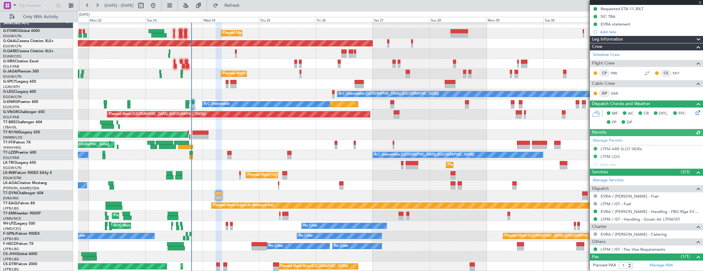
scroll to position [128, 0]
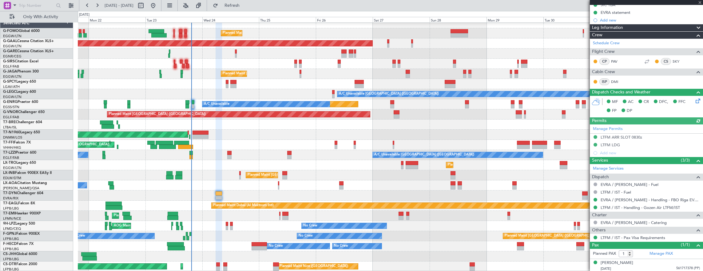
click at [368, 235] on div "Planned Maint [GEOGRAPHIC_DATA] ([GEOGRAPHIC_DATA]) Planned [GEOGRAPHIC_DATA] O…" at bounding box center [390, 145] width 625 height 254
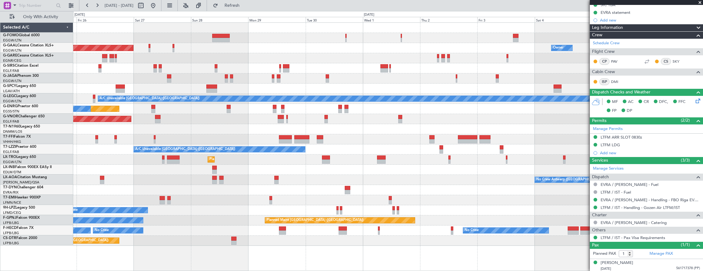
scroll to position [0, 0]
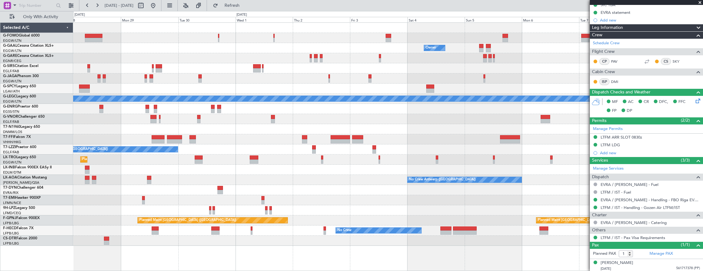
click at [275, 174] on div at bounding box center [388, 170] width 630 height 10
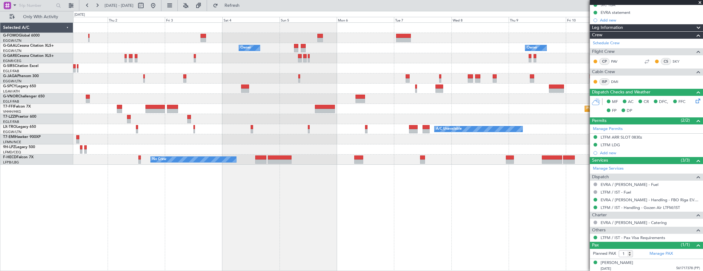
click at [553, 181] on div "Owner Owner Owner Owner Planned Maint Geneva ([GEOGRAPHIC_DATA]) A/C Unavailabl…" at bounding box center [388, 146] width 630 height 249
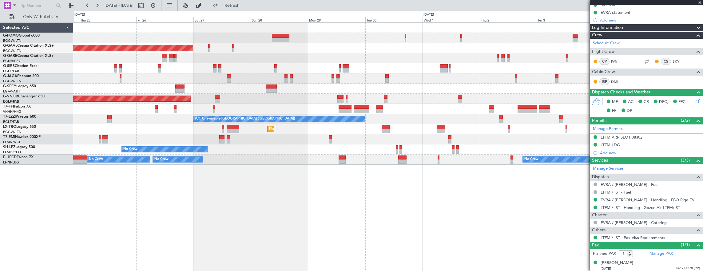
click at [497, 204] on div "Planned Maint [GEOGRAPHIC_DATA] ([GEOGRAPHIC_DATA]) Owner Planned [GEOGRAPHIC_D…" at bounding box center [388, 146] width 630 height 249
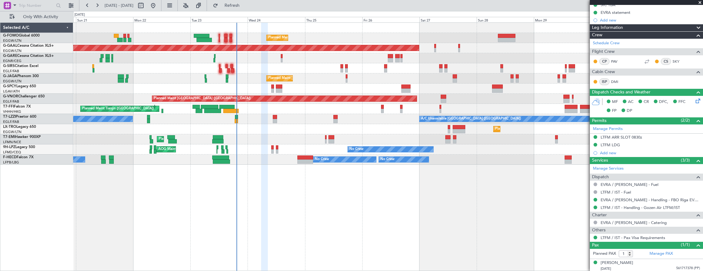
click at [261, 198] on div at bounding box center [264, 147] width 7 height 249
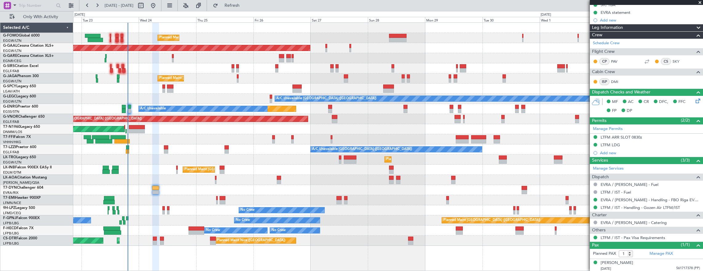
click at [281, 110] on div "Planned Maint [GEOGRAPHIC_DATA] ([GEOGRAPHIC_DATA]) Planned [GEOGRAPHIC_DATA] O…" at bounding box center [388, 134] width 630 height 223
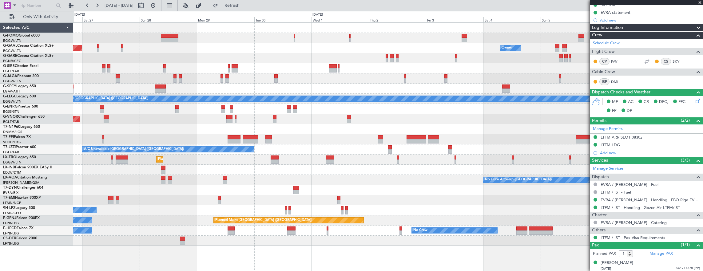
click at [239, 114] on div "Planned Maint [GEOGRAPHIC_DATA] ([GEOGRAPHIC_DATA])" at bounding box center [388, 119] width 630 height 10
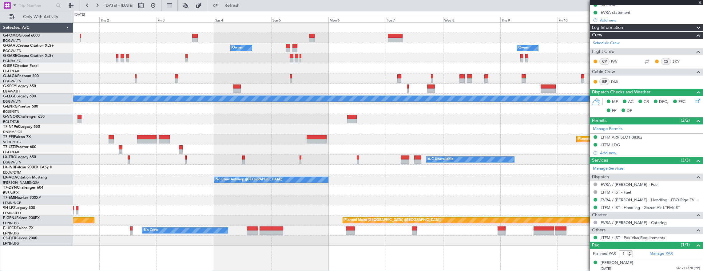
click at [200, 126] on div "Owner Owner Owner Owner A/C Unavailable [GEOGRAPHIC_DATA] ([GEOGRAPHIC_DATA]) P…" at bounding box center [388, 134] width 630 height 223
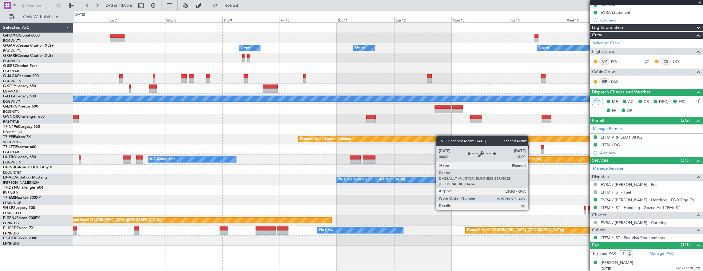
click at [250, 129] on div "Owner Owner Owner Owner No Crew Owner Owner A/C Unavailable [GEOGRAPHIC_DATA] (…" at bounding box center [388, 134] width 630 height 223
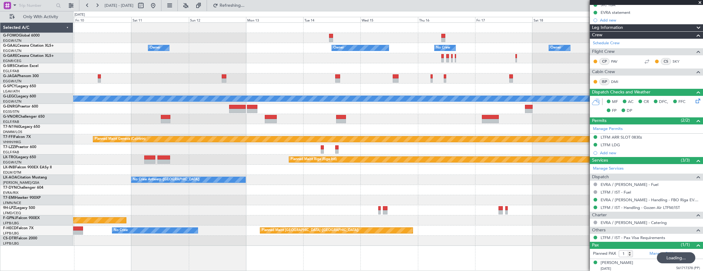
click at [217, 125] on div at bounding box center [388, 129] width 630 height 10
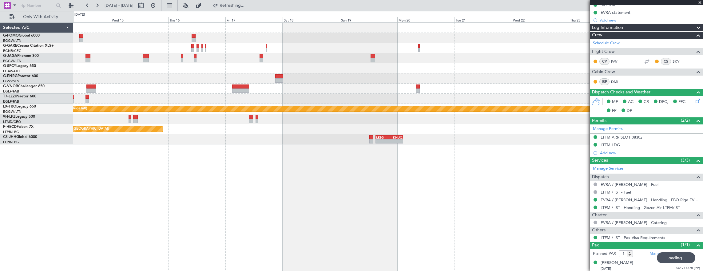
click at [216, 130] on div "Planned Maint Riga (Riga Intl) Planned Maint Paris (Le Bourget) No Crew - - LEZ…" at bounding box center [388, 84] width 630 height 122
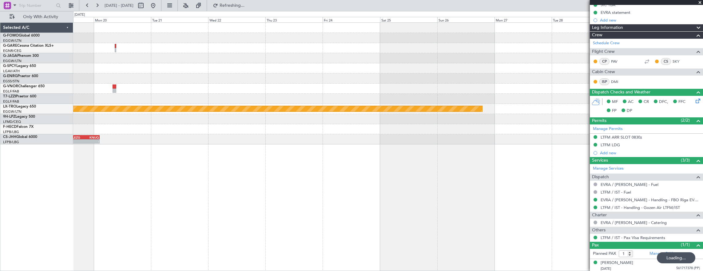
click at [161, 134] on div "Planned Maint Riga (Riga Intl) - - LEZG 15:00 Z KNUQ 02:35 Z" at bounding box center [388, 84] width 630 height 122
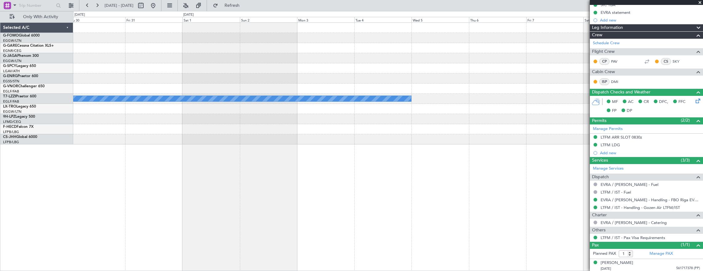
click at [32, 137] on div "A/C Unavailable London (Luton) Planned Maint Paris (Le Bourget) Selected A/C G-…" at bounding box center [351, 141] width 703 height 260
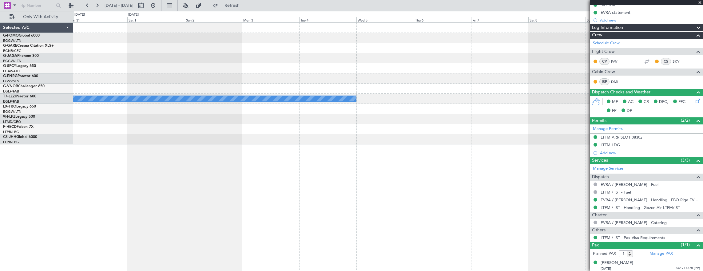
click at [350, 145] on div "A/C Unavailable London (Luton) Planned Maint Paris (Le Bourget)" at bounding box center [388, 146] width 630 height 249
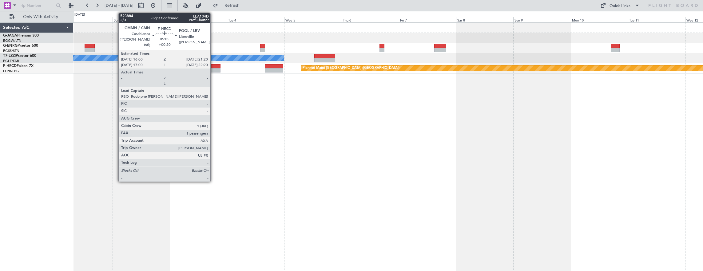
click at [213, 69] on div at bounding box center [214, 70] width 13 height 4
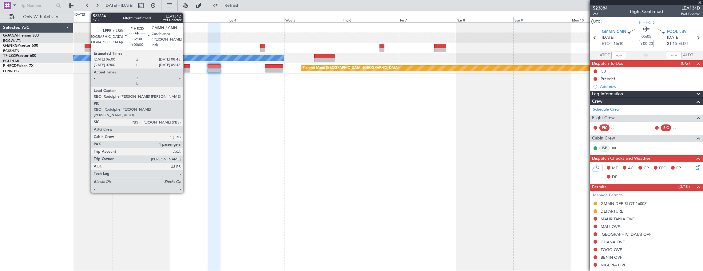
click at [186, 70] on div at bounding box center [187, 70] width 7 height 4
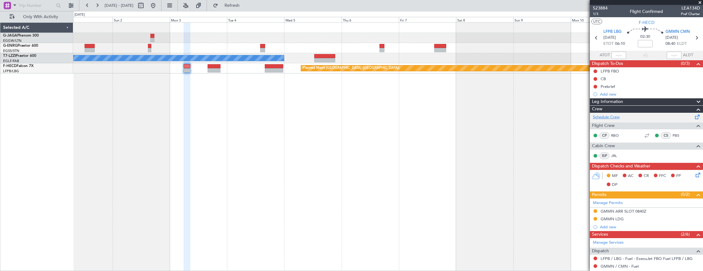
click at [613, 115] on link "Schedule Crew" at bounding box center [606, 117] width 27 height 6
click at [158, 7] on button at bounding box center [153, 6] width 10 height 10
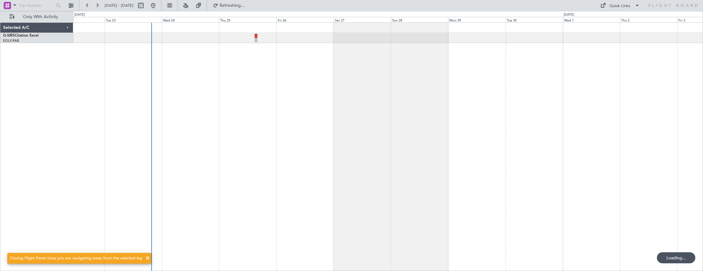
click at [70, 125] on div "Selected A/C G-SIRS Citation Excel EGLF/FAB London (Farnborough) 0 0 Mon 22 Tue…" at bounding box center [351, 141] width 703 height 260
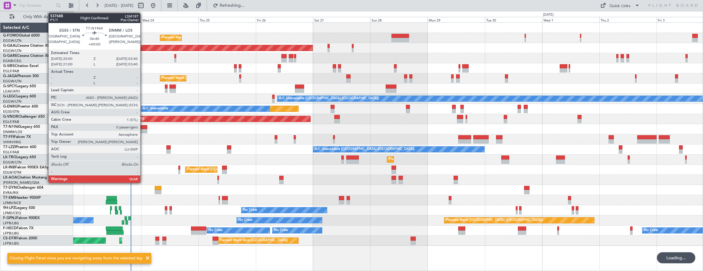
click at [143, 130] on div at bounding box center [139, 131] width 16 height 4
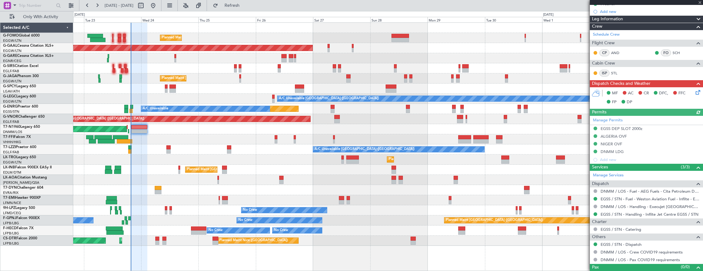
scroll to position [83, 0]
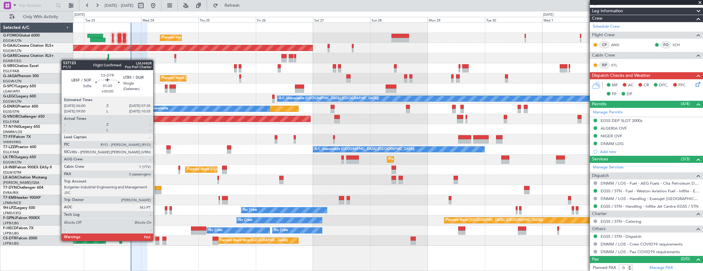
click at [156, 241] on div at bounding box center [157, 243] width 4 height 4
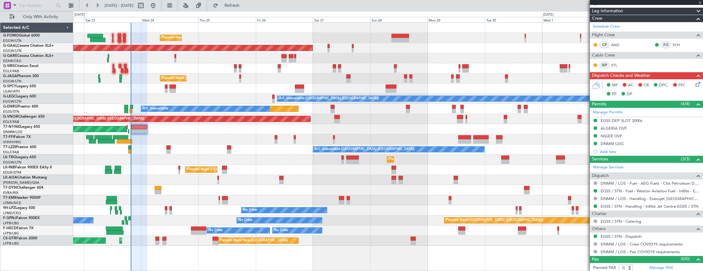
scroll to position [0, 0]
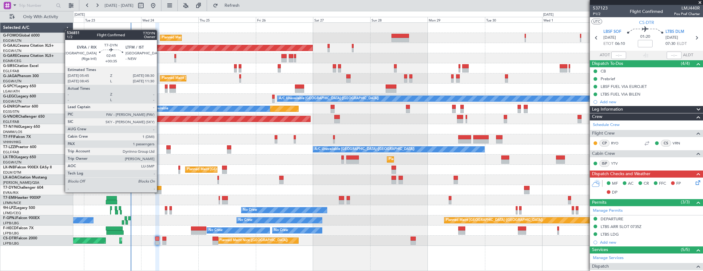
click at [156, 189] on div at bounding box center [158, 188] width 7 height 4
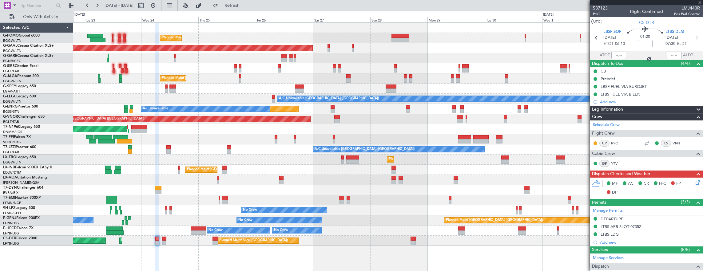
type input "+00:35"
type input "1"
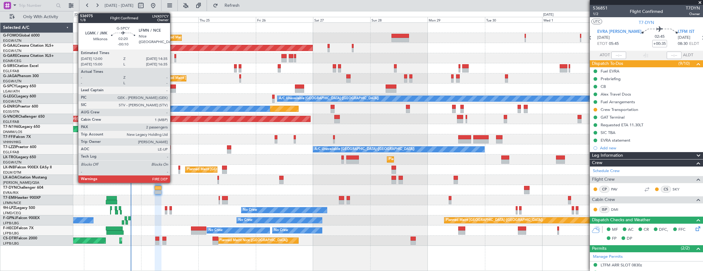
click at [172, 89] on div at bounding box center [172, 91] width 6 height 4
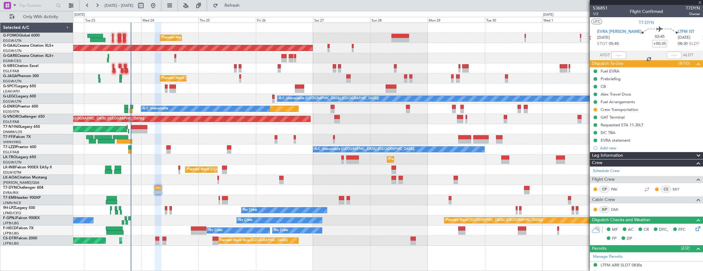
type input "-00:10"
type input "2"
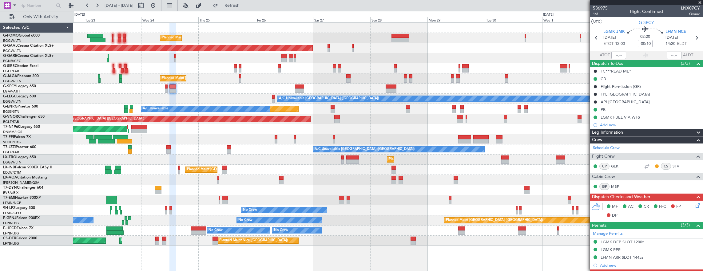
click at [235, 182] on div "No Crew Antwerp (Deurne) No Crew Nice (Côte d'Azur Airport)" at bounding box center [388, 180] width 630 height 10
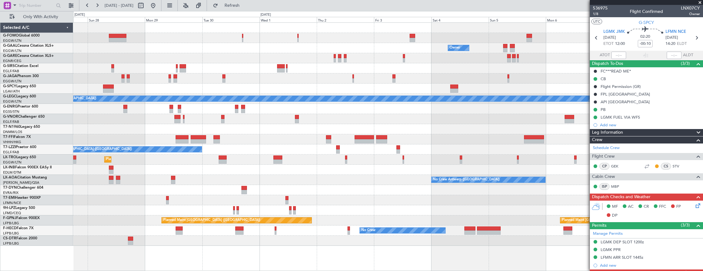
click at [287, 166] on div "Owner Owner Planned Maint Dusseldorf A/C Unavailable London (Luton) A/C Unavail…" at bounding box center [388, 134] width 630 height 223
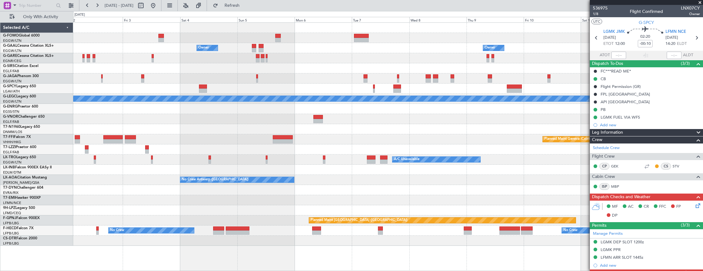
click at [132, 172] on div at bounding box center [388, 170] width 630 height 10
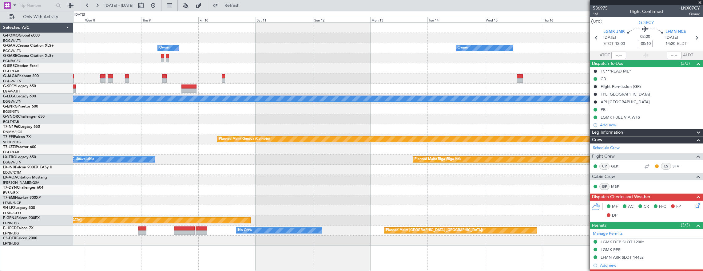
click at [176, 164] on div "A/C Unavailable Planned Maint Riga (Riga Intl)" at bounding box center [388, 160] width 630 height 10
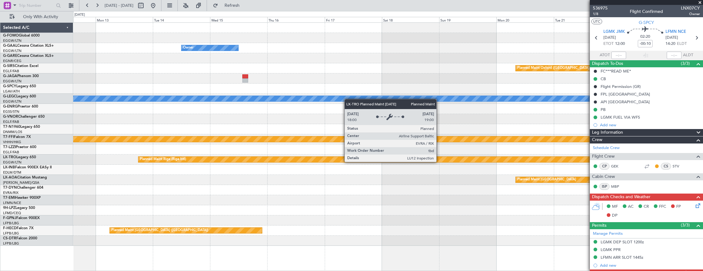
click at [158, 164] on div "Owner Owner Planned Maint Oxford (Kidlington) A/C Unavailable London (Luton) Pl…" at bounding box center [388, 134] width 630 height 223
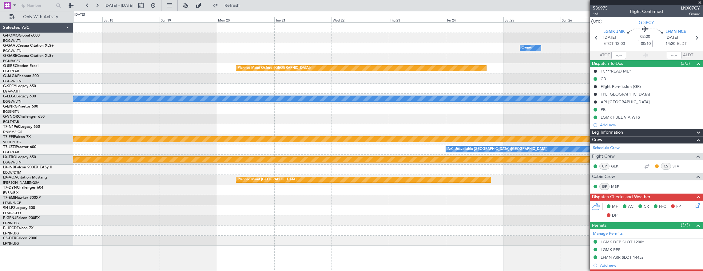
click at [61, 169] on div "Owner Owner Planned Maint Oxford (Kidlington) A/C Unavailable London (Luton) Pl…" at bounding box center [351, 141] width 703 height 260
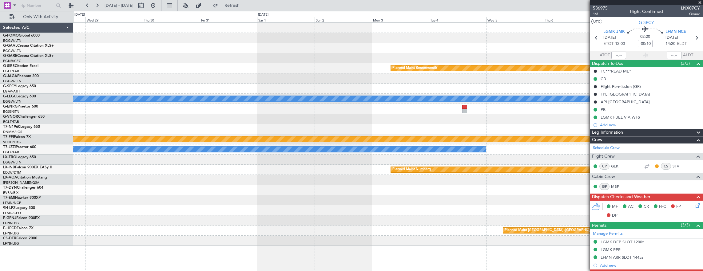
click at [145, 155] on div "Planned Maint Riga (Riga Intl)" at bounding box center [388, 160] width 630 height 10
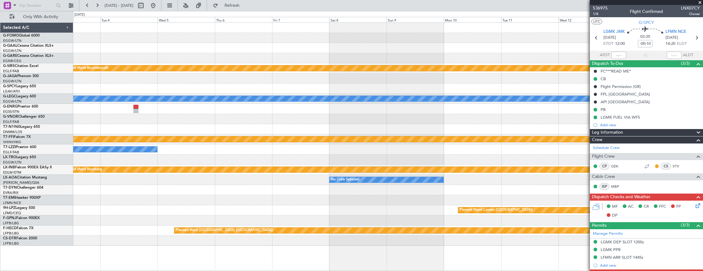
click at [98, 182] on div "No Crew Sabadell" at bounding box center [388, 180] width 630 height 10
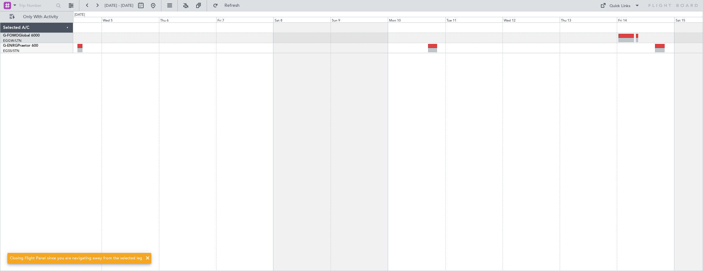
click at [340, 174] on div at bounding box center [388, 146] width 630 height 249
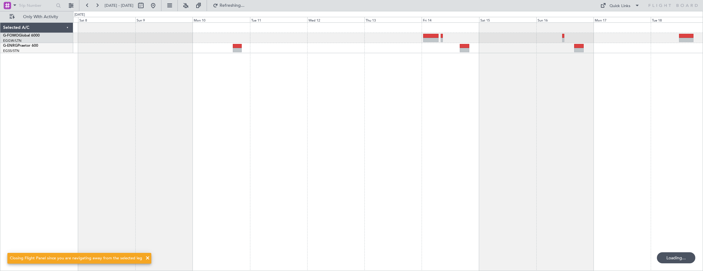
click at [267, 149] on div at bounding box center [388, 146] width 630 height 249
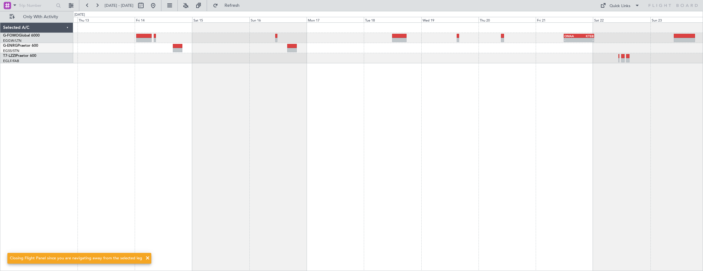
click at [189, 120] on div "- - OMAA 11:50 Z KTEB 00:30 Z" at bounding box center [388, 146] width 630 height 249
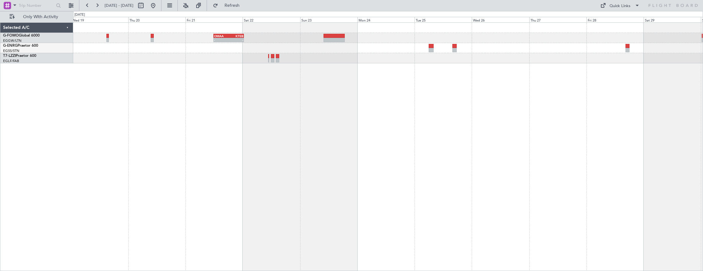
click at [75, 127] on div "- - OMAA 11:50 Z KTEB 00:30 Z" at bounding box center [388, 146] width 630 height 249
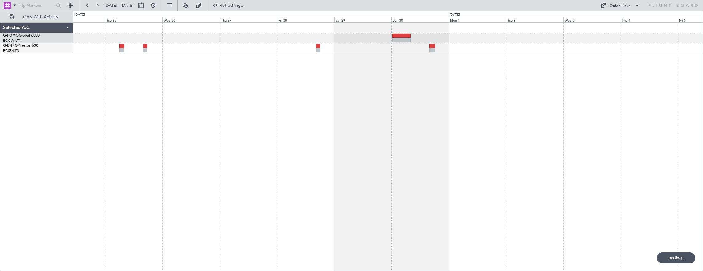
click at [505, 133] on div "- - OMAA 11:50 Z KTEB 00:30 Z" at bounding box center [388, 146] width 630 height 249
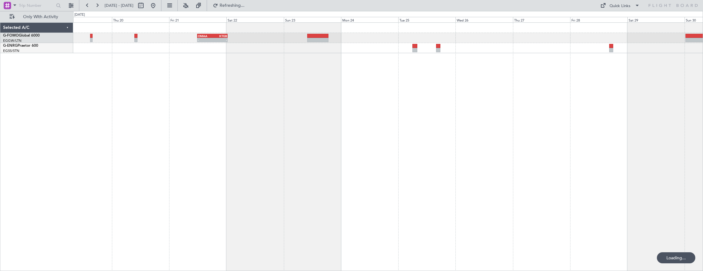
click at [545, 167] on div "- - OMAA 11:50 Z KTEB 00:30 Z" at bounding box center [388, 146] width 630 height 249
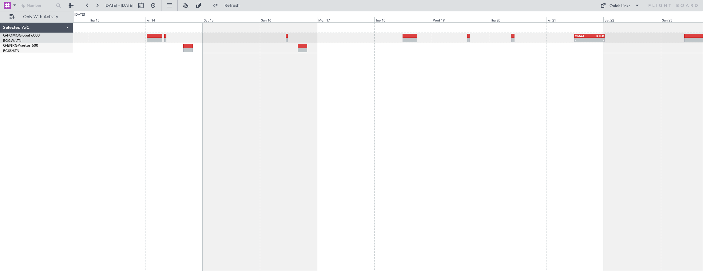
click at [397, 159] on div "- - OMAA 11:50 Z KTEB 00:30 Z" at bounding box center [388, 146] width 630 height 249
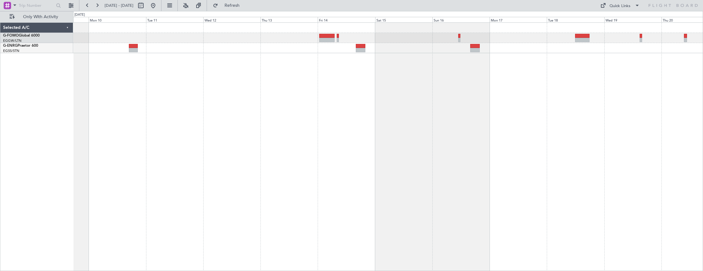
click at [405, 160] on div "- - OMAA 11:50 Z KTEB 00:30 Z" at bounding box center [388, 146] width 630 height 249
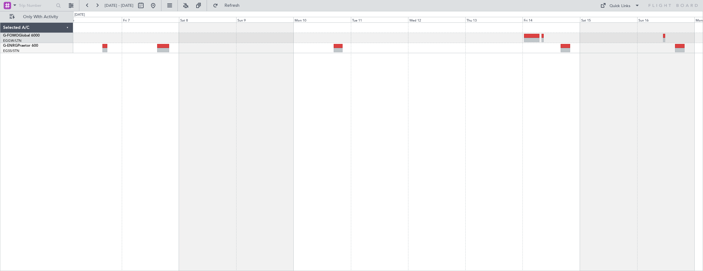
click at [335, 165] on div at bounding box center [388, 146] width 630 height 249
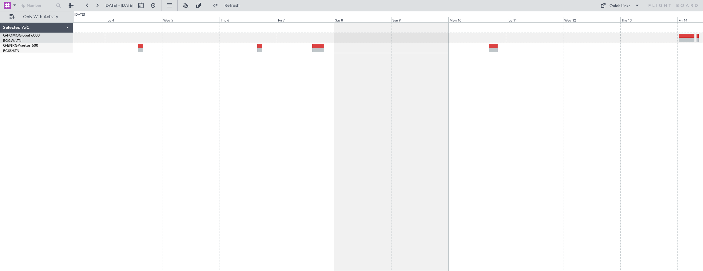
click at [322, 162] on div at bounding box center [388, 146] width 630 height 249
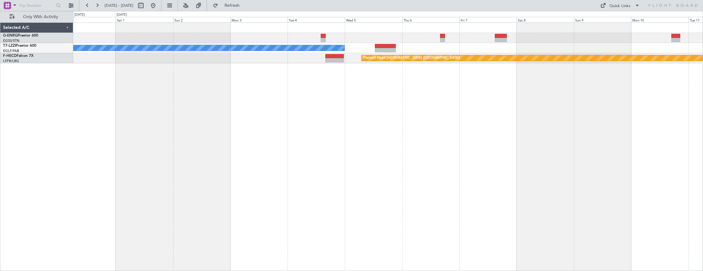
click at [338, 164] on div "A/C Unavailable [GEOGRAPHIC_DATA] ([GEOGRAPHIC_DATA]) Planned Maint [GEOGRAPHIC…" at bounding box center [388, 146] width 630 height 249
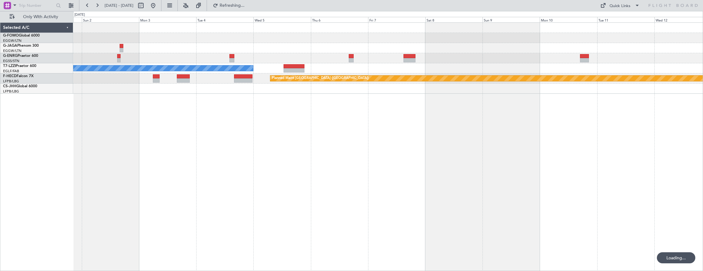
click at [182, 164] on div "A/C Unavailable [GEOGRAPHIC_DATA] ([GEOGRAPHIC_DATA]) Planned Maint [GEOGRAPHIC…" at bounding box center [388, 146] width 630 height 249
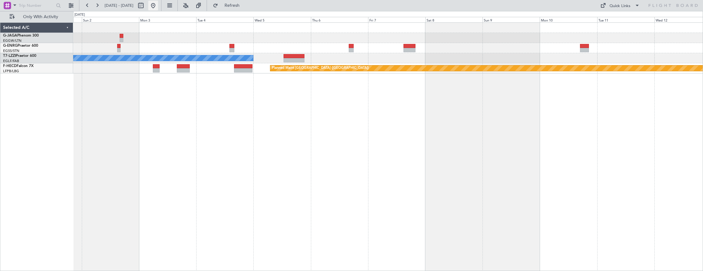
click at [158, 6] on button at bounding box center [153, 6] width 10 height 10
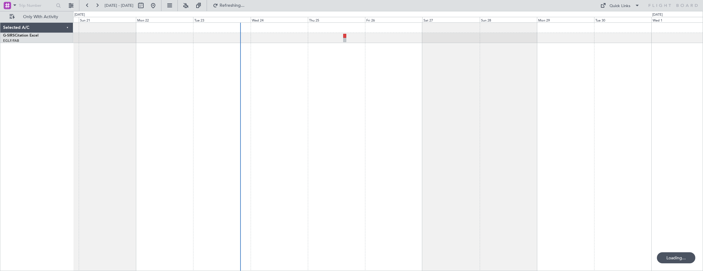
click at [106, 77] on div at bounding box center [388, 146] width 630 height 249
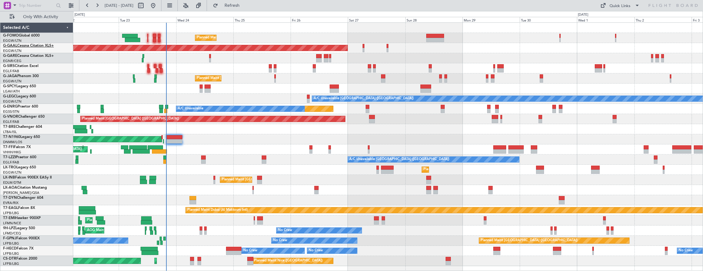
click at [27, 46] on link "G-GAAL Cessna Citation XLS+" at bounding box center [28, 46] width 51 height 4
click at [159, 95] on div "Planned Maint London (Luton) Planned Maint Dusseldorf Owner Unplanned Maint Lon…" at bounding box center [388, 145] width 630 height 244
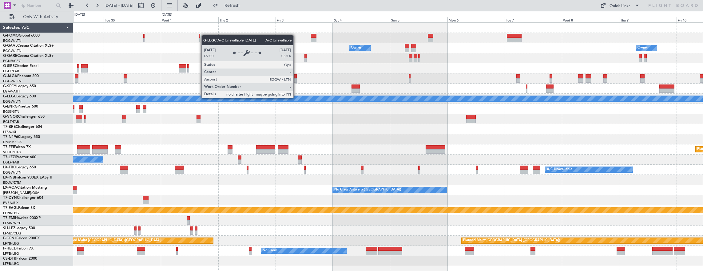
click at [234, 93] on div "Owner Owner Planned Maint Dusseldorf A/C Unavailable London (Luton) Unplanned M…" at bounding box center [388, 145] width 630 height 244
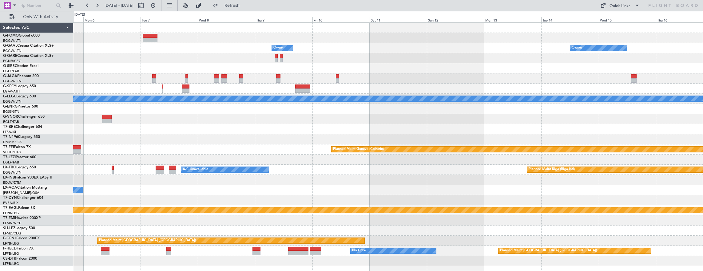
click at [346, 92] on div "Owner Owner Owner A/C Unavailable London (Luton) Planned Maint Geneva (Cointrin…" at bounding box center [388, 145] width 630 height 244
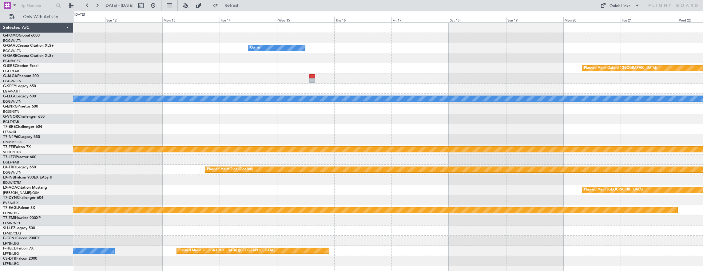
click at [261, 85] on div "Owner Owner Planned Maint Oxford (Kidlington) A/C Unavailable London (Luton) Pl…" at bounding box center [388, 145] width 630 height 244
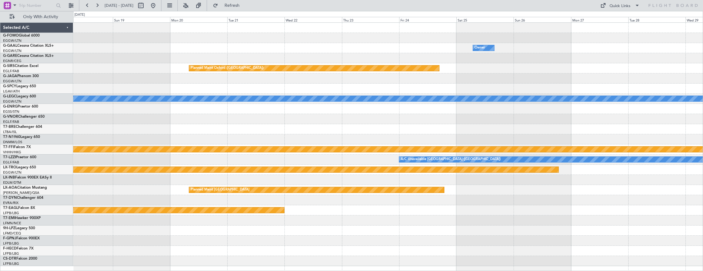
click at [291, 94] on div "A/C Unavailable [GEOGRAPHIC_DATA] ([GEOGRAPHIC_DATA])" at bounding box center [388, 99] width 630 height 10
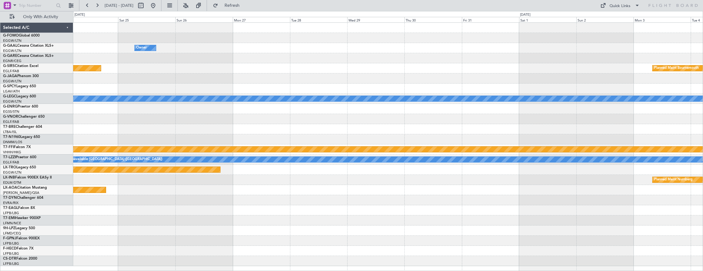
click at [309, 87] on div "Owner Planned Maint Oxford (Kidlington) Planned Maint Bournemouth Planned Maint…" at bounding box center [388, 145] width 630 height 244
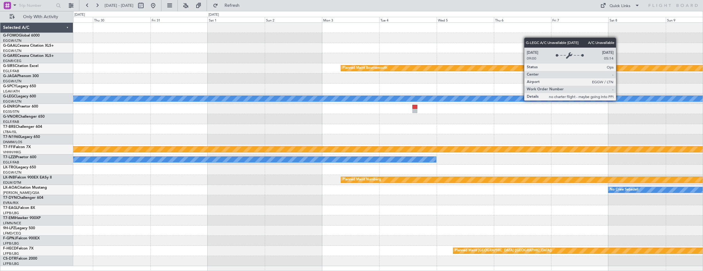
click at [612, 100] on div "A/C Unavailable [GEOGRAPHIC_DATA] ([GEOGRAPHIC_DATA])" at bounding box center [388, 99] width 1889 height 6
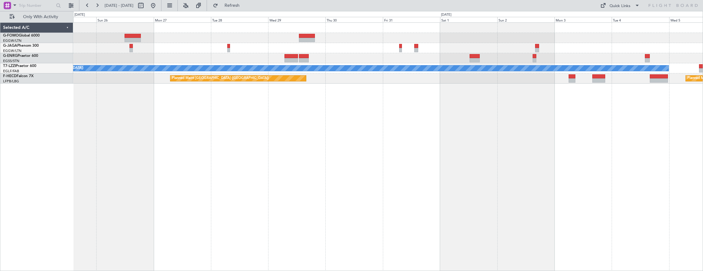
click at [526, 139] on div "A/C Unavailable London (Luton) Planned Maint Paris (Le Bourget) Planned Maint P…" at bounding box center [388, 146] width 630 height 249
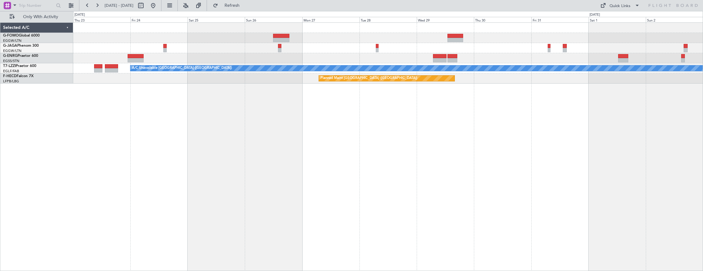
click at [513, 160] on div "A/C Unavailable London (Luton) Planned Maint Paris (Le Bourget) Planned Maint P…" at bounding box center [388, 146] width 630 height 249
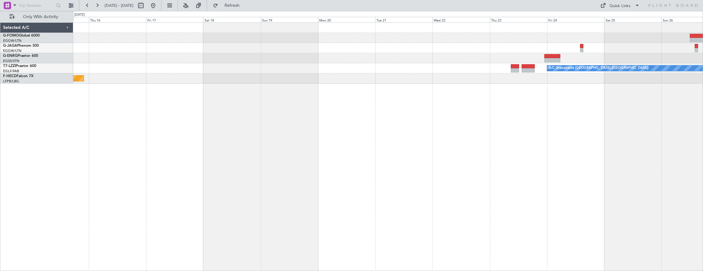
click at [458, 162] on div "A/C Unavailable London (Luton) Planned Maint Paris (Le Bourget) Planned Maint P…" at bounding box center [388, 146] width 630 height 249
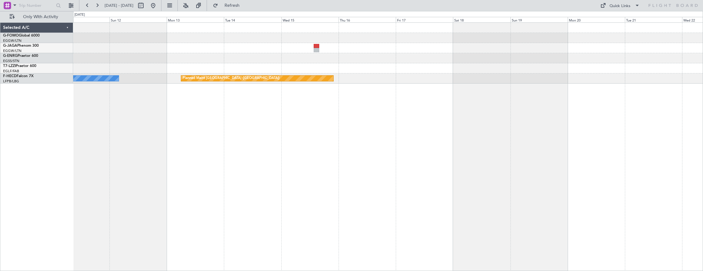
click at [442, 158] on div "A/C Unavailable London (Luton) Planned Maint Paris (Le Bourget) No Crew" at bounding box center [388, 146] width 630 height 249
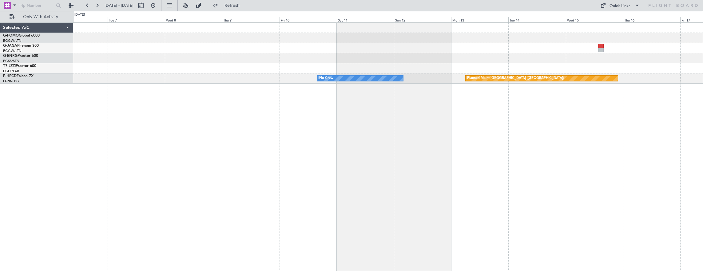
click at [451, 141] on div "Planned Maint Paris (Le Bourget) No Crew" at bounding box center [388, 146] width 630 height 249
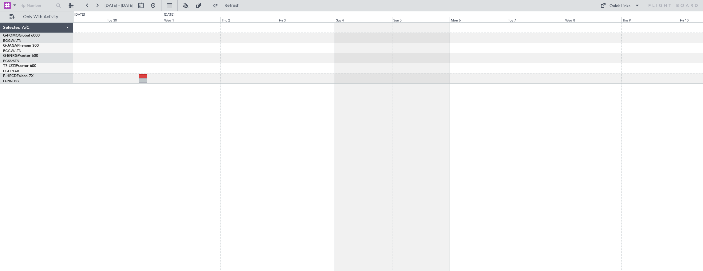
click at [359, 143] on div "Unplanned Maint London (Stansted) No Crew" at bounding box center [388, 146] width 630 height 249
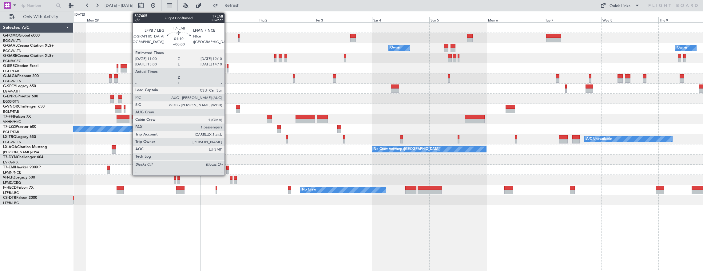
click at [228, 168] on div at bounding box center [227, 168] width 3 height 4
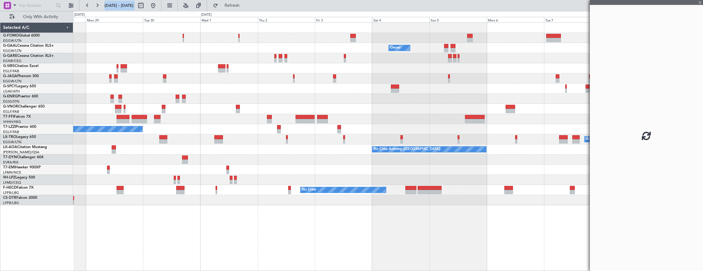
click at [479, 170] on fb-app "28 Sep 2025 - 09 Oct 2025 Refresh Quick Links Only With Activity Owner Owner Ow…" at bounding box center [351, 138] width 703 height 267
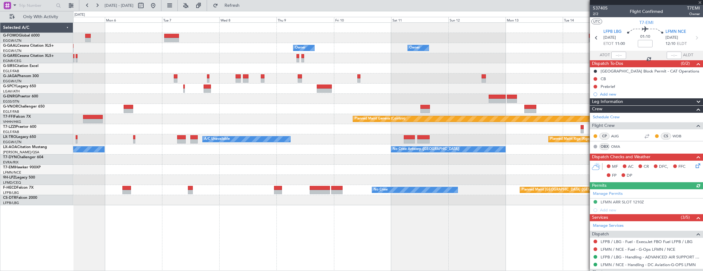
click at [82, 164] on div "Owner Owner Owner Owner Planned Maint Geneva (Cointrin) A/C Unavailable Planned…" at bounding box center [388, 114] width 630 height 183
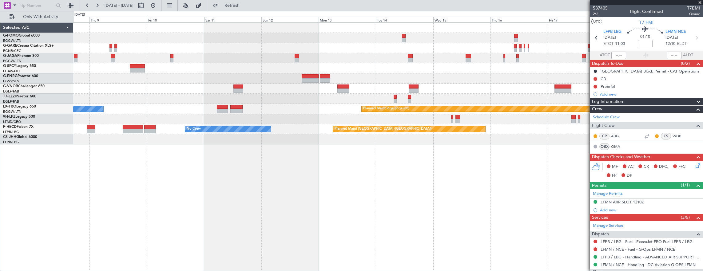
click at [613, 195] on fb-app "08 Oct 2025 - 19 Oct 2025 Refresh Quick Links Only With Activity Planned Maint …" at bounding box center [351, 138] width 703 height 267
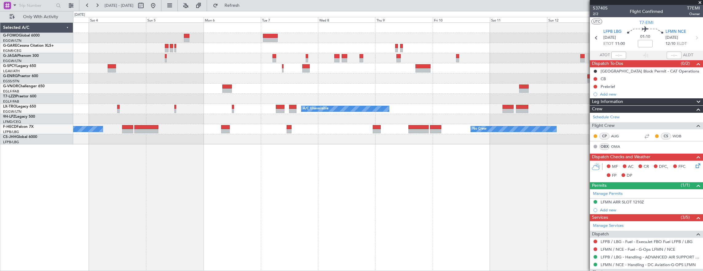
click at [504, 208] on div "Planned Maint Riga (Riga Intl) A/C Unavailable No Crew Planned Maint Paris (Le …" at bounding box center [388, 146] width 630 height 249
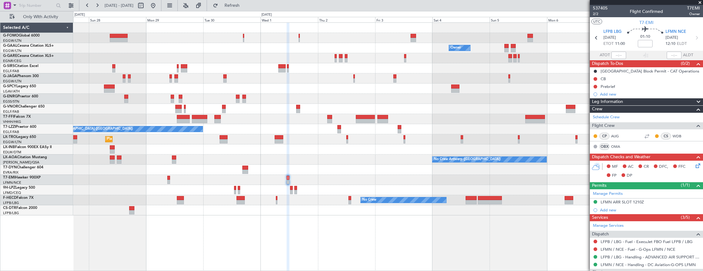
click at [210, 174] on div "Owner Owner Owner Planned Maint Dusseldorf Unplanned Maint London (Stansted) A/…" at bounding box center [388, 119] width 630 height 193
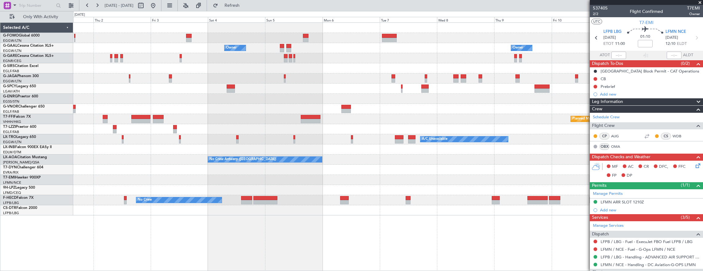
click at [205, 178] on div at bounding box center [388, 180] width 630 height 10
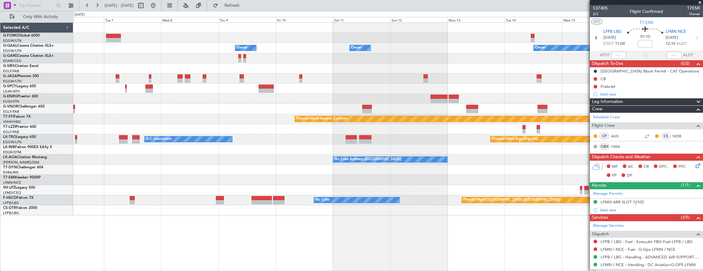
click at [215, 173] on div "Owner Owner Owner Owner No Crew Owner Owner Planned Maint Geneva (Cointrin) A/C…" at bounding box center [388, 119] width 630 height 193
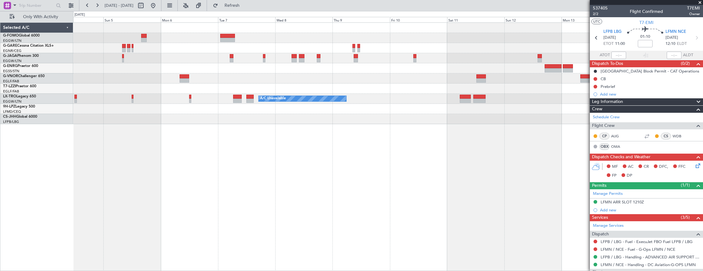
click at [569, 212] on div "Planned Maint Riga (Riga Intl) A/C Unavailable" at bounding box center [388, 146] width 630 height 249
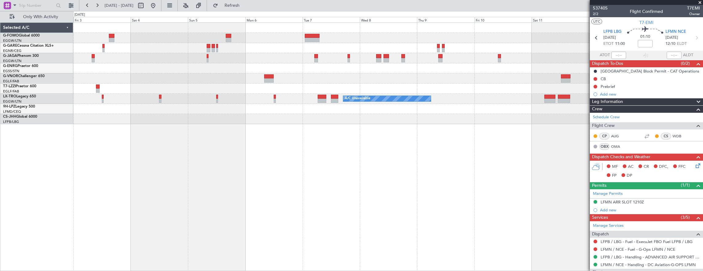
click at [561, 232] on div "Planned Maint Riga (Riga Intl) A/C Unavailable" at bounding box center [388, 146] width 630 height 249
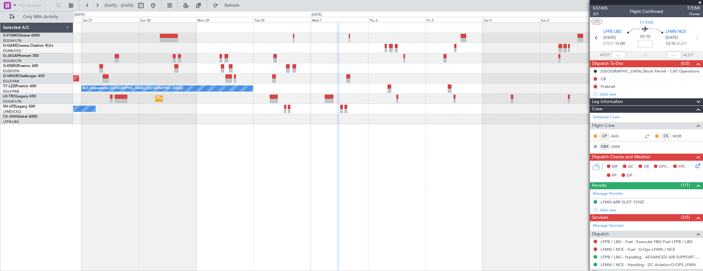
click at [554, 245] on div "Unplanned Maint London (Stansted) A/C Unavailable Planned Maint London (Farnbor…" at bounding box center [388, 146] width 630 height 249
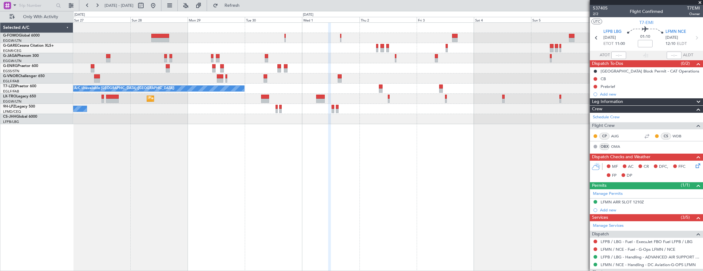
click at [156, 214] on div "Unplanned Maint London (Stansted) A/C Unavailable Planned Maint London (Farnbor…" at bounding box center [388, 146] width 630 height 249
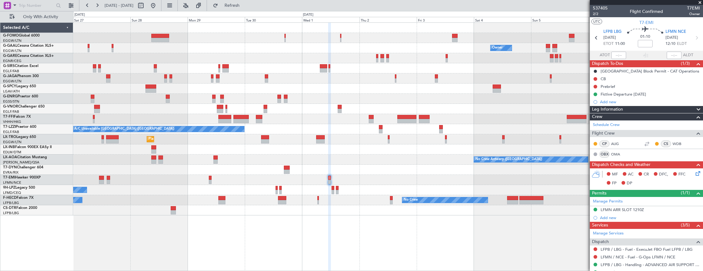
click at [434, 132] on div "Planned Maint London (Luton) Owner Owner Planned Maint Dusseldorf Planned Maint…" at bounding box center [388, 119] width 630 height 193
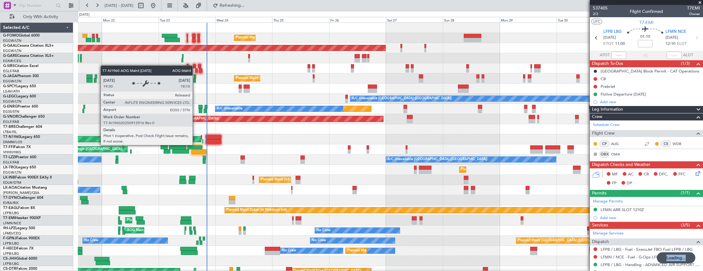
click at [198, 153] on div at bounding box center [198, 151] width 15 height 4
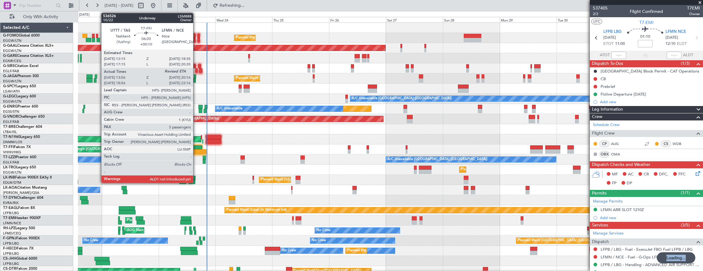
click at [196, 149] on div at bounding box center [198, 151] width 15 height 4
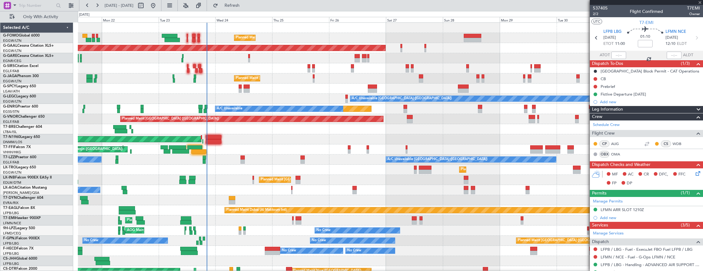
type input "+00:10"
type input "13:56"
type input "5"
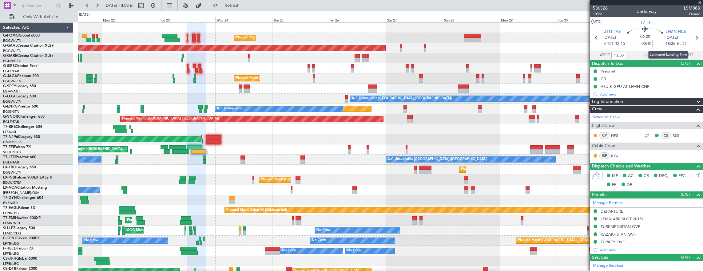
click at [666, 53] on div "Estimated Landing Time" at bounding box center [668, 55] width 40 height 8
click at [667, 53] on input "text" at bounding box center [674, 55] width 15 height 7
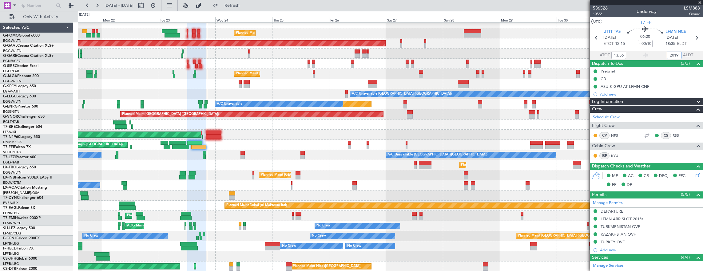
scroll to position [5, 0]
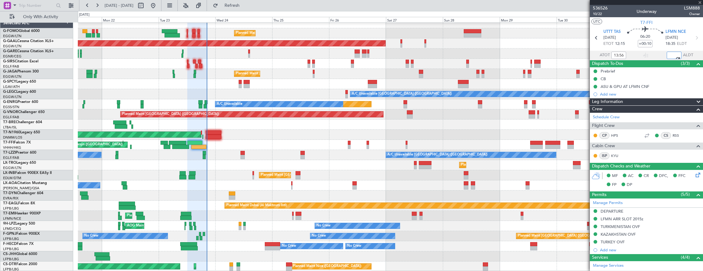
type input "20:19"
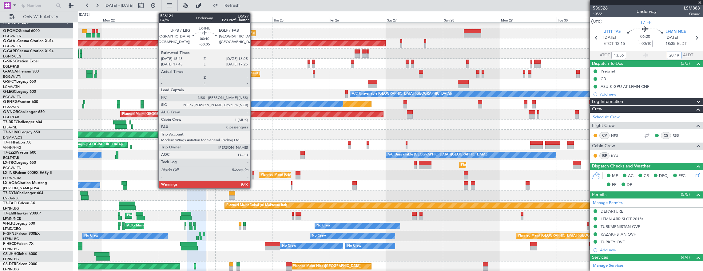
click at [253, 178] on div at bounding box center [253, 177] width 2 height 4
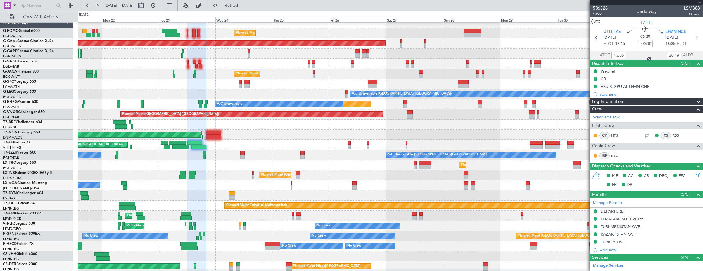
type input "-00:05"
type input "0"
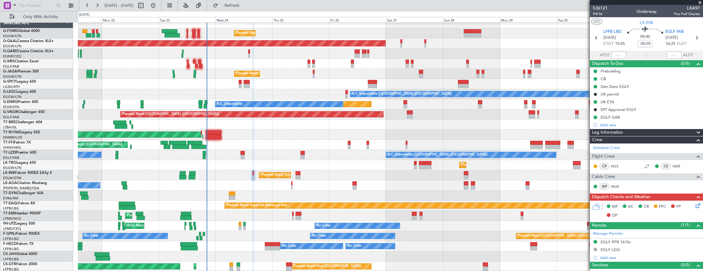
click at [630, 72] on div "Prebriefing" at bounding box center [646, 71] width 113 height 8
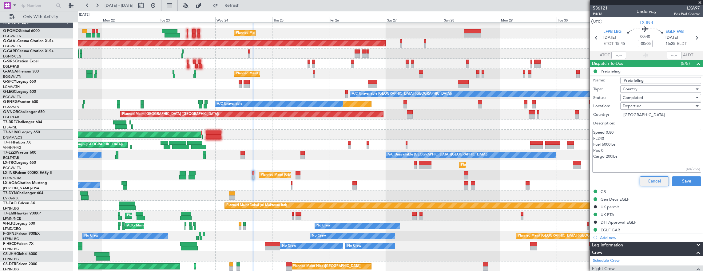
click at [646, 184] on button "Cancel" at bounding box center [654, 181] width 29 height 10
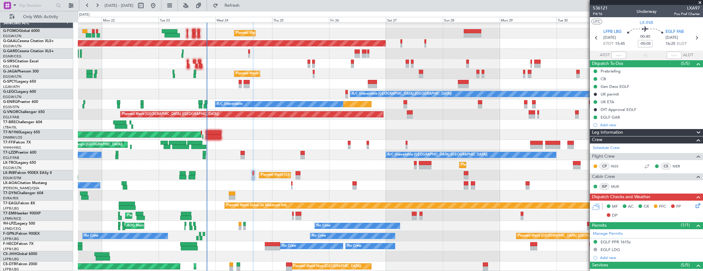
scroll to position [92, 0]
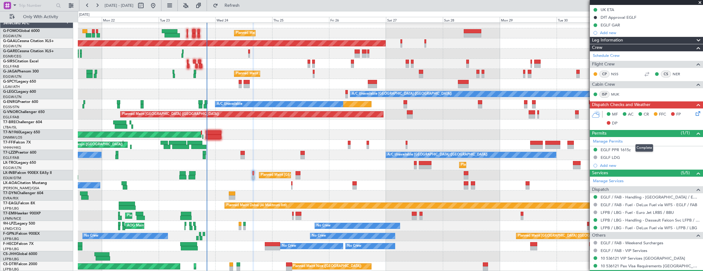
click at [641, 152] on mat-tooltip-component "Complete" at bounding box center [644, 148] width 26 height 16
click at [671, 149] on div "EGLF PPR 1615z" at bounding box center [646, 150] width 113 height 8
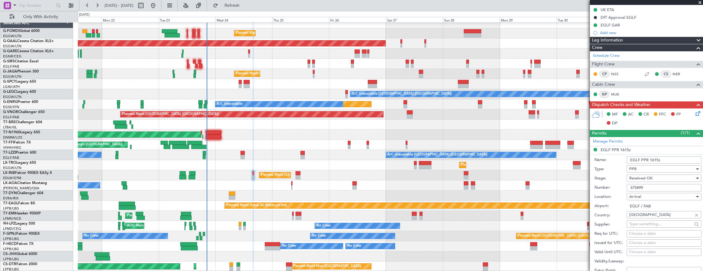
click at [668, 187] on input "375899" at bounding box center [664, 187] width 75 height 7
click at [694, 111] on icon at bounding box center [696, 112] width 5 height 5
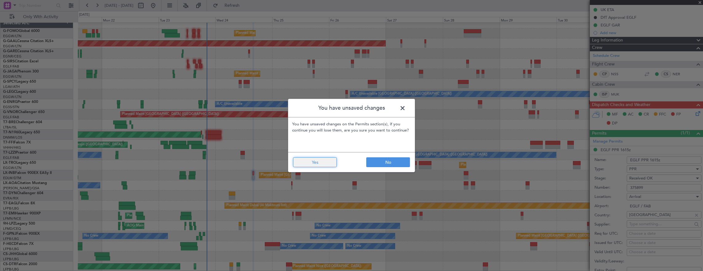
click at [318, 164] on button "Yes" at bounding box center [315, 162] width 44 height 10
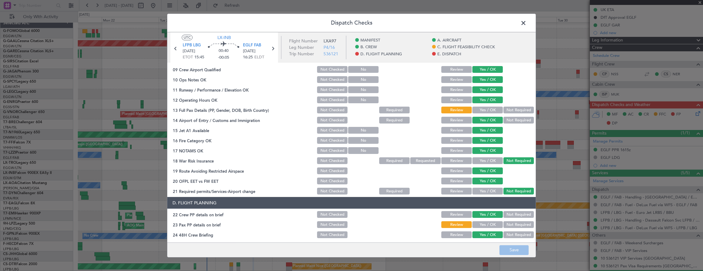
scroll to position [154, 0]
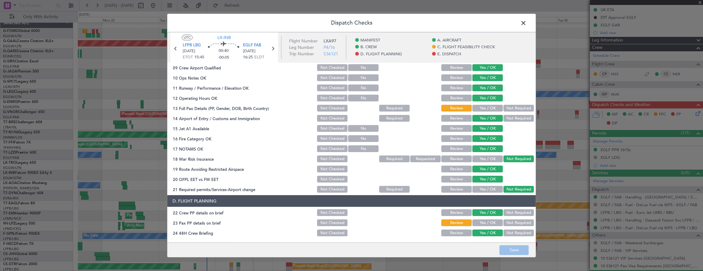
click at [514, 107] on button "Not Required" at bounding box center [518, 108] width 30 height 7
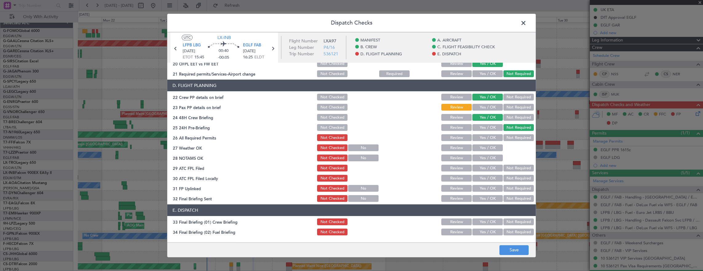
scroll to position [277, 0]
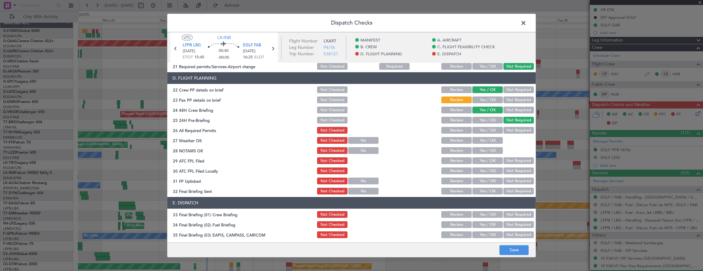
click at [480, 97] on button "Yes / OK" at bounding box center [487, 100] width 30 height 7
click at [487, 130] on button "Yes / OK" at bounding box center [487, 130] width 30 height 7
drag, startPoint x: 485, startPoint y: 141, endPoint x: 485, endPoint y: 145, distance: 3.7
click at [485, 141] on button "Yes / OK" at bounding box center [487, 140] width 30 height 7
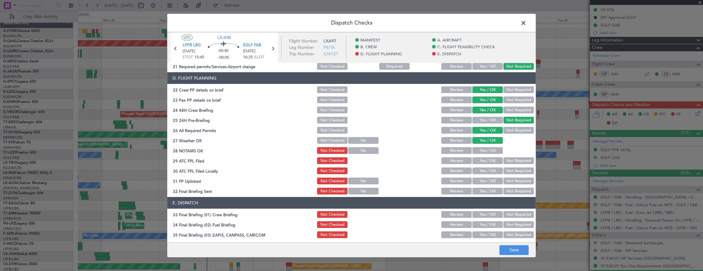
click at [483, 152] on button "Yes / OK" at bounding box center [487, 150] width 30 height 7
click at [482, 162] on button "Yes / OK" at bounding box center [487, 160] width 30 height 7
click at [508, 173] on button "Not Required" at bounding box center [518, 171] width 30 height 7
click at [489, 180] on button "Yes / OK" at bounding box center [487, 181] width 30 height 7
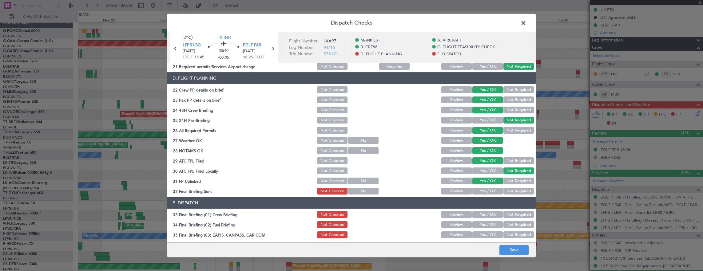
click at [509, 188] on div "Not Required" at bounding box center [517, 191] width 31 height 9
click at [511, 189] on button "Not Required" at bounding box center [518, 191] width 30 height 7
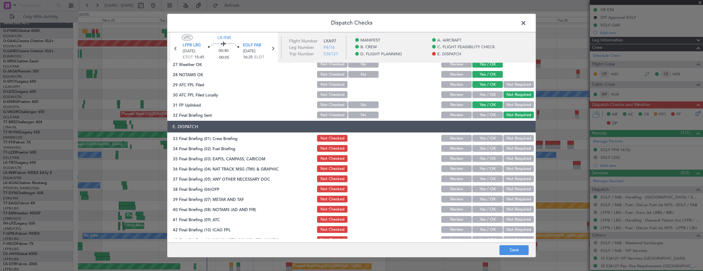
scroll to position [369, 0]
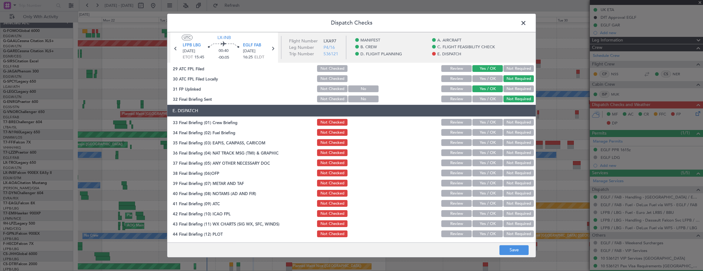
click at [481, 120] on button "Yes / OK" at bounding box center [487, 122] width 30 height 7
click at [478, 133] on button "Yes / OK" at bounding box center [487, 132] width 30 height 7
drag, startPoint x: 504, startPoint y: 140, endPoint x: 507, endPoint y: 152, distance: 13.4
click at [504, 141] on button "Not Required" at bounding box center [518, 142] width 30 height 7
drag, startPoint x: 507, startPoint y: 152, endPoint x: 487, endPoint y: 160, distance: 22.0
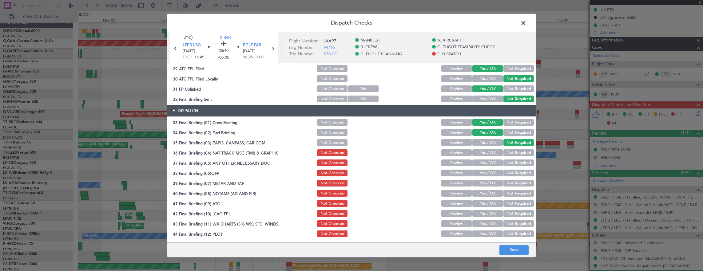
click at [507, 152] on button "Not Required" at bounding box center [518, 152] width 30 height 7
drag, startPoint x: 487, startPoint y: 160, endPoint x: 485, endPoint y: 165, distance: 4.9
click at [486, 160] on button "Yes / OK" at bounding box center [487, 163] width 30 height 7
drag, startPoint x: 483, startPoint y: 173, endPoint x: 483, endPoint y: 183, distance: 9.2
click at [483, 173] on button "Yes / OK" at bounding box center [487, 173] width 30 height 7
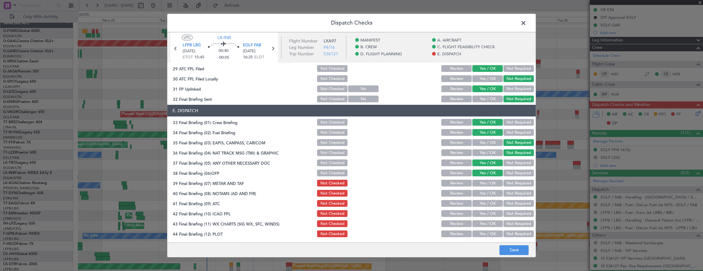
click at [484, 184] on button "Yes / OK" at bounding box center [487, 183] width 30 height 7
click at [485, 192] on button "Yes / OK" at bounding box center [487, 193] width 30 height 7
click at [486, 197] on div "Yes / OK" at bounding box center [486, 193] width 31 height 9
click at [485, 206] on button "Yes / OK" at bounding box center [487, 203] width 30 height 7
click at [486, 216] on button "Yes / OK" at bounding box center [487, 213] width 30 height 7
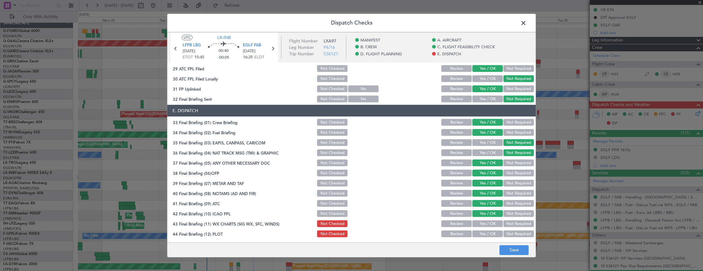
click at [485, 225] on button "Yes / OK" at bounding box center [487, 223] width 30 height 7
drag, startPoint x: 484, startPoint y: 241, endPoint x: 484, endPoint y: 236, distance: 4.3
click at [484, 240] on main "UTC LX-INB LFPB LBG 24/09/2025 ETOT 15:45 00:40 -00:05 EGLF FAB 24/09/2025 16:2…" at bounding box center [351, 138] width 368 height 213
click at [483, 233] on button "Yes / OK" at bounding box center [487, 234] width 30 height 7
drag, startPoint x: 530, startPoint y: 247, endPoint x: 515, endPoint y: 248, distance: 15.4
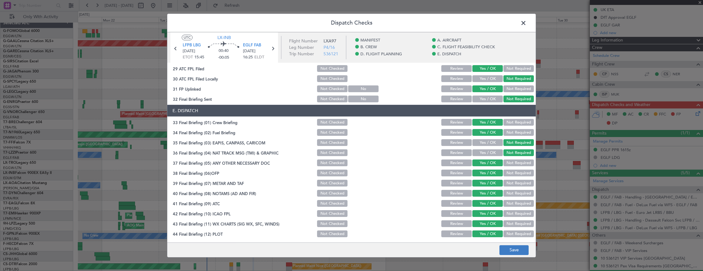
click at [529, 247] on footer "Save" at bounding box center [351, 250] width 368 height 15
drag, startPoint x: 515, startPoint y: 248, endPoint x: 505, endPoint y: 248, distance: 9.6
click at [515, 248] on button "Save" at bounding box center [513, 250] width 29 height 10
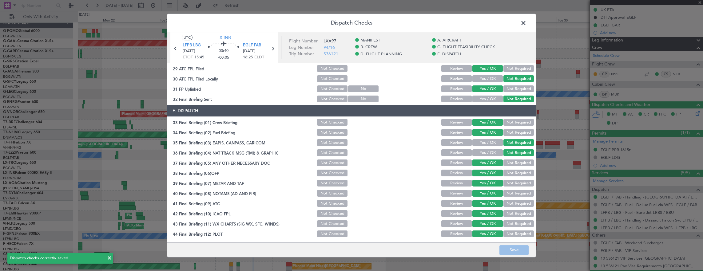
drag, startPoint x: 523, startPoint y: 23, endPoint x: 535, endPoint y: 27, distance: 12.5
click at [526, 23] on span at bounding box center [526, 24] width 0 height 12
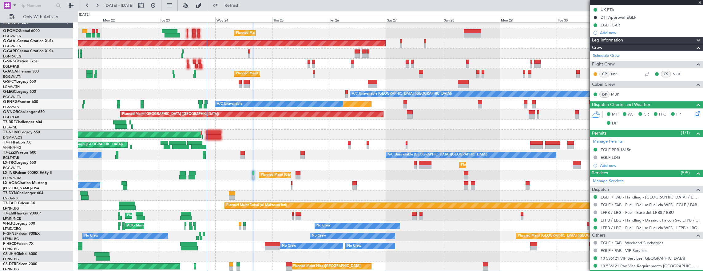
scroll to position [0, 0]
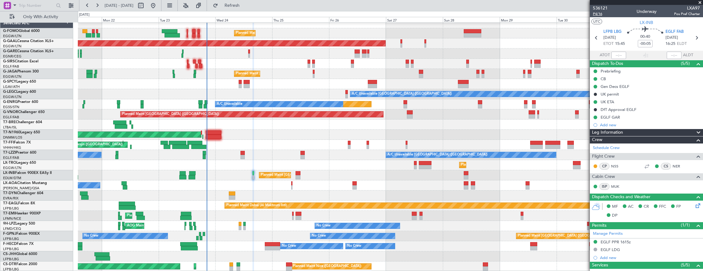
click at [600, 14] on span "P4/16" at bounding box center [600, 13] width 15 height 5
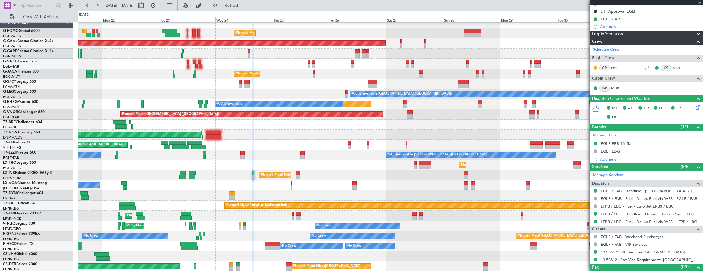
scroll to position [107, 0]
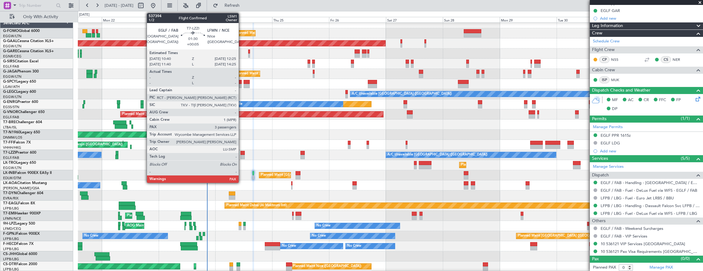
click at [242, 156] on div at bounding box center [242, 157] width 4 height 4
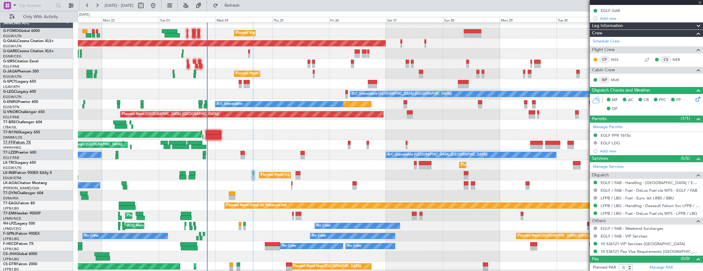
type input "+00:05"
type input "3"
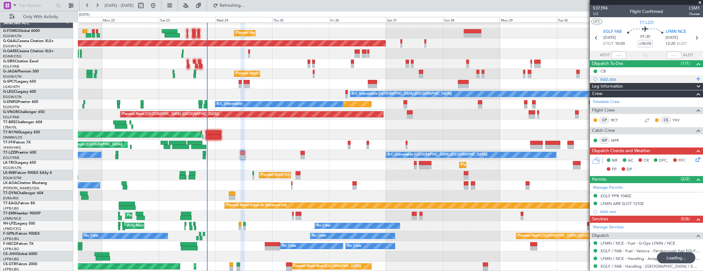
scroll to position [0, 0]
click at [595, 14] on span "1/2" at bounding box center [600, 13] width 15 height 5
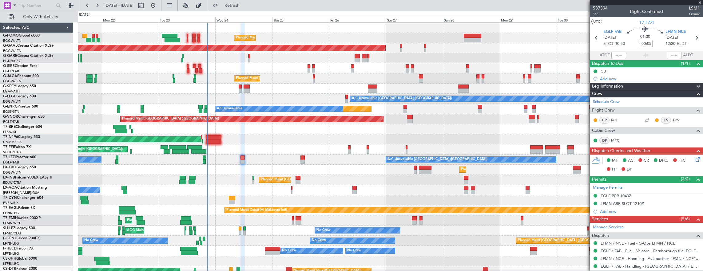
scroll to position [5, 0]
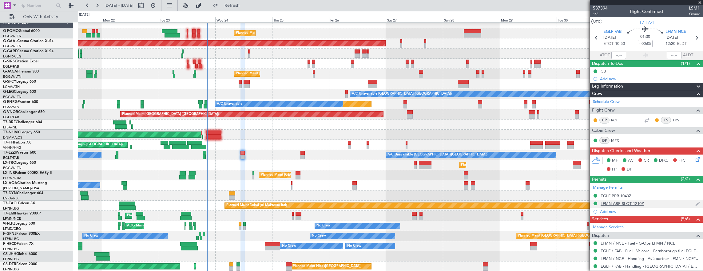
click at [665, 201] on div "LFMN ARR SLOT 1210Z" at bounding box center [646, 204] width 113 height 8
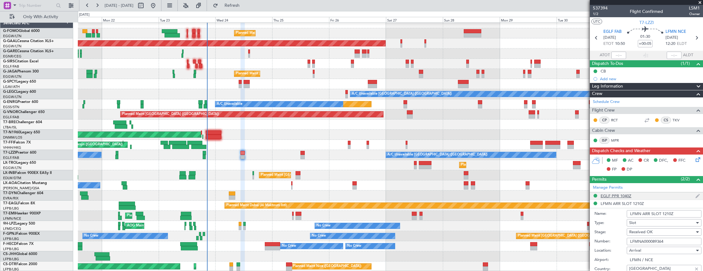
click at [657, 194] on div "EGLF PPR 1040Z" at bounding box center [646, 196] width 113 height 8
click at [669, 232] on input "375699" at bounding box center [664, 233] width 75 height 7
click at [660, 231] on input "375699" at bounding box center [664, 233] width 75 height 7
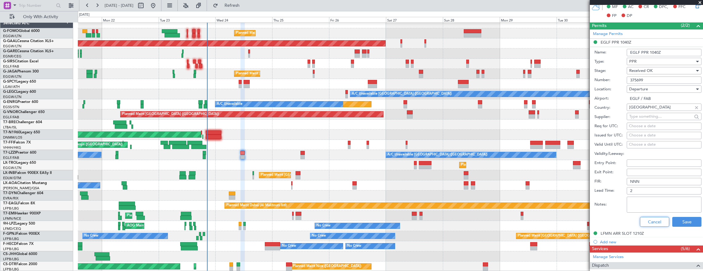
drag, startPoint x: 649, startPoint y: 220, endPoint x: 643, endPoint y: 192, distance: 29.1
click at [649, 220] on button "Cancel" at bounding box center [654, 222] width 29 height 10
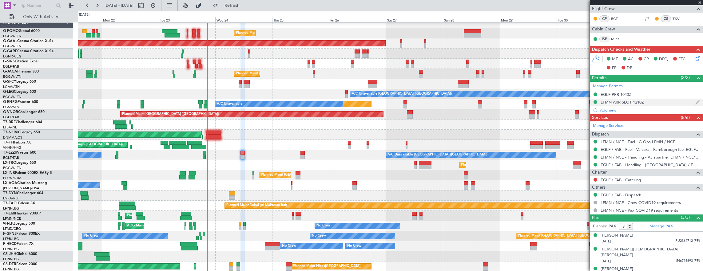
click at [651, 100] on div "LFMN ARR SLOT 1210Z" at bounding box center [646, 103] width 113 height 8
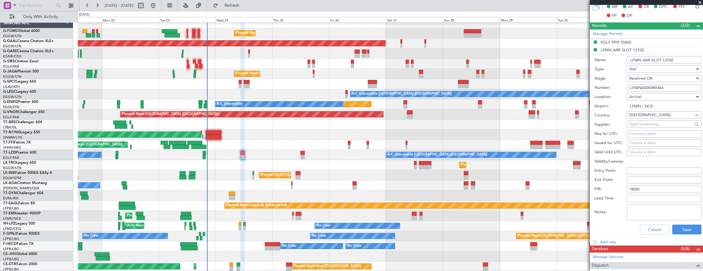
click at [671, 86] on input "LFMNA000089364" at bounding box center [664, 87] width 75 height 7
click at [653, 230] on button "Cancel" at bounding box center [654, 230] width 29 height 10
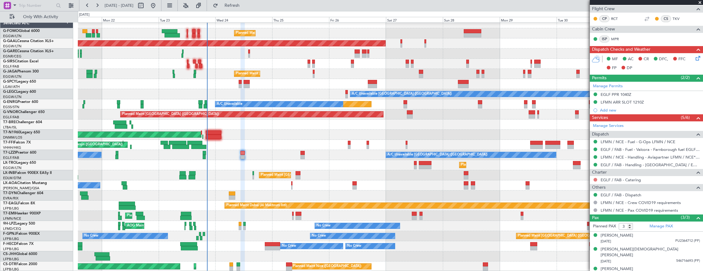
click at [593, 179] on button at bounding box center [595, 180] width 4 height 4
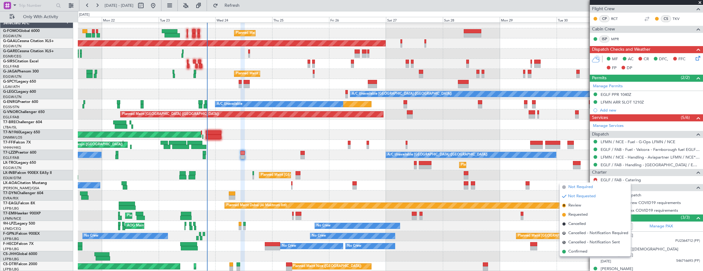
click at [584, 188] on span "Not Required" at bounding box center [580, 187] width 25 height 6
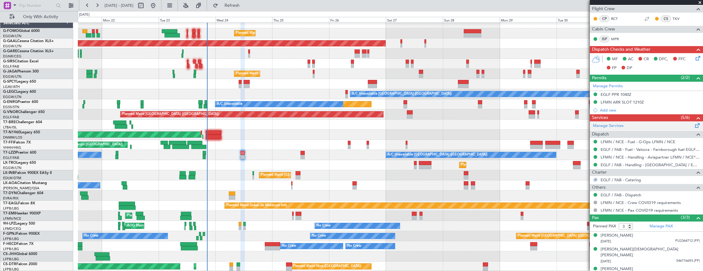
scroll to position [0, 0]
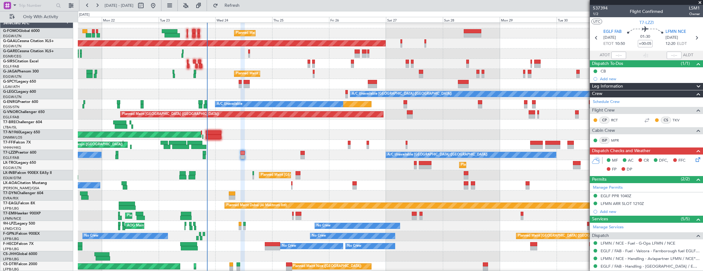
click at [691, 155] on div "MF AC CR DFC, FFC FP DP" at bounding box center [646, 165] width 113 height 21
click at [695, 158] on icon at bounding box center [696, 158] width 5 height 5
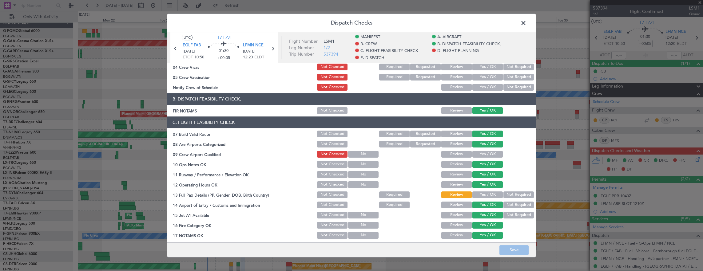
scroll to position [123, 0]
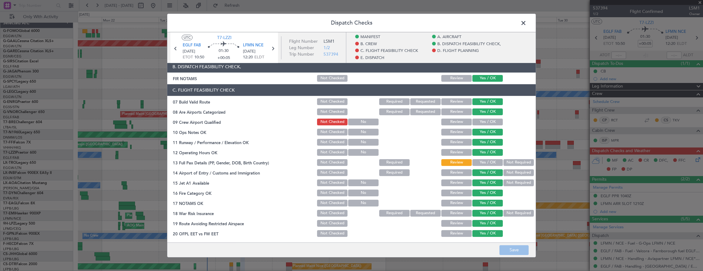
click at [485, 161] on button "Yes / OK" at bounding box center [487, 162] width 30 height 7
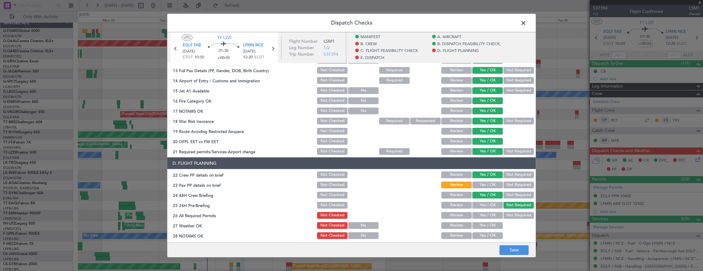
click at [483, 184] on button "Yes / OK" at bounding box center [487, 185] width 30 height 7
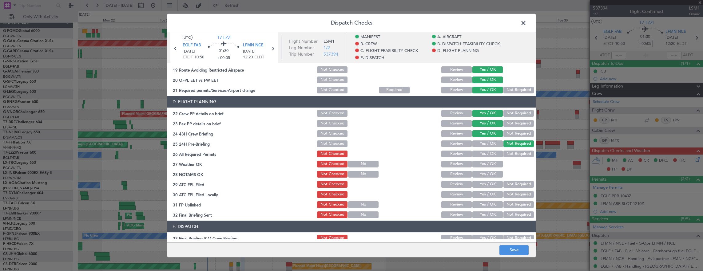
click at [486, 154] on button "Yes / OK" at bounding box center [487, 154] width 30 height 7
click at [486, 161] on button "Yes / OK" at bounding box center [487, 164] width 30 height 7
click at [487, 171] on div "Yes / OK" at bounding box center [486, 174] width 31 height 9
click at [487, 171] on button "Yes / OK" at bounding box center [487, 174] width 30 height 7
click at [481, 188] on button "Yes / OK" at bounding box center [487, 184] width 30 height 7
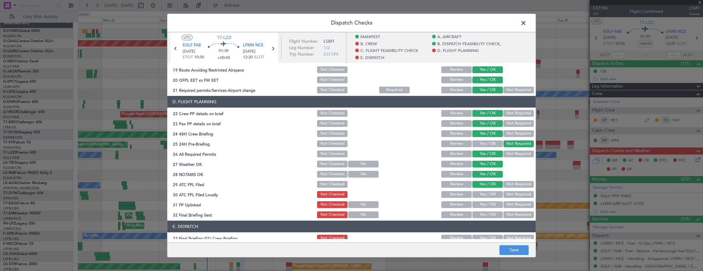
click at [508, 196] on button "Not Required" at bounding box center [518, 194] width 30 height 7
click at [486, 209] on section "D. FLIGHT PLANNING 22 Crew PP details on brief Not Checked Review Yes / OK Not …" at bounding box center [351, 157] width 368 height 123
click at [487, 204] on button "Yes / OK" at bounding box center [487, 204] width 30 height 7
click at [513, 216] on button "Not Required" at bounding box center [518, 215] width 30 height 7
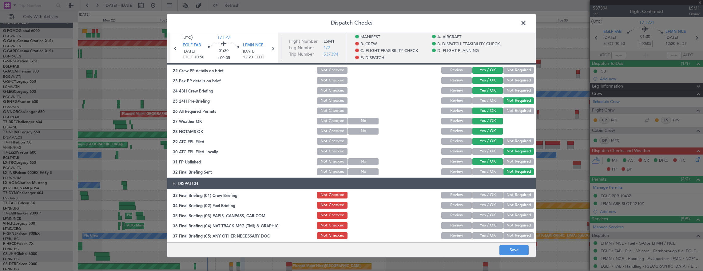
scroll to position [338, 0]
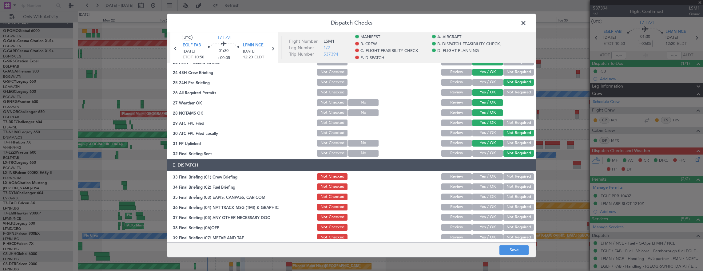
click at [484, 180] on button "Yes / OK" at bounding box center [487, 176] width 30 height 7
click at [481, 190] on div "Yes / OK" at bounding box center [486, 187] width 31 height 9
click at [483, 186] on button "Yes / OK" at bounding box center [487, 187] width 30 height 7
click at [507, 196] on button "Not Required" at bounding box center [518, 197] width 30 height 7
click at [507, 209] on button "Not Required" at bounding box center [518, 207] width 30 height 7
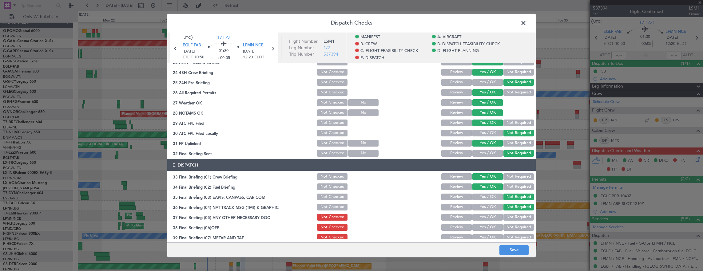
scroll to position [393, 0]
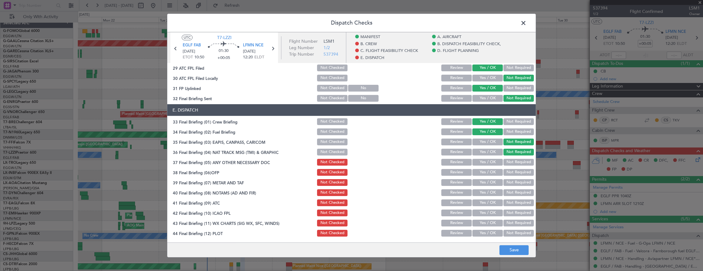
drag, startPoint x: 485, startPoint y: 170, endPoint x: 484, endPoint y: 163, distance: 7.4
click at [485, 167] on section "E. DISPATCH 33 Final Briefing (01) Crew Briefing Not Checked Review Yes / OK No…" at bounding box center [351, 170] width 368 height 133
click at [485, 163] on button "Yes / OK" at bounding box center [487, 162] width 30 height 7
click at [485, 169] on button "Yes / OK" at bounding box center [487, 172] width 30 height 7
click at [487, 184] on button "Yes / OK" at bounding box center [487, 182] width 30 height 7
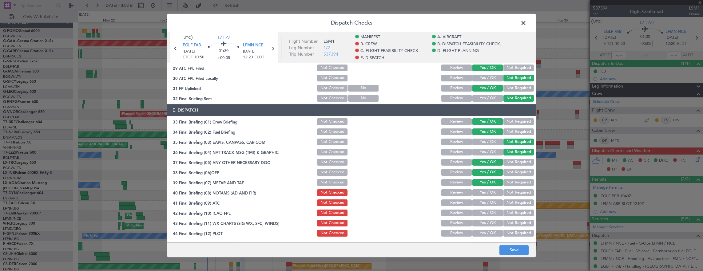
click at [485, 192] on button "Yes / OK" at bounding box center [487, 192] width 30 height 7
click at [486, 206] on button "Yes / OK" at bounding box center [487, 203] width 30 height 7
click at [485, 220] on button "Yes / OK" at bounding box center [487, 223] width 30 height 7
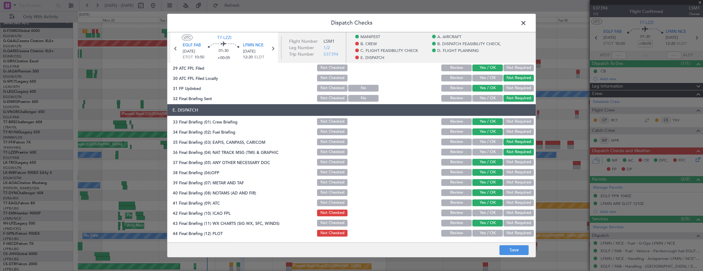
drag, startPoint x: 481, startPoint y: 231, endPoint x: 481, endPoint y: 224, distance: 7.1
click at [481, 227] on section "E. DISPATCH 33 Final Briefing (01) Crew Briefing Not Checked Review Yes / OK No…" at bounding box center [351, 170] width 368 height 133
click at [483, 214] on button "Yes / OK" at bounding box center [487, 213] width 30 height 7
click at [483, 233] on button "Yes / OK" at bounding box center [487, 233] width 30 height 7
click at [506, 247] on button "Save" at bounding box center [513, 250] width 29 height 10
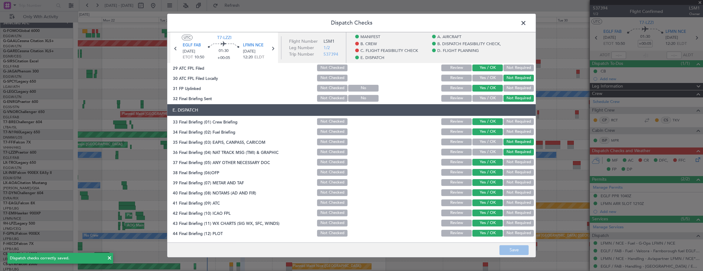
click at [526, 26] on span at bounding box center [526, 24] width 0 height 12
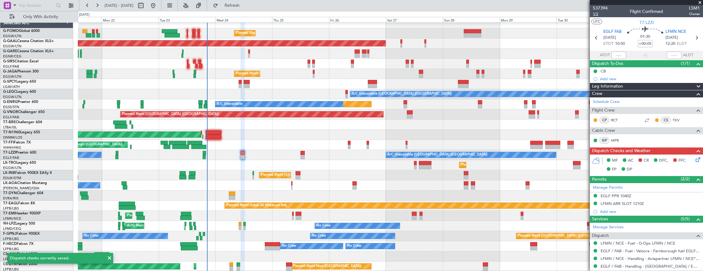
click at [596, 15] on span "1/2" at bounding box center [600, 13] width 15 height 5
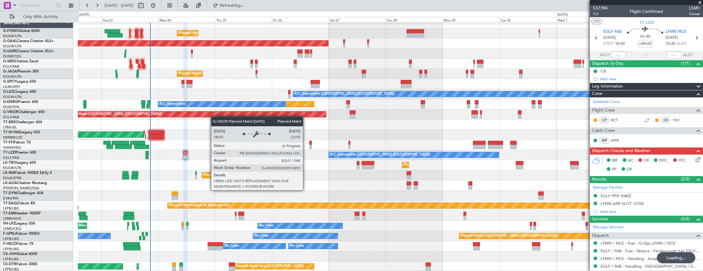
click at [187, 115] on div "Planned Maint [GEOGRAPHIC_DATA] ([GEOGRAPHIC_DATA]) Planned [GEOGRAPHIC_DATA] O…" at bounding box center [390, 145] width 625 height 254
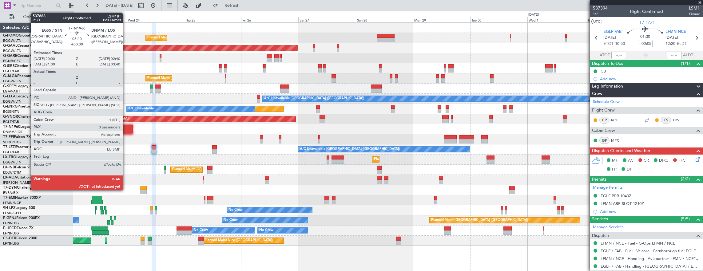
click at [126, 125] on div at bounding box center [125, 127] width 16 height 4
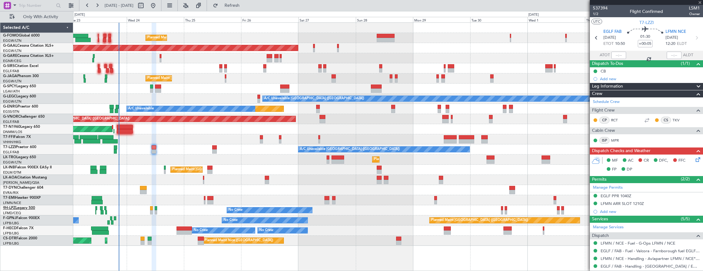
type input "0"
